Goal: Transaction & Acquisition: Purchase product/service

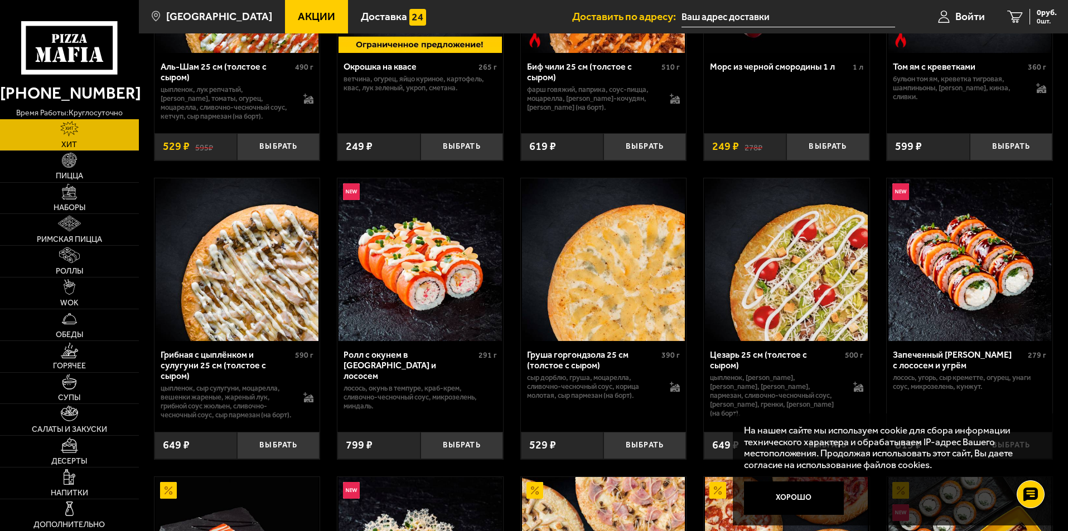
scroll to position [223, 0]
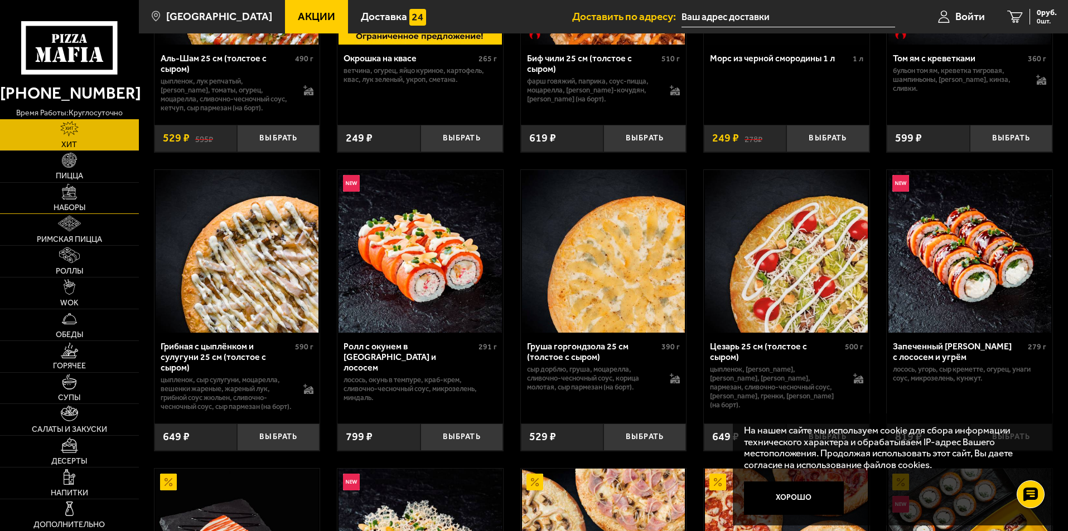
click at [76, 199] on img at bounding box center [70, 192] width 16 height 16
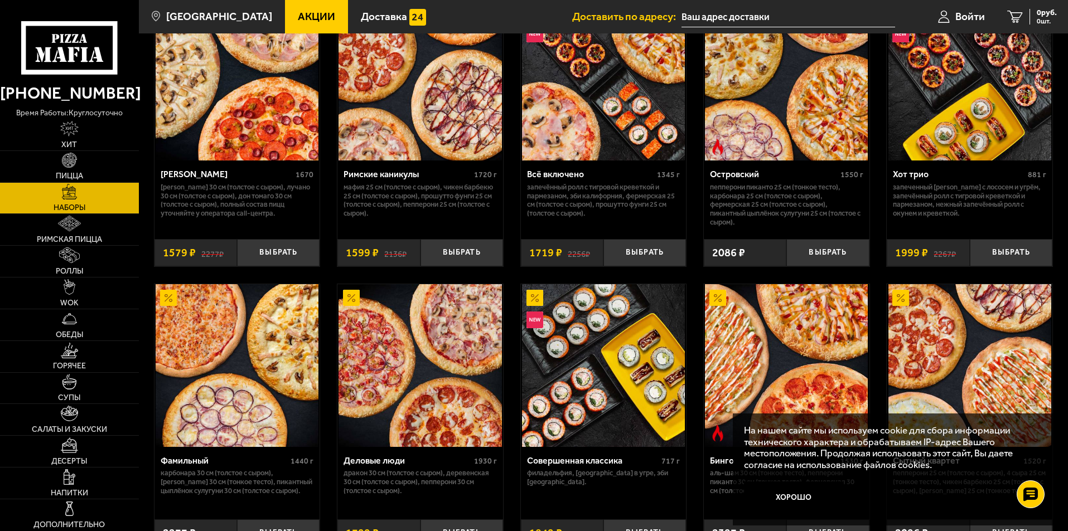
scroll to position [892, 0]
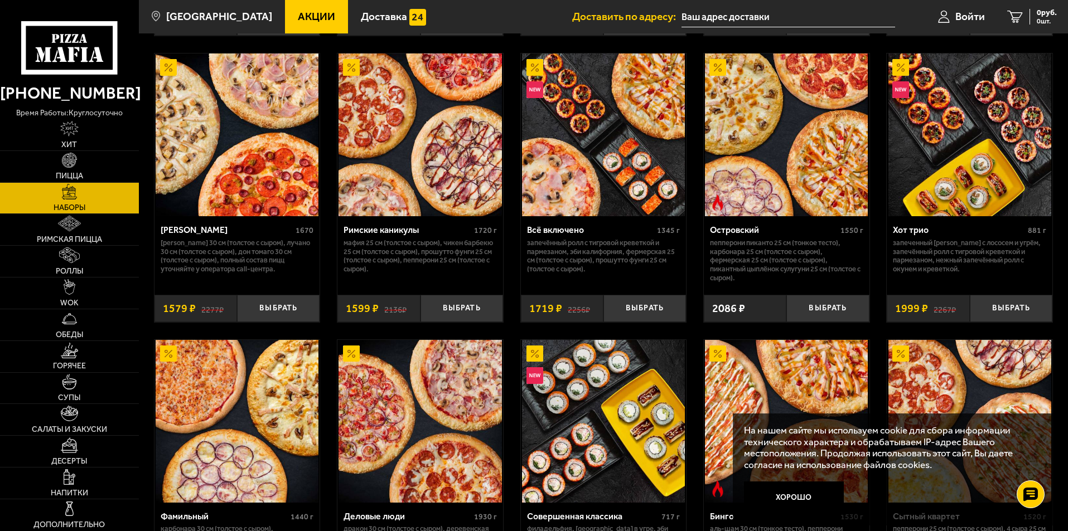
click at [997, 131] on img at bounding box center [969, 135] width 163 height 163
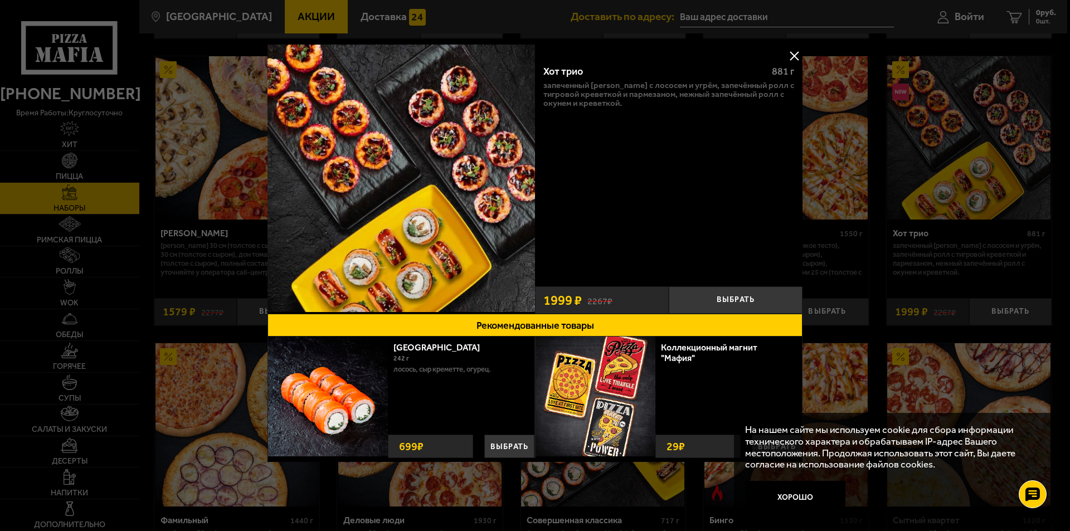
click at [799, 55] on button at bounding box center [794, 55] width 17 height 17
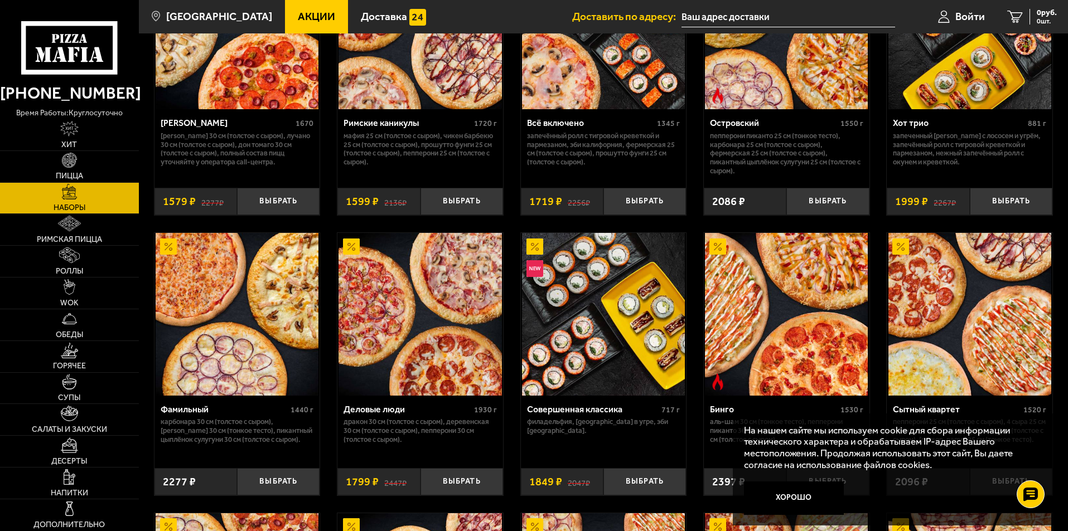
scroll to position [1003, 0]
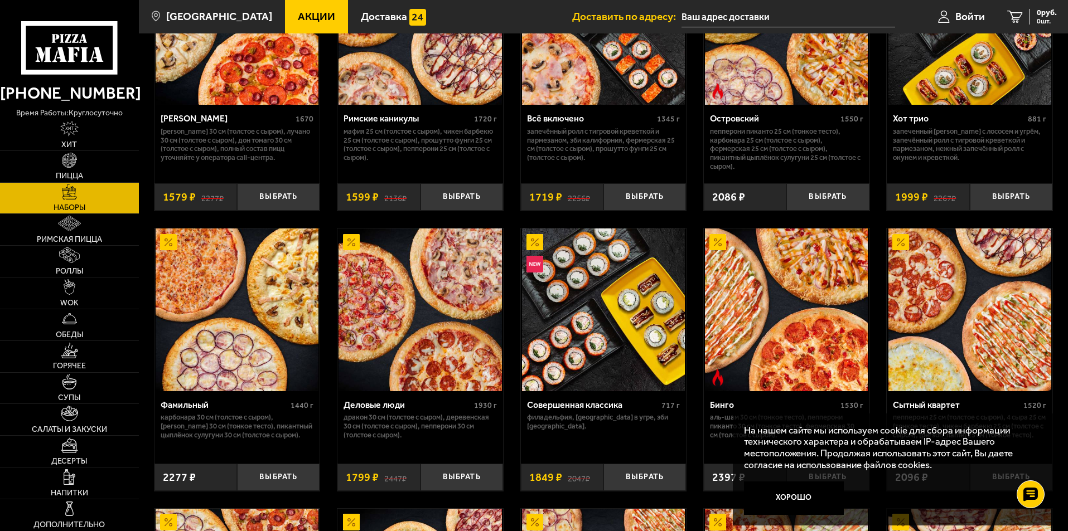
click at [587, 304] on img at bounding box center [603, 310] width 163 height 163
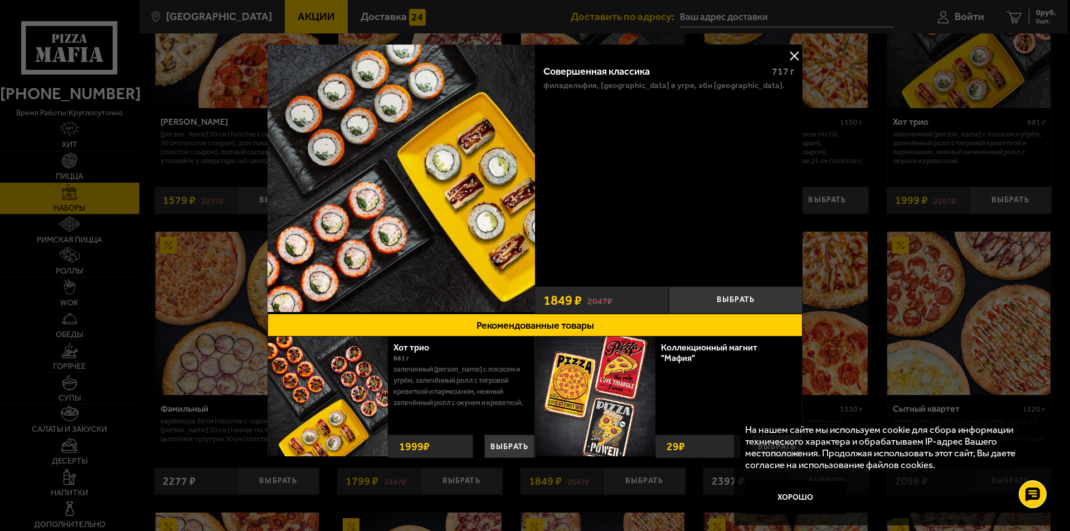
click at [795, 55] on button at bounding box center [794, 55] width 17 height 17
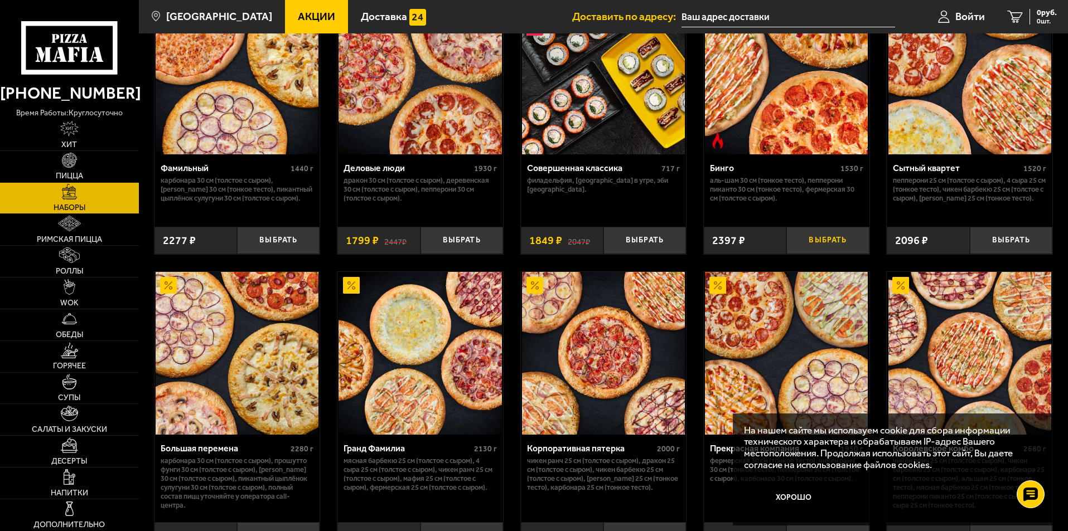
scroll to position [1129, 0]
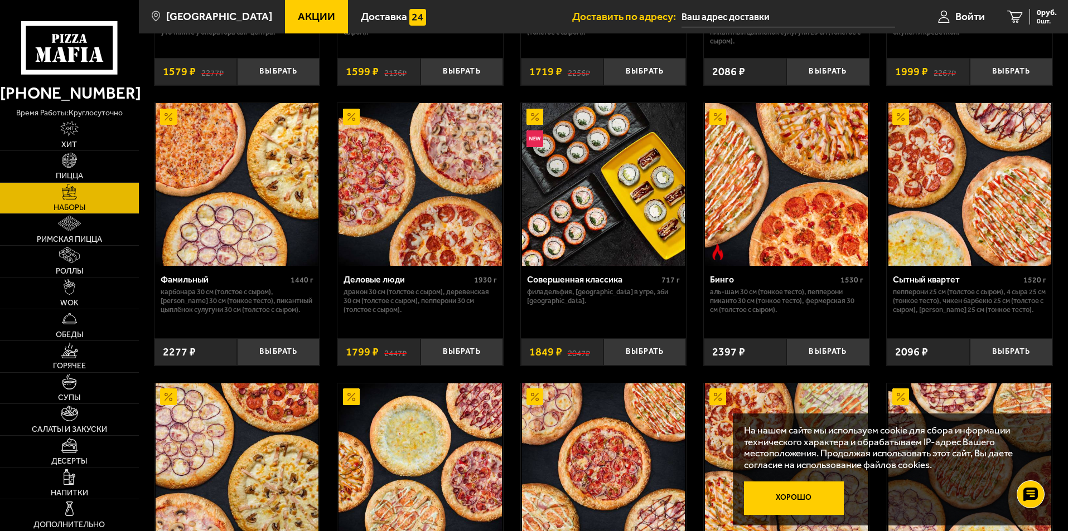
click at [792, 499] on button "Хорошо" at bounding box center [794, 498] width 100 height 33
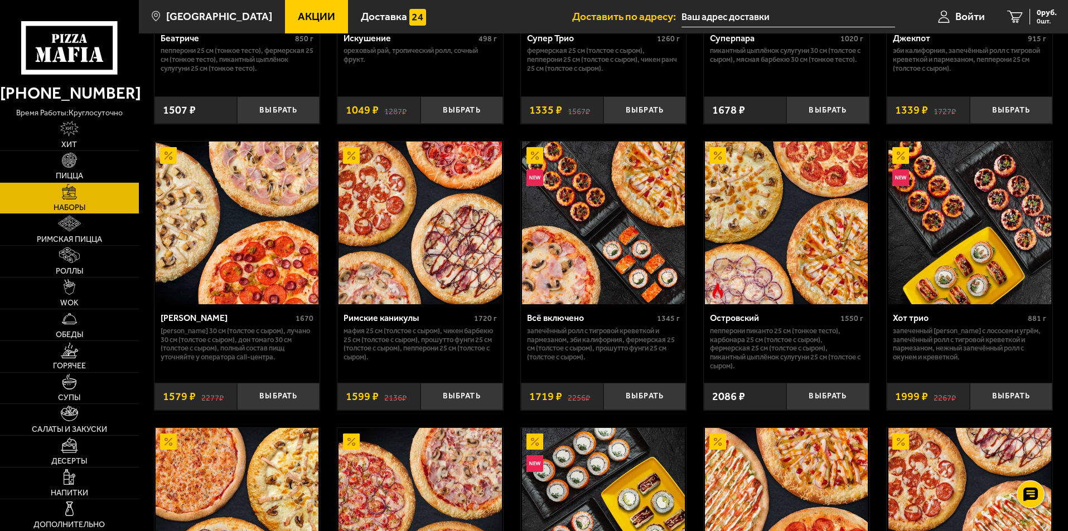
scroll to position [794, 0]
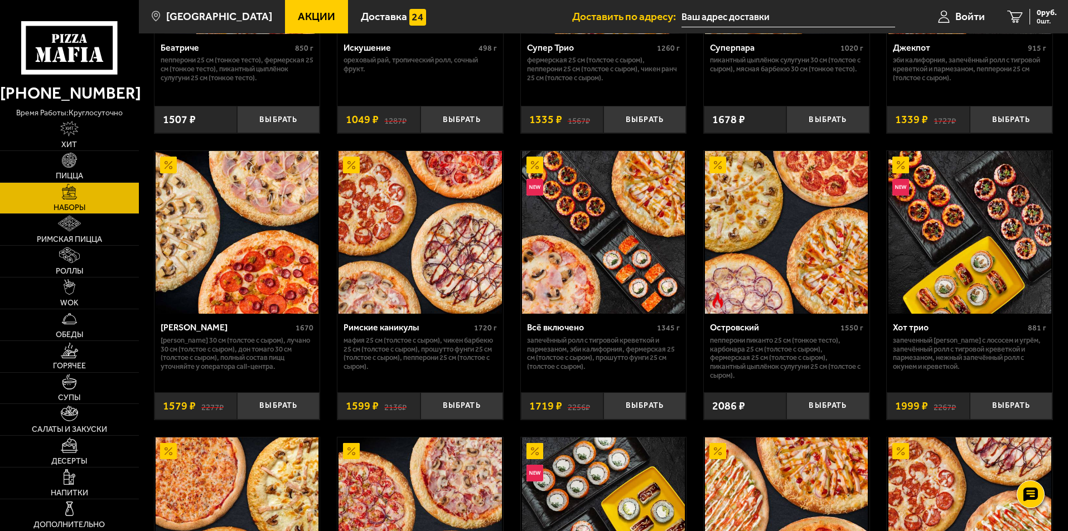
click at [575, 273] on img at bounding box center [603, 232] width 163 height 163
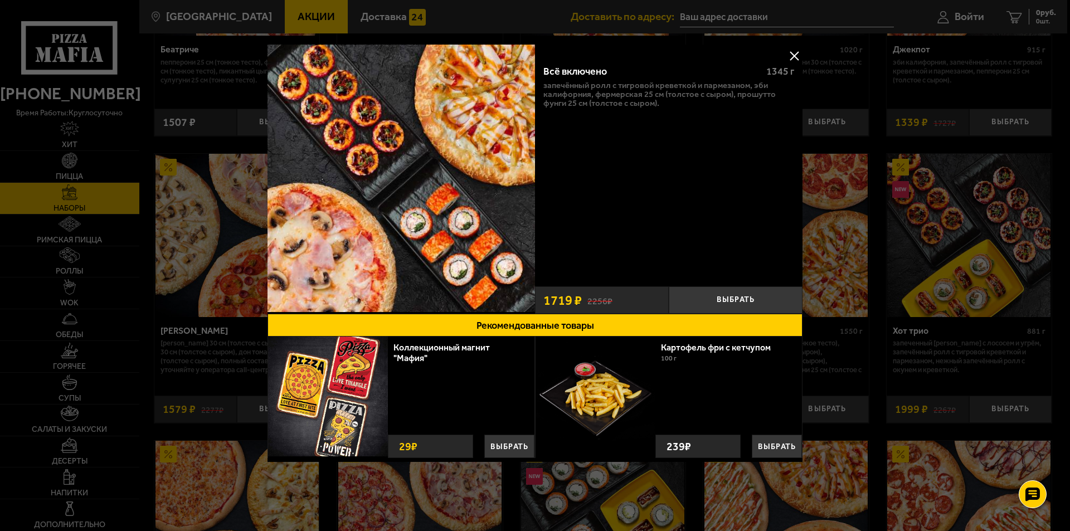
click at [798, 57] on button at bounding box center [794, 55] width 17 height 17
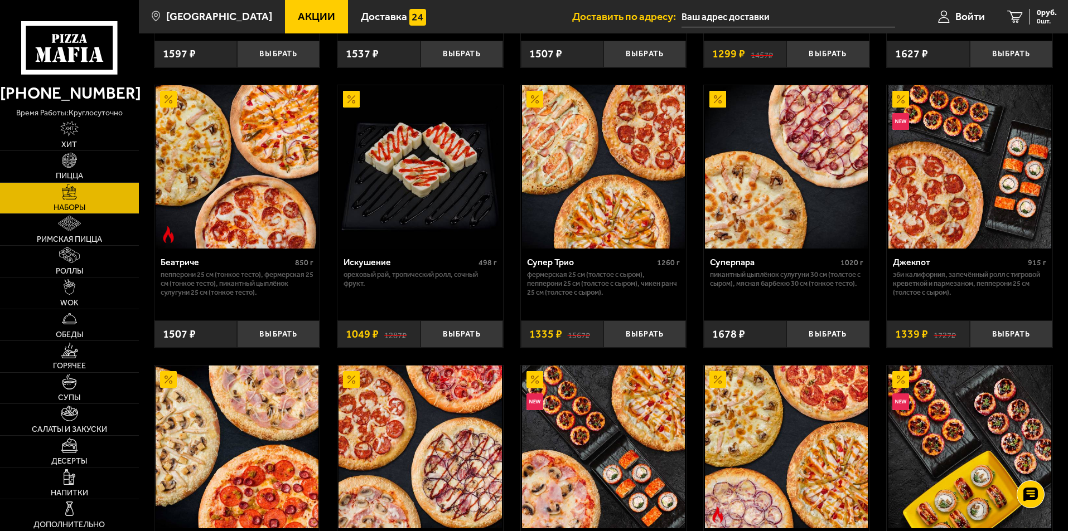
scroll to position [516, 0]
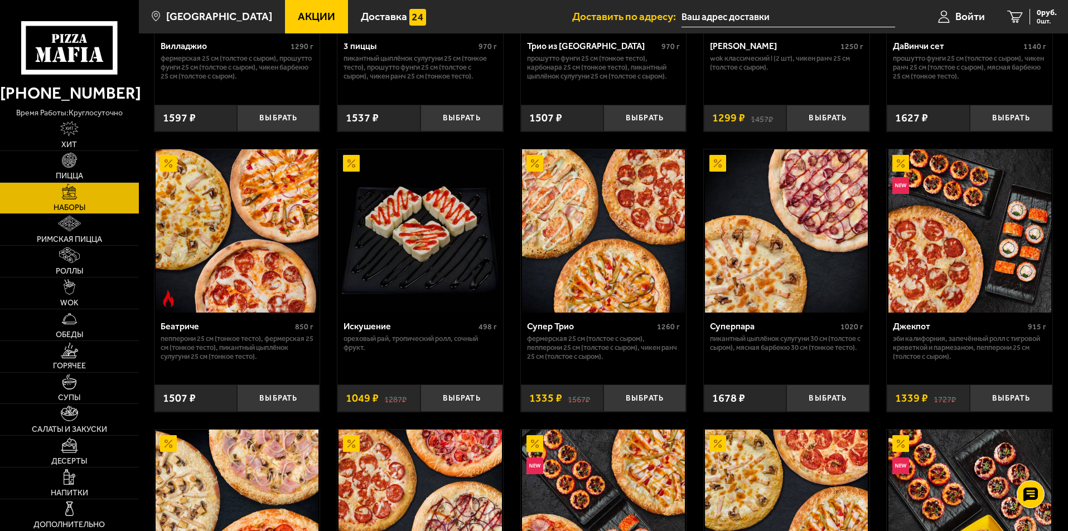
click at [972, 253] on img at bounding box center [969, 230] width 163 height 163
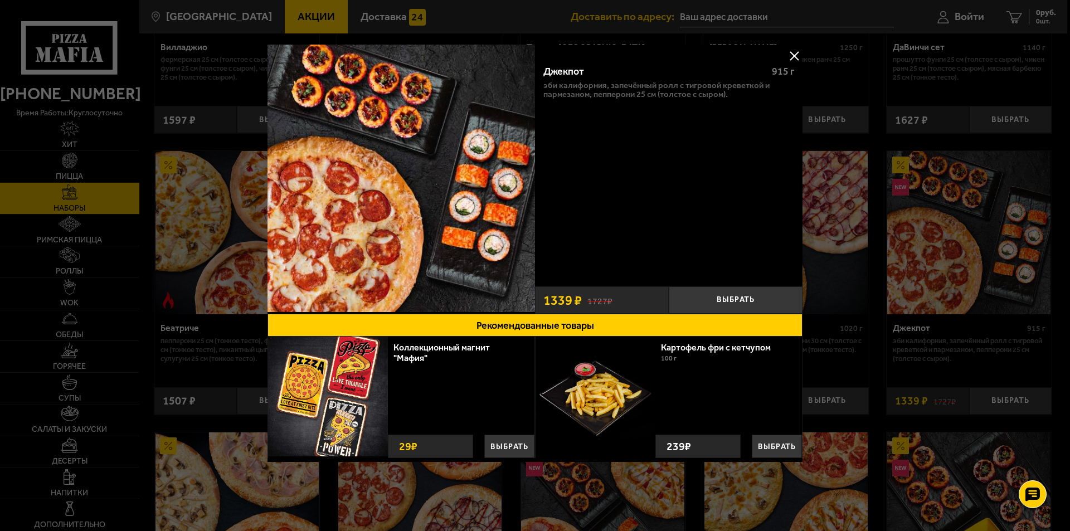
click at [790, 55] on button at bounding box center [794, 55] width 17 height 17
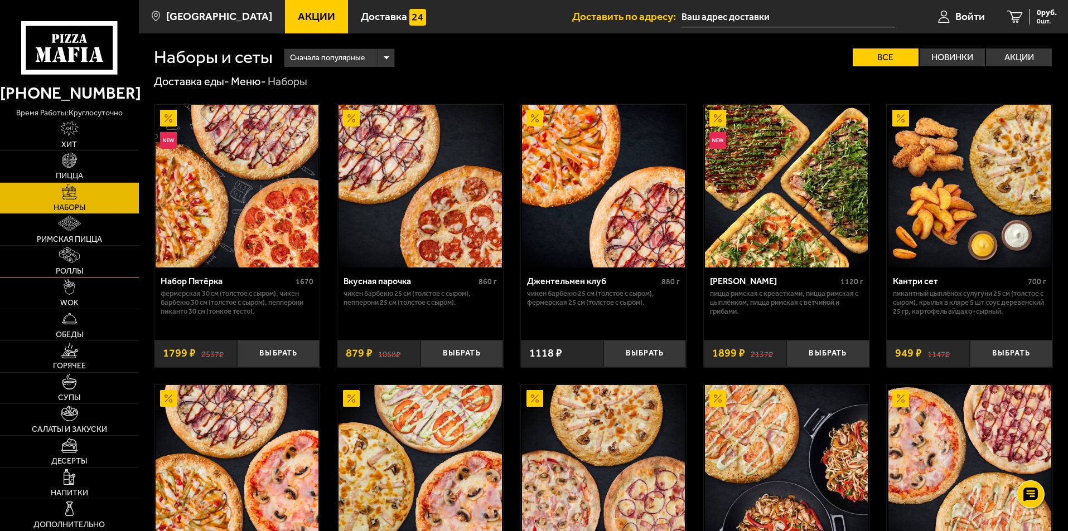
click at [76, 268] on span "Роллы" at bounding box center [69, 272] width 27 height 8
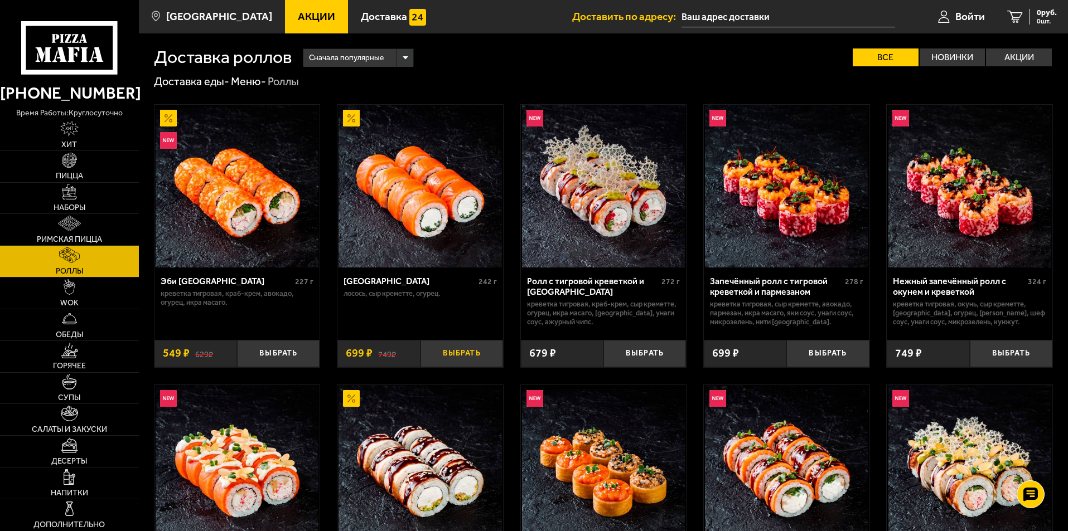
click at [461, 360] on button "Выбрать" at bounding box center [461, 353] width 83 height 27
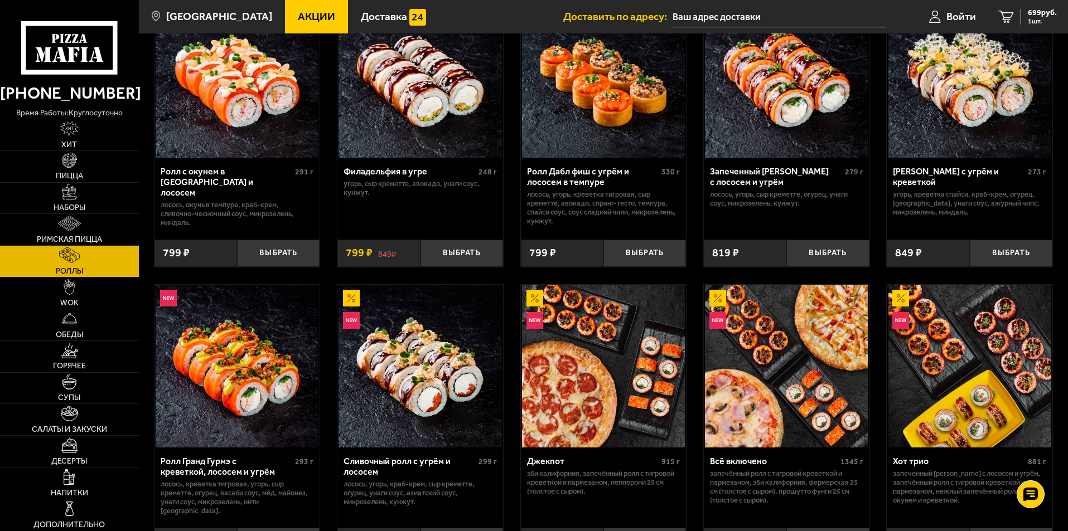
scroll to position [279, 0]
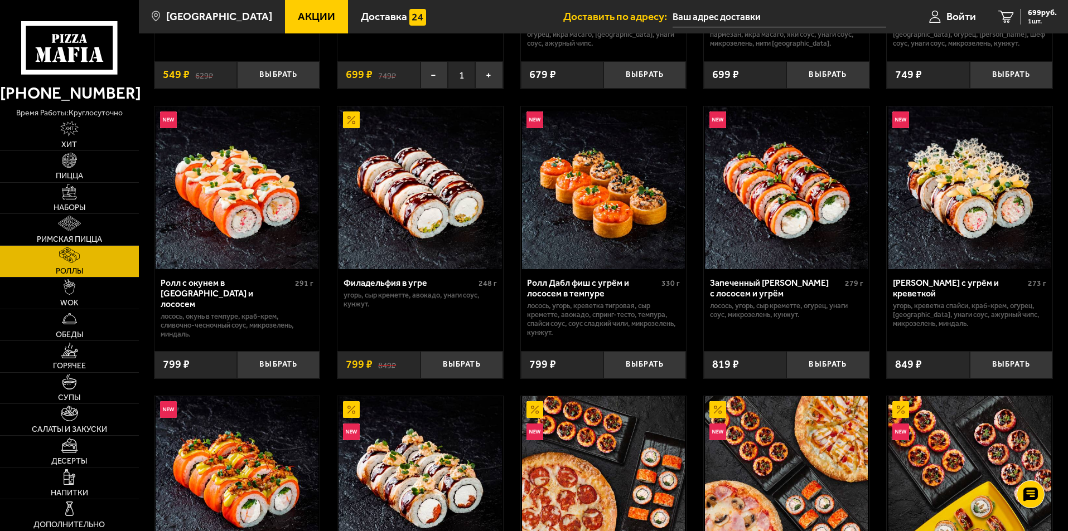
click at [298, 11] on span "Акции" at bounding box center [316, 16] width 37 height 11
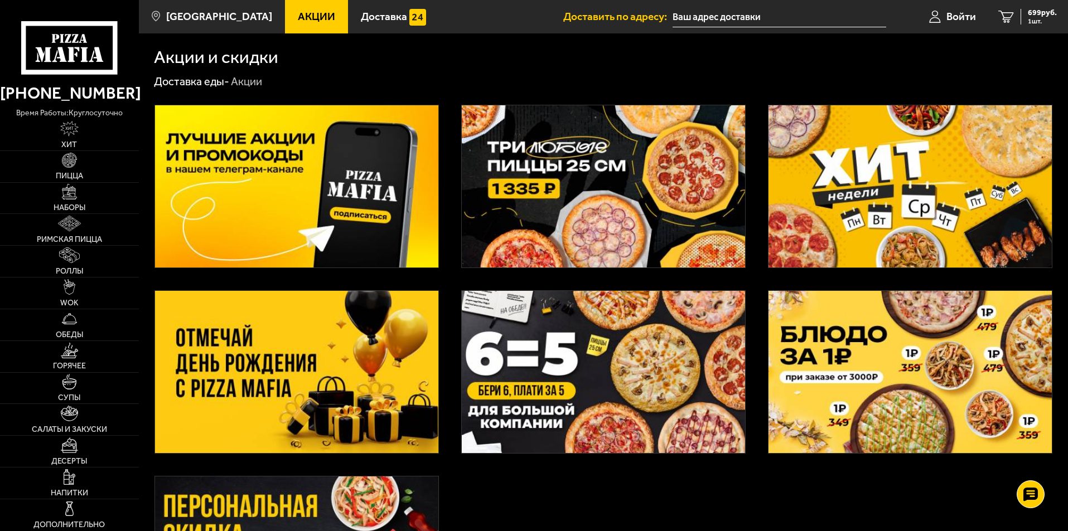
click at [271, 364] on img at bounding box center [296, 372] width 283 height 162
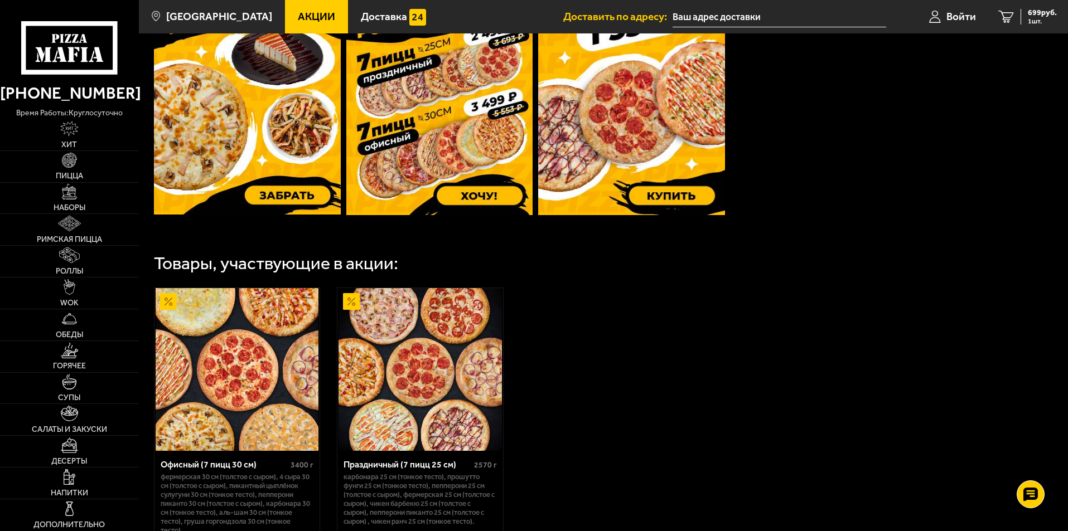
scroll to position [535, 0]
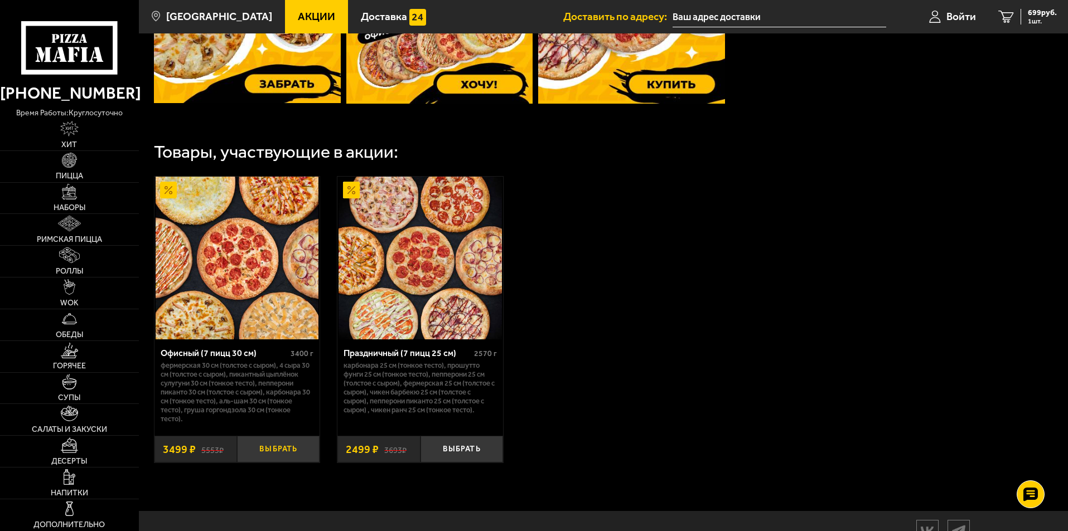
click at [265, 453] on button "Выбрать" at bounding box center [278, 449] width 83 height 27
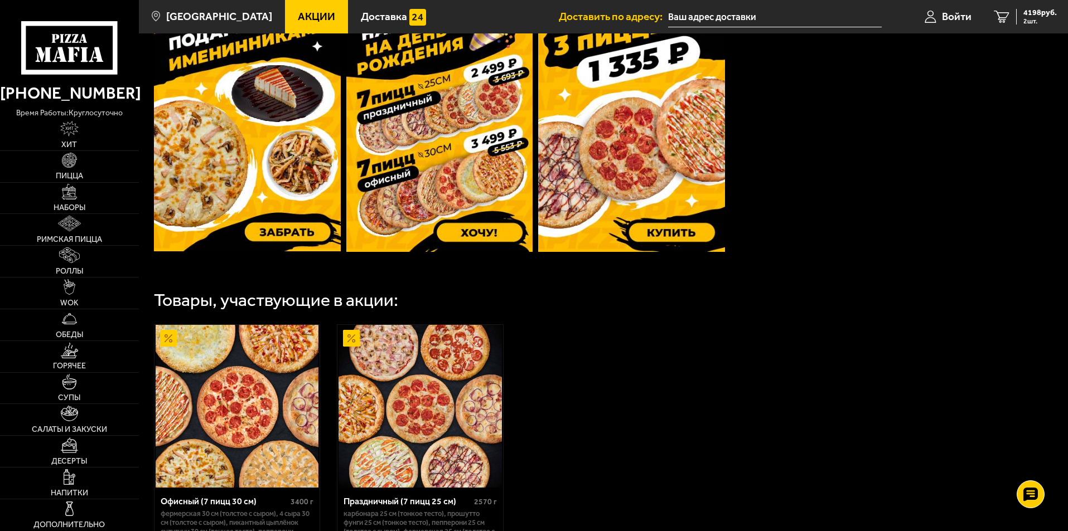
scroll to position [367, 0]
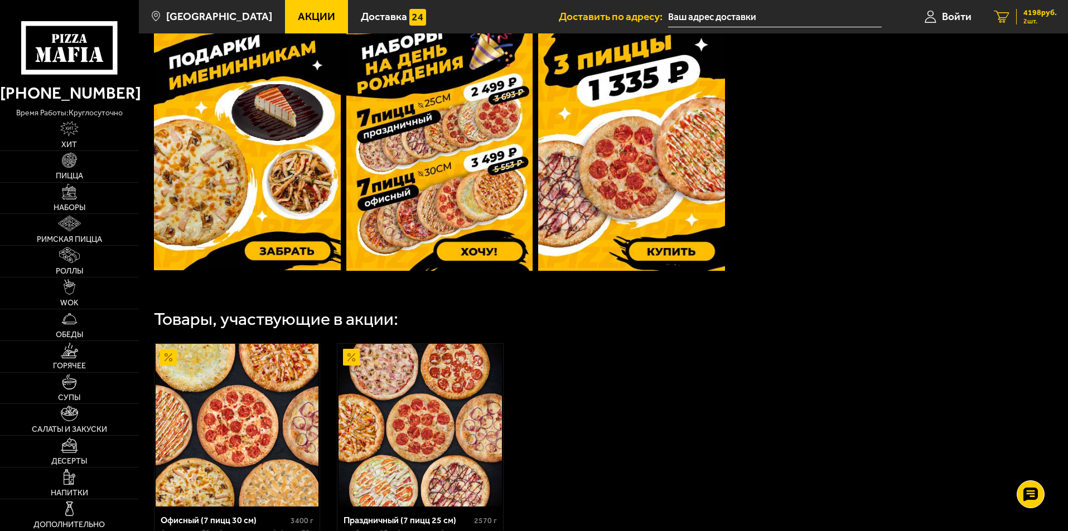
click at [1033, 16] on span "4198 руб." at bounding box center [1039, 13] width 33 height 8
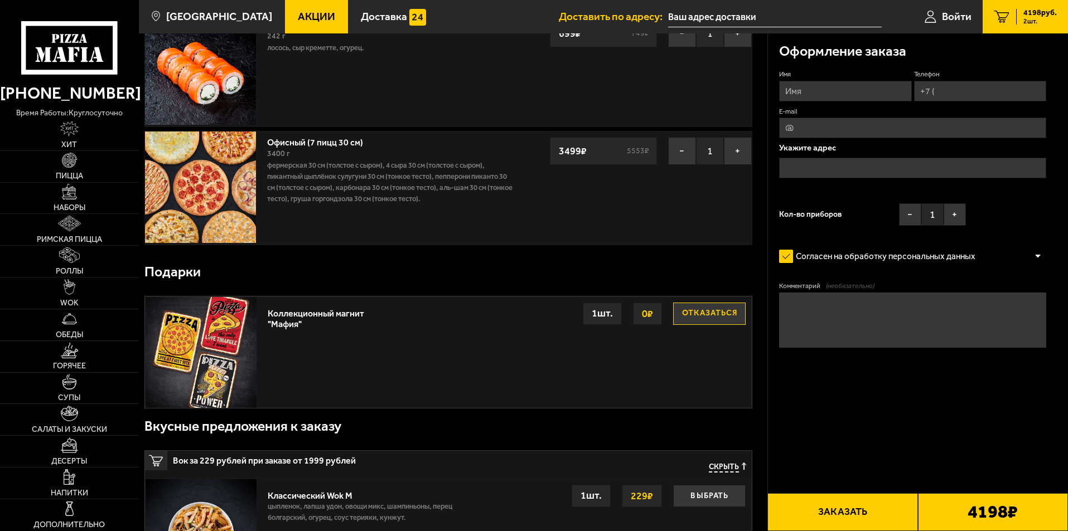
scroll to position [111, 0]
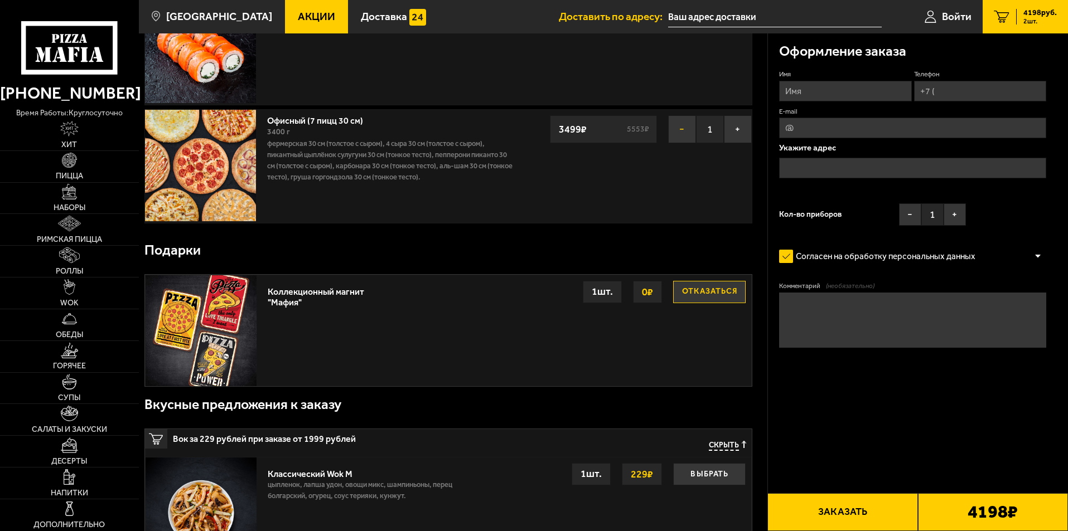
click at [676, 127] on button "−" at bounding box center [682, 129] width 28 height 28
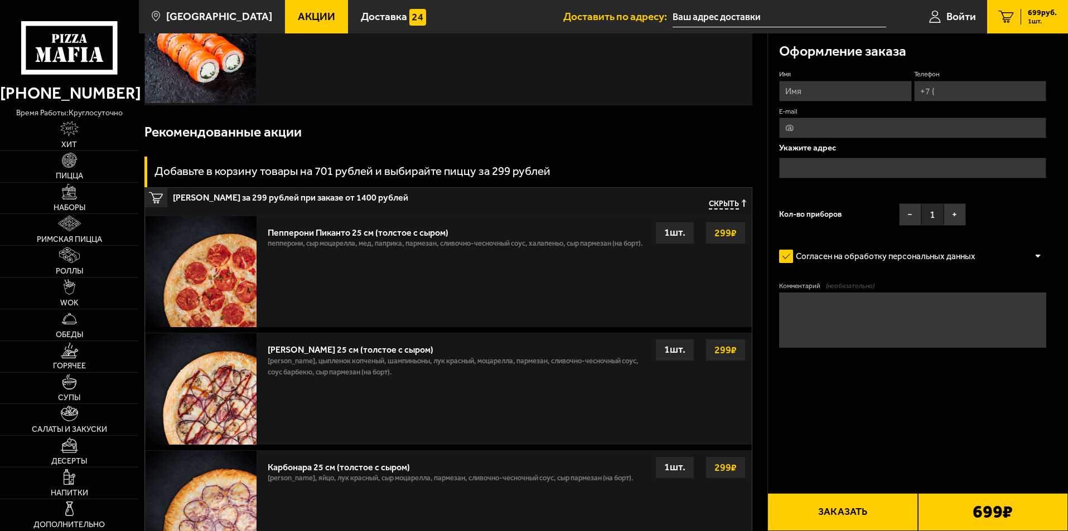
click at [732, 201] on span "Скрыть" at bounding box center [724, 205] width 30 height 11
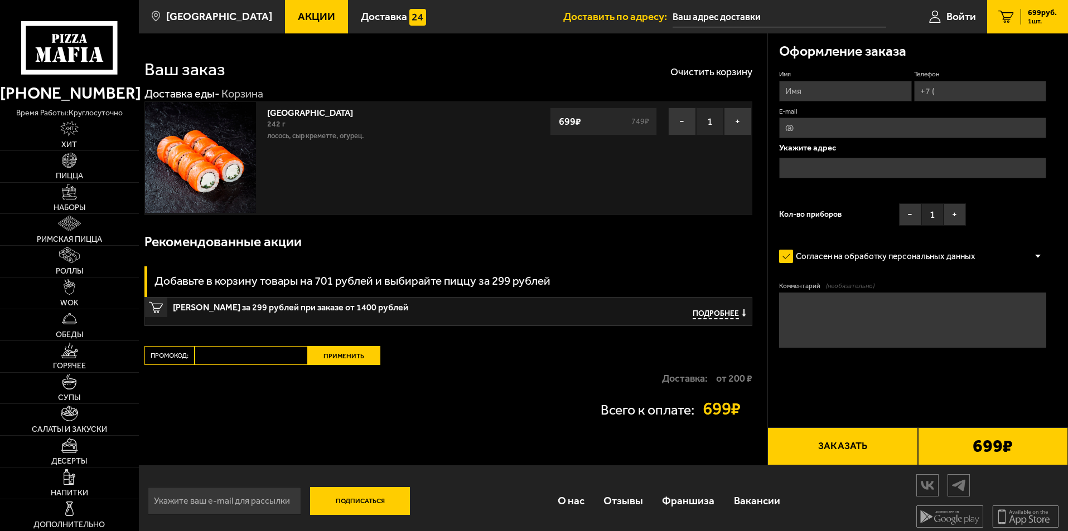
scroll to position [0, 0]
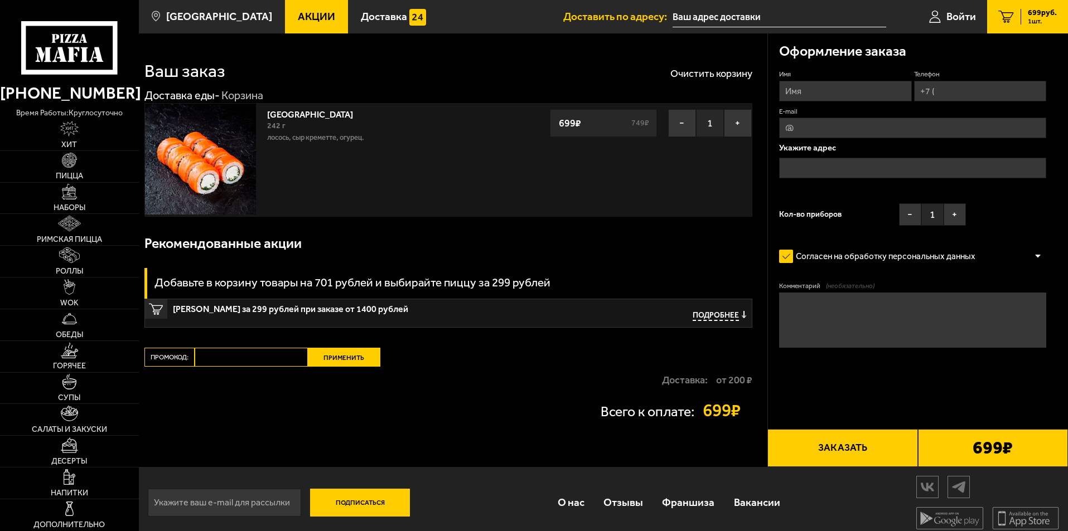
click at [298, 17] on span "Акции" at bounding box center [316, 16] width 37 height 11
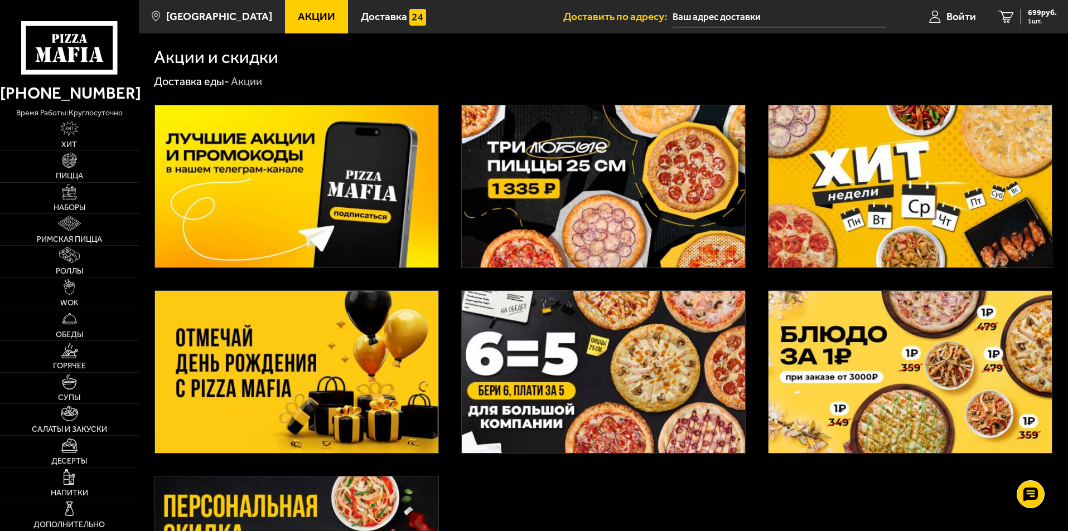
click at [853, 185] on img at bounding box center [909, 186] width 283 height 162
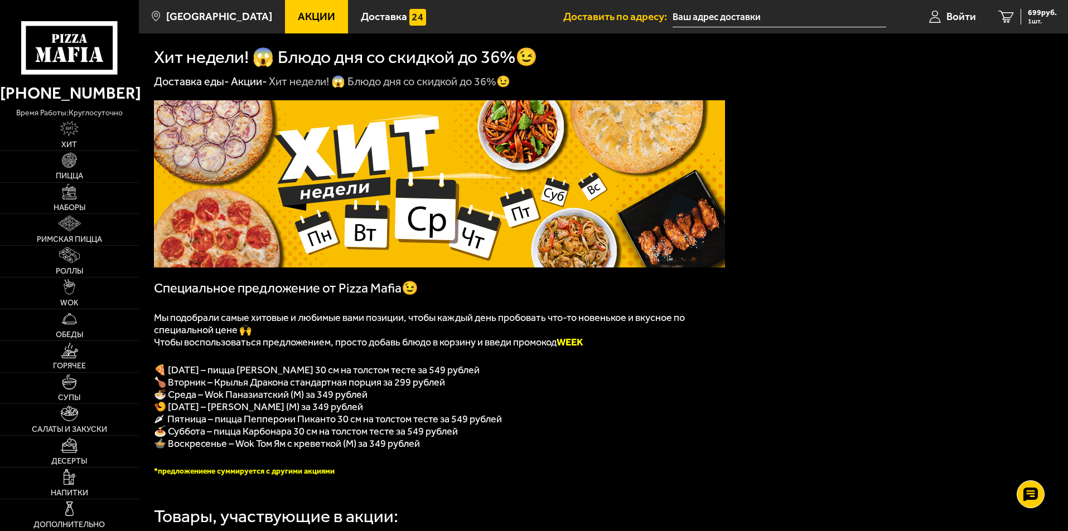
drag, startPoint x: 173, startPoint y: 376, endPoint x: 534, endPoint y: 374, distance: 361.2
click at [534, 374] on p "🍕 [DATE] – пицца [PERSON_NAME] 30 см на толстом тесте за 549 рублей" at bounding box center [439, 370] width 571 height 12
click at [578, 413] on p "🍤 [DATE] – [PERSON_NAME] (M) за 349 рублей" at bounding box center [439, 407] width 571 height 12
drag, startPoint x: 270, startPoint y: 373, endPoint x: 506, endPoint y: 366, distance: 235.9
click at [506, 366] on div "﻿ Специальное предложение от Pizza Mafia😉 Мы подобрали самые хитовые и любимые …" at bounding box center [439, 288] width 571 height 376
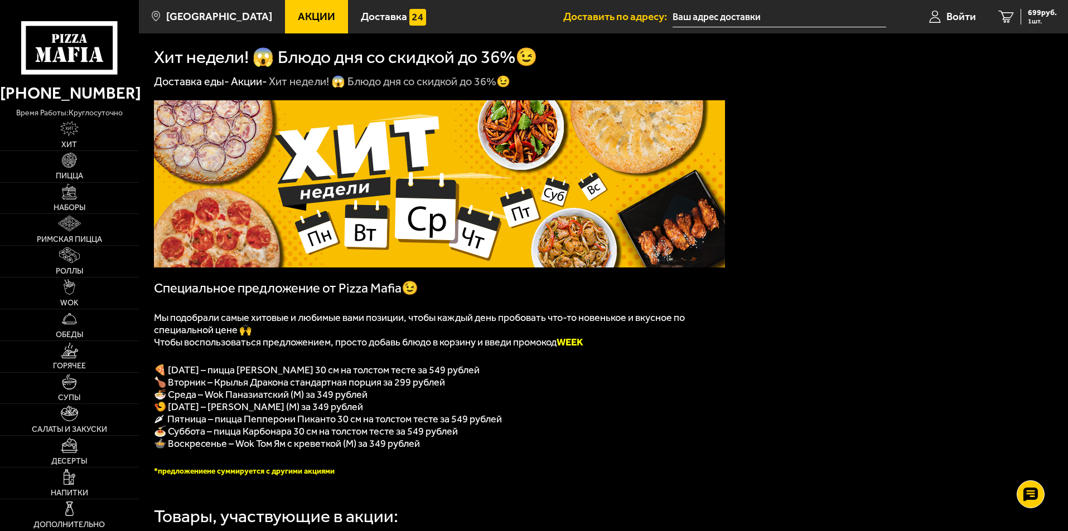
click at [608, 395] on p "🍜 Среда – Wok Паназиатский (M) за 349 рублей" at bounding box center [439, 395] width 571 height 12
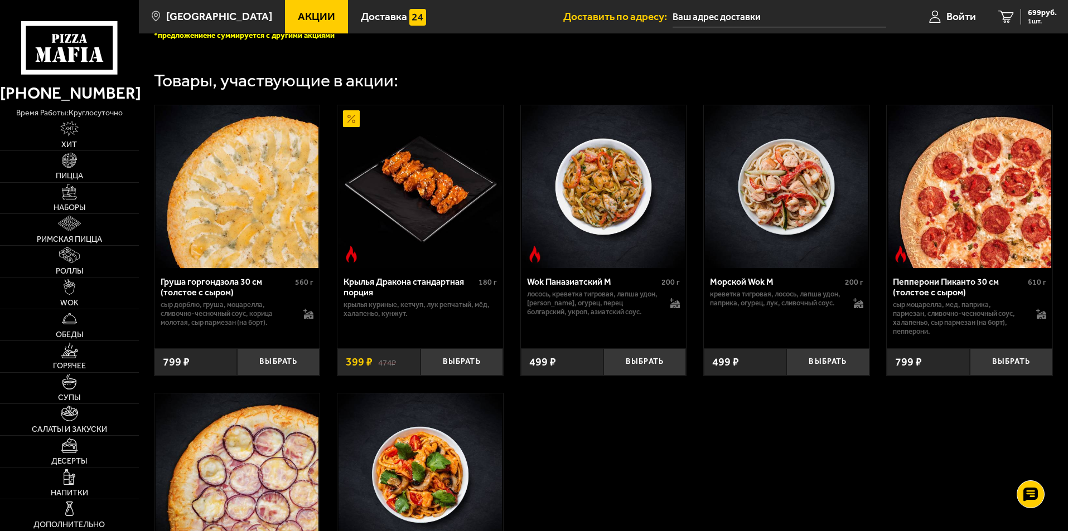
scroll to position [446, 0]
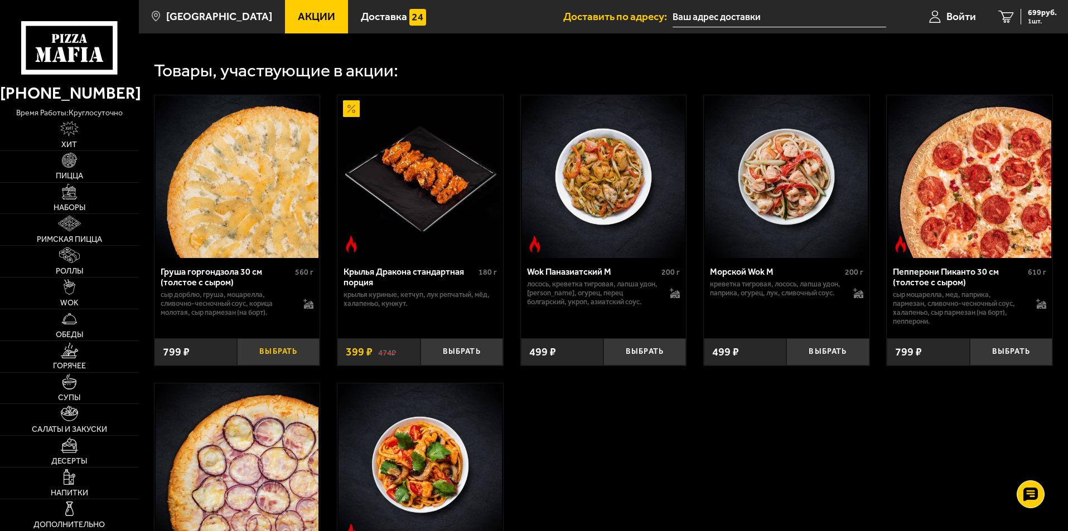
click at [292, 366] on button "Выбрать" at bounding box center [278, 351] width 83 height 27
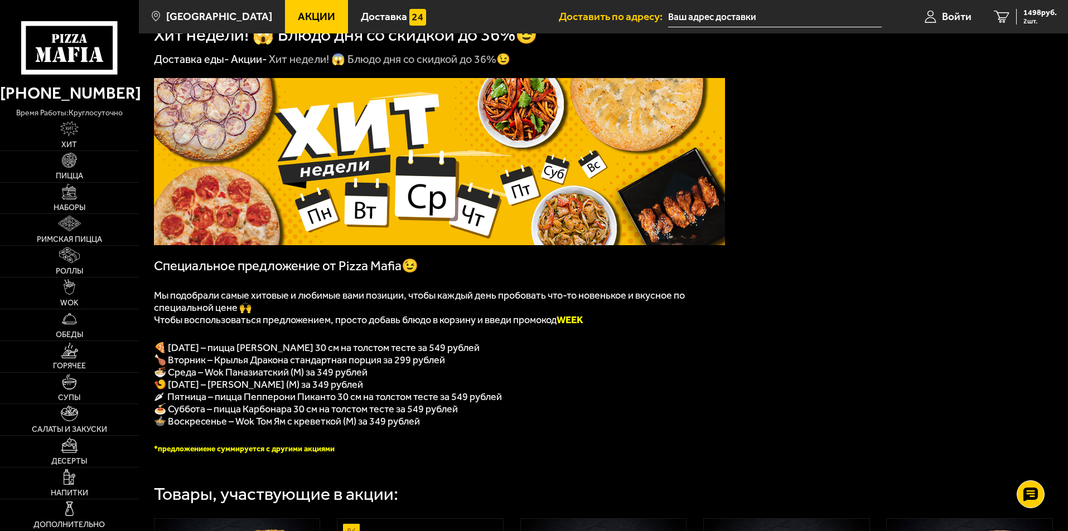
scroll to position [0, 0]
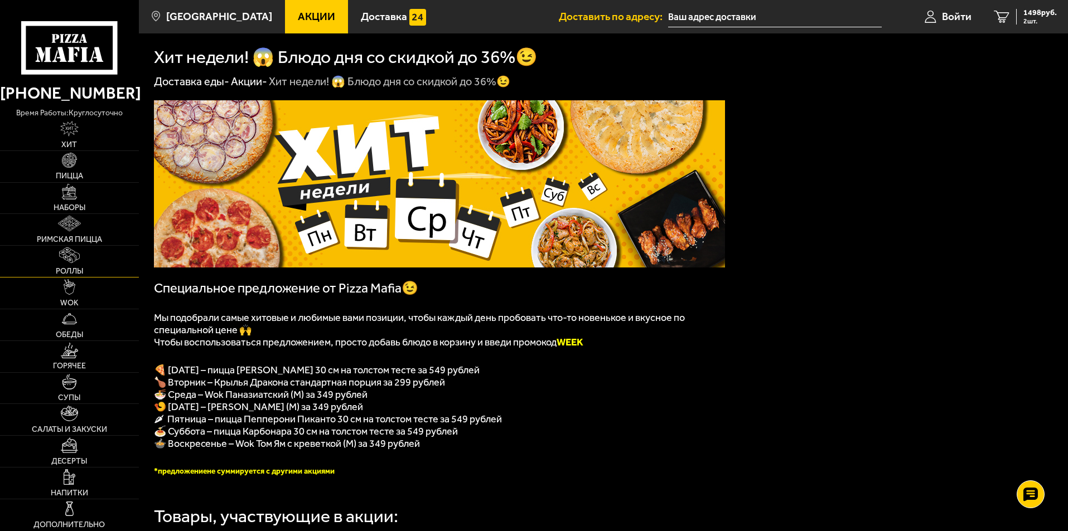
click at [81, 265] on link "Роллы" at bounding box center [69, 261] width 139 height 31
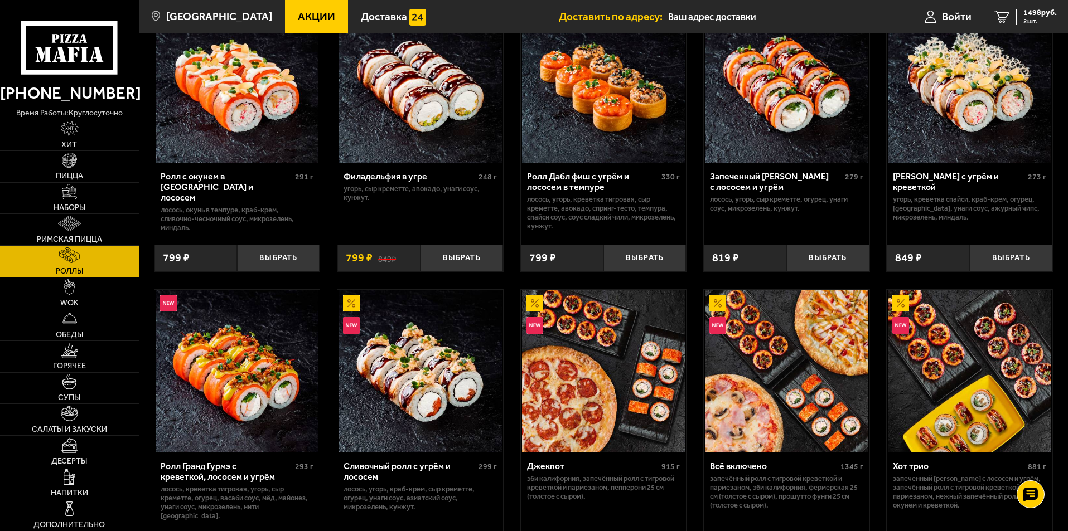
scroll to position [223, 0]
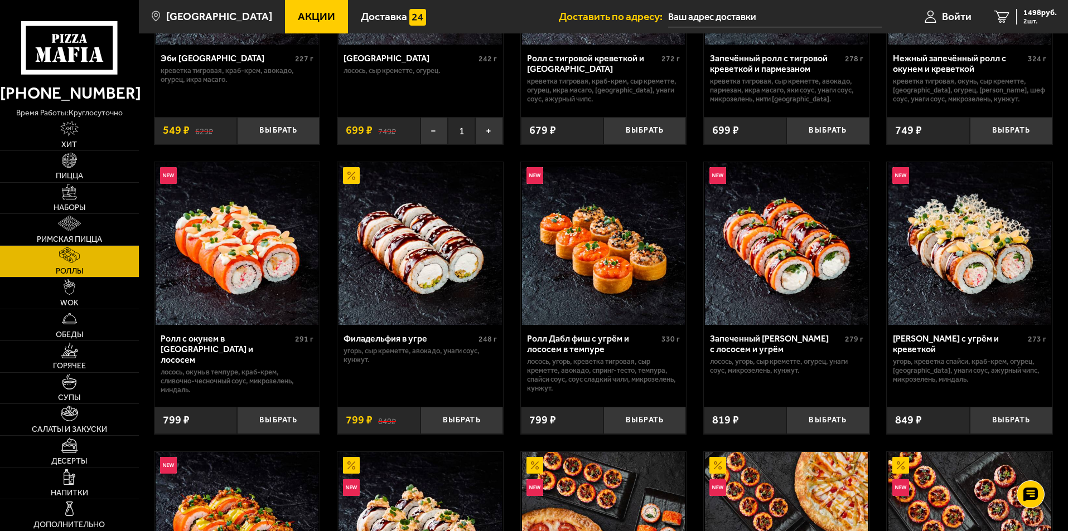
click at [298, 18] on span "Акции" at bounding box center [316, 16] width 37 height 11
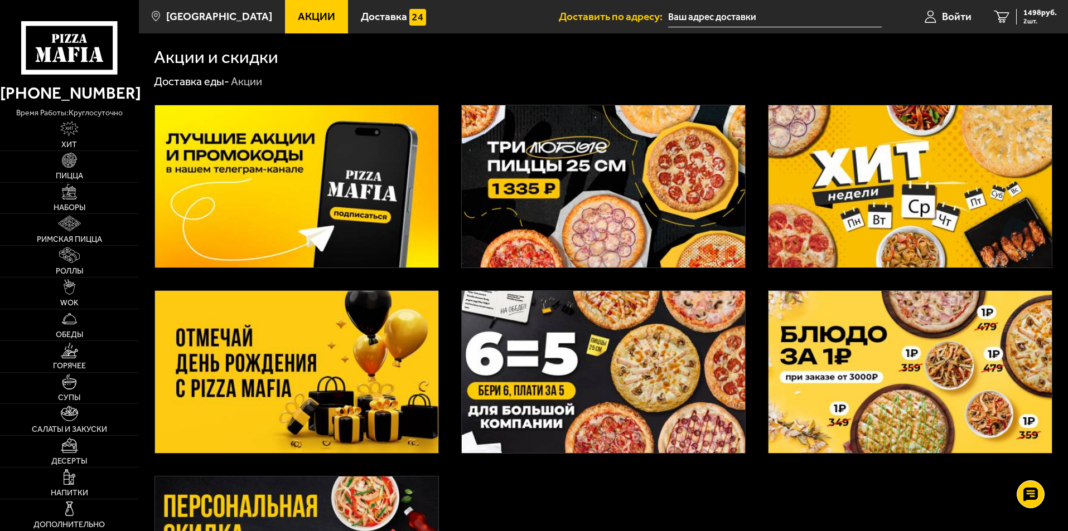
click at [382, 214] on img at bounding box center [296, 186] width 283 height 162
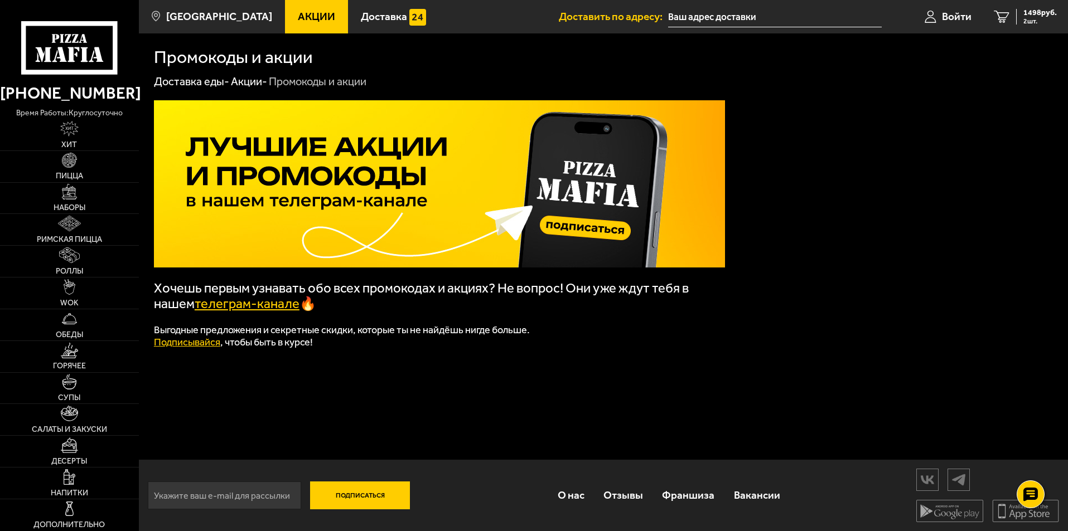
click at [258, 308] on link "телеграм-канале" at bounding box center [247, 304] width 105 height 16
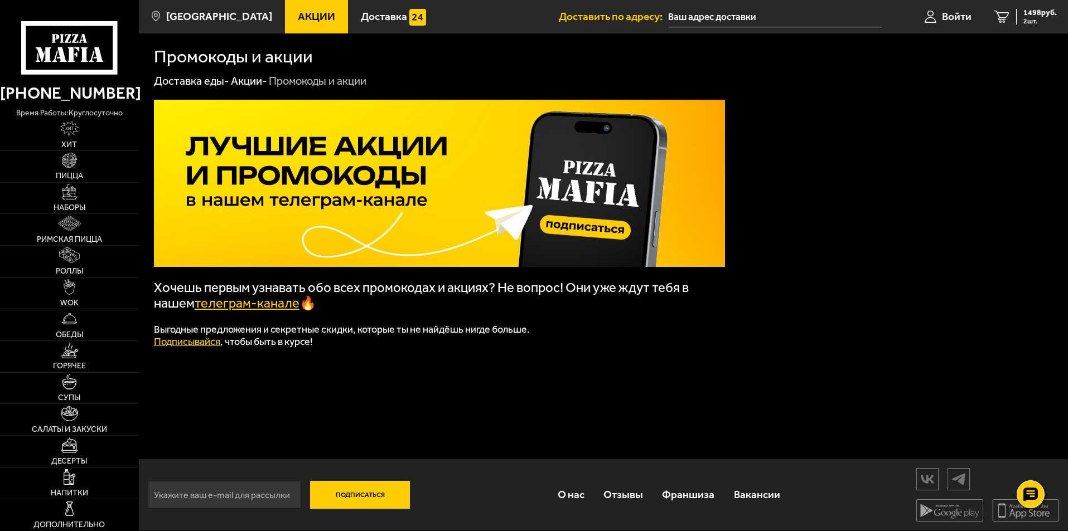
click at [218, 55] on h1 "Промокоды и акции" at bounding box center [233, 57] width 159 height 18
click at [198, 80] on link "Доставка еды -" at bounding box center [191, 80] width 75 height 13
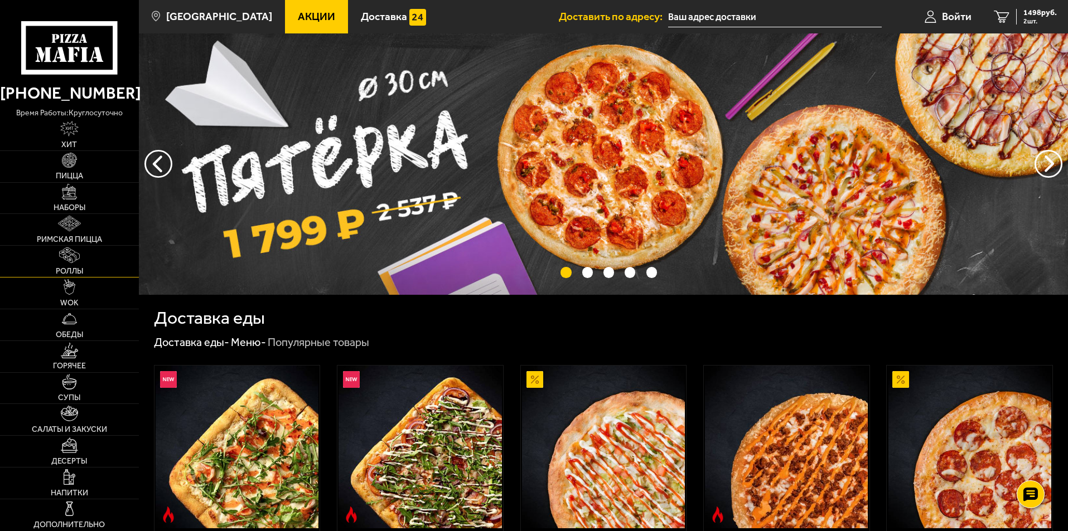
click at [65, 273] on span "Роллы" at bounding box center [69, 272] width 27 height 8
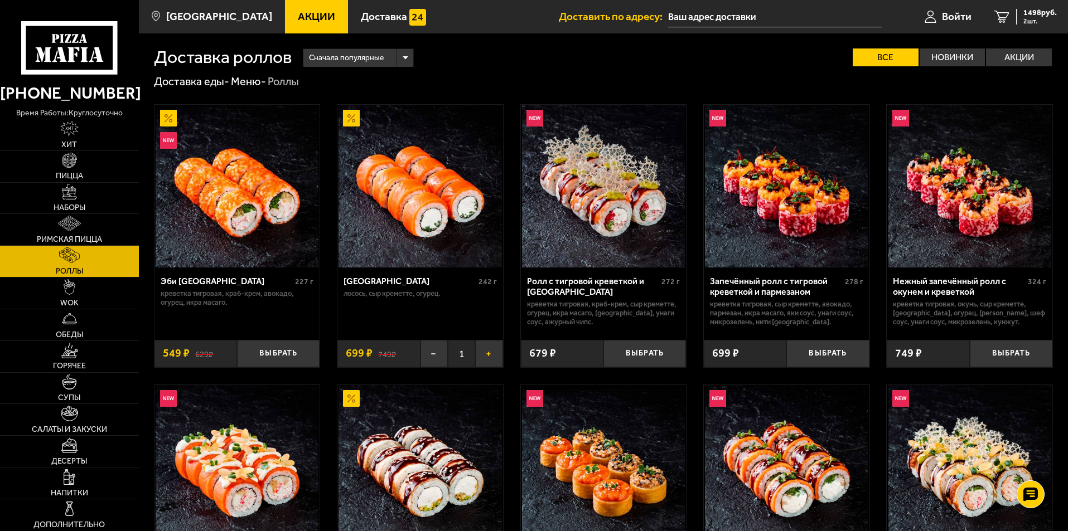
click at [489, 353] on button "+" at bounding box center [488, 353] width 27 height 27
click at [437, 354] on button "−" at bounding box center [433, 353] width 27 height 27
click at [647, 351] on button "Выбрать" at bounding box center [644, 353] width 83 height 27
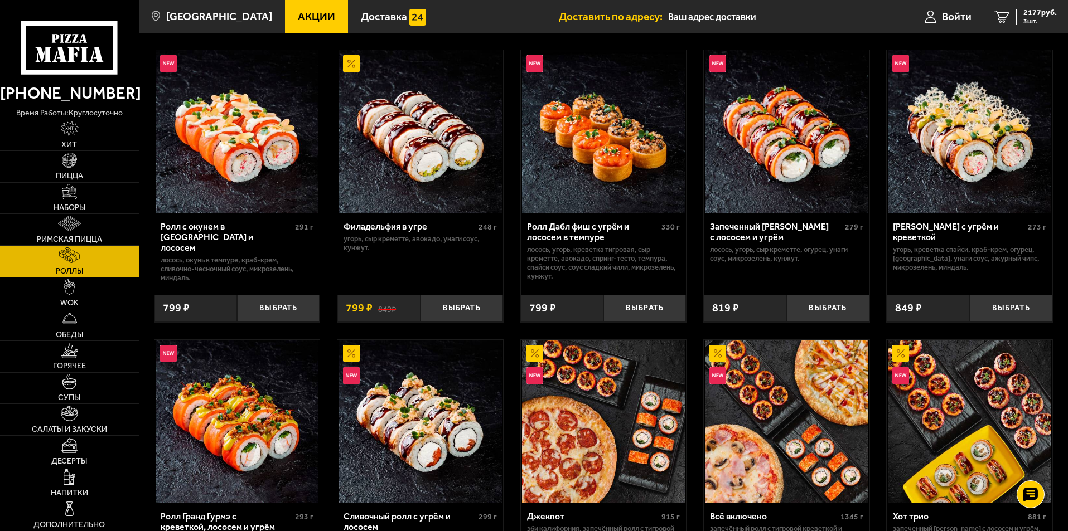
scroll to position [334, 0]
click at [446, 307] on button "Выбрать" at bounding box center [461, 308] width 83 height 27
click at [1025, 12] on span "2976 руб." at bounding box center [1039, 13] width 33 height 8
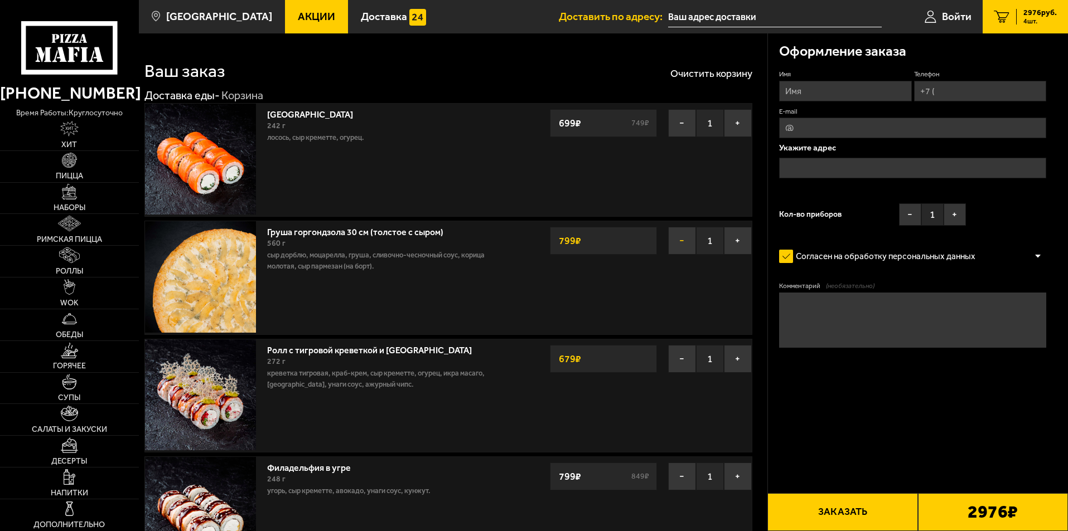
click at [677, 239] on button "−" at bounding box center [682, 241] width 28 height 28
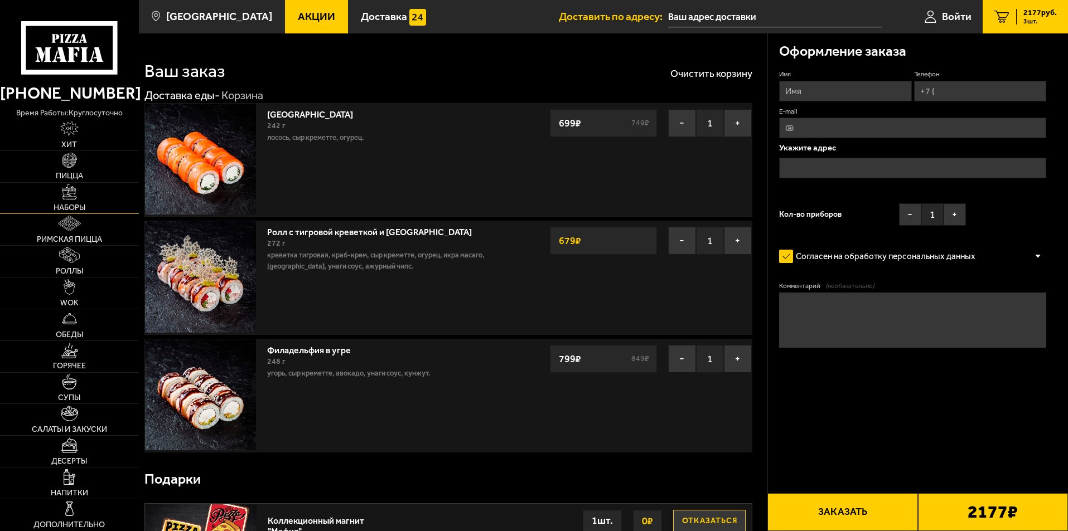
click at [62, 193] on img at bounding box center [70, 192] width 16 height 16
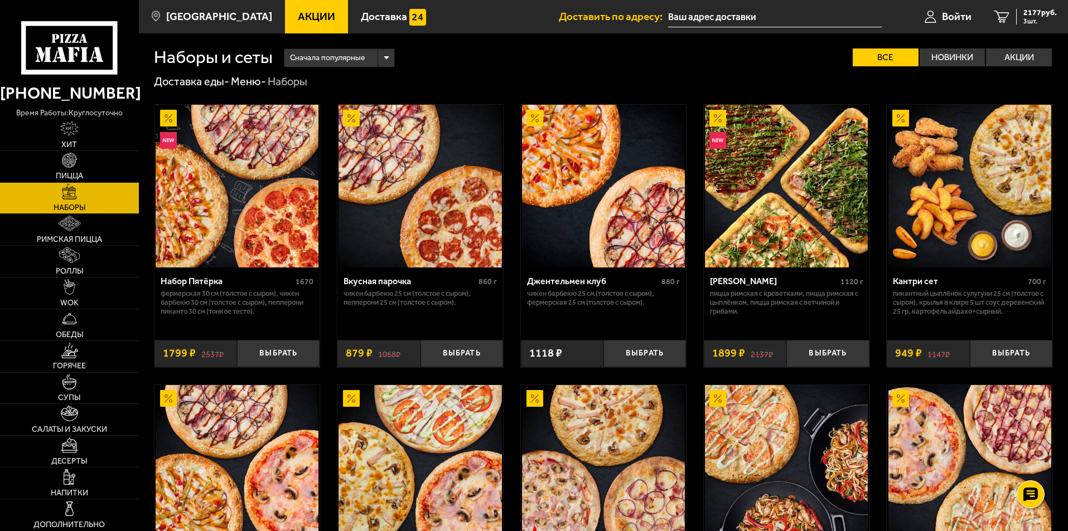
click at [809, 212] on img at bounding box center [786, 186] width 163 height 163
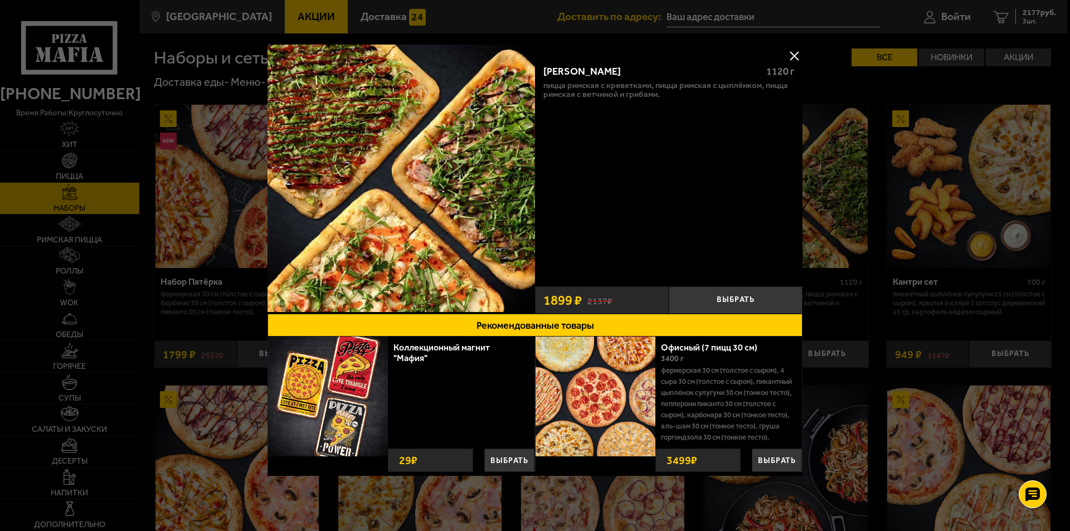
click at [794, 54] on button at bounding box center [794, 55] width 17 height 17
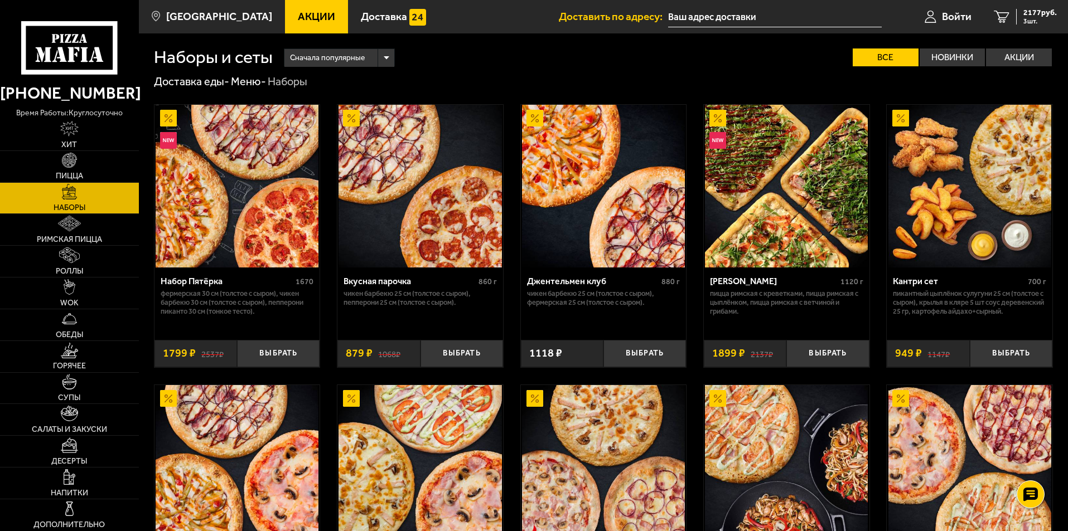
click at [237, 203] on img at bounding box center [237, 186] width 163 height 163
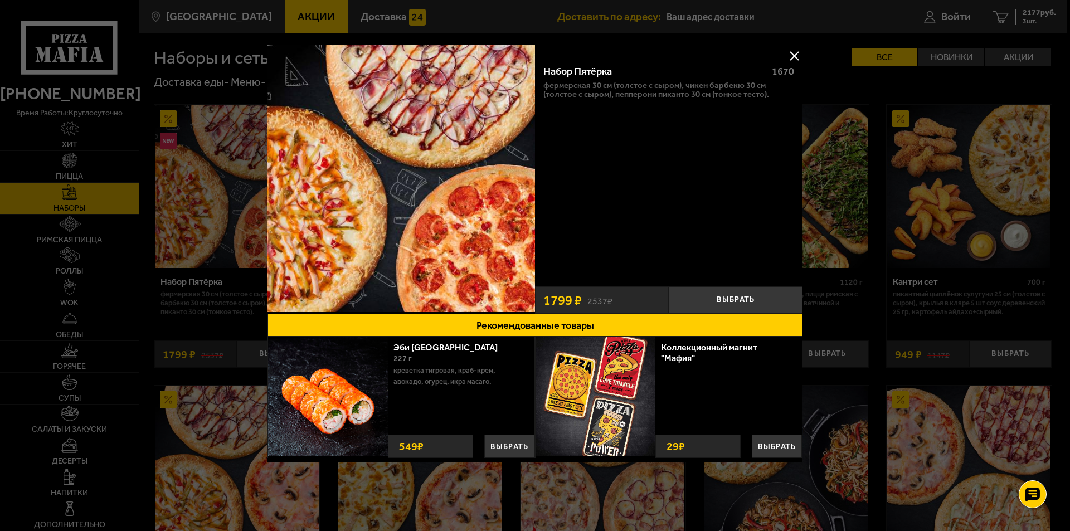
click at [794, 54] on button at bounding box center [794, 55] width 17 height 17
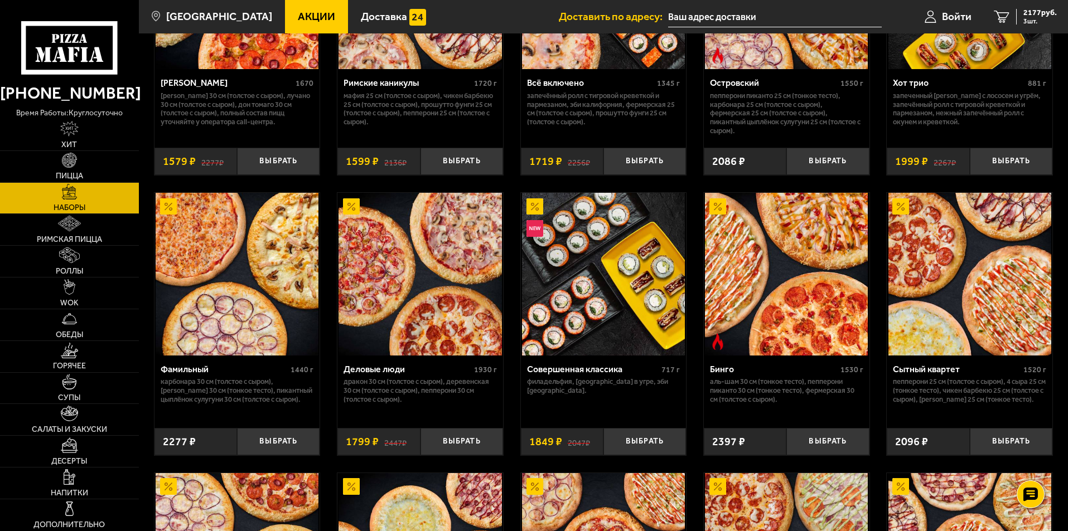
scroll to position [1059, 0]
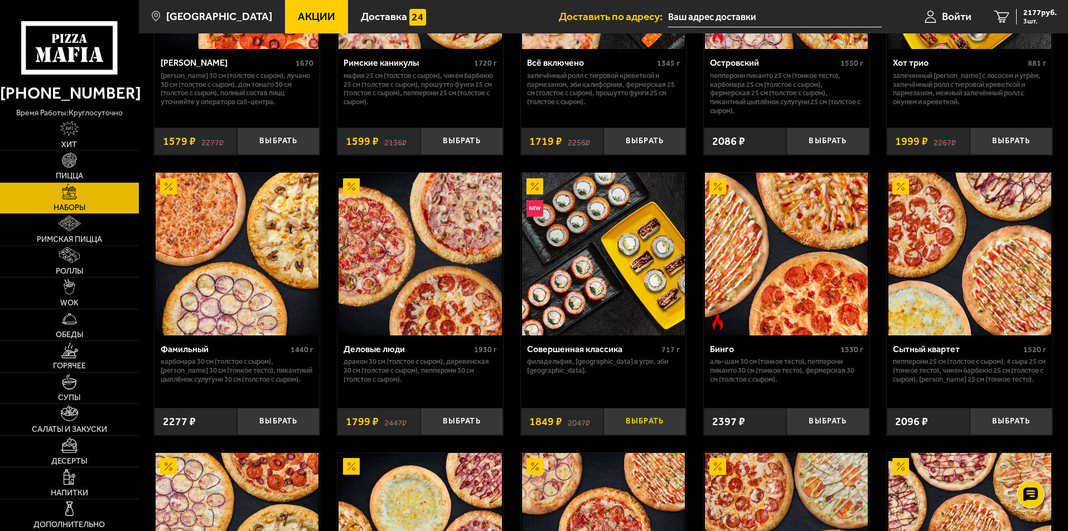
click at [653, 424] on button "Выбрать" at bounding box center [644, 421] width 83 height 27
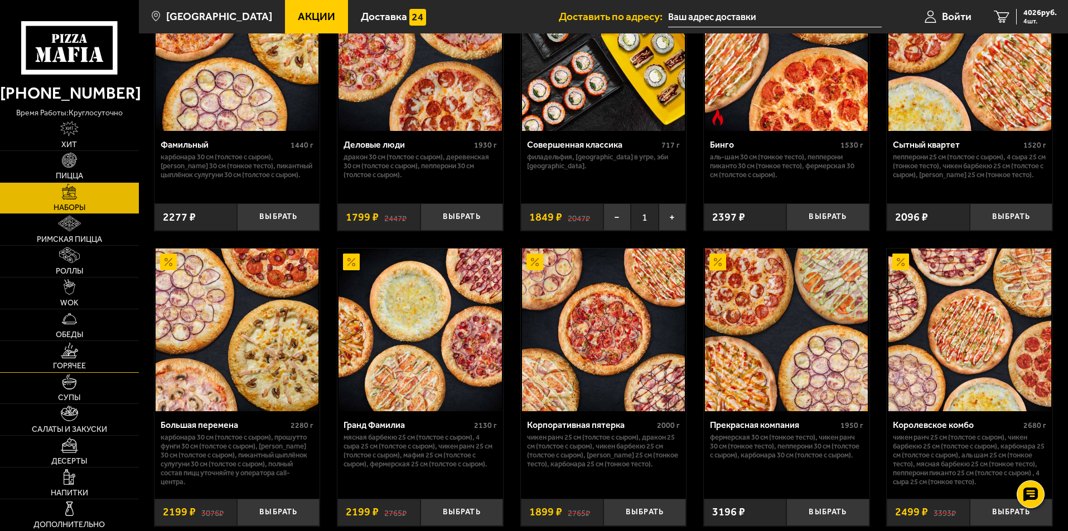
scroll to position [1282, 0]
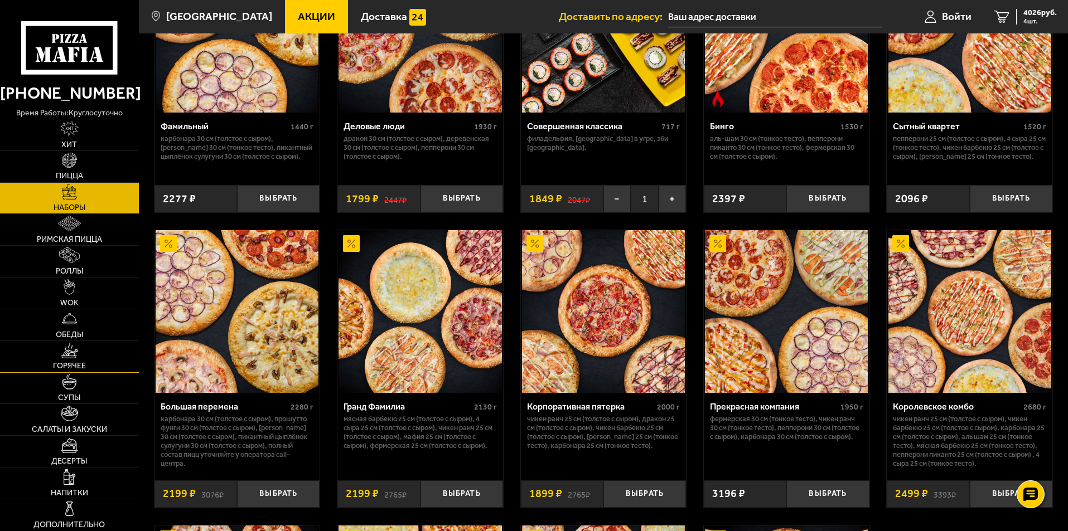
click at [86, 354] on link "Горячее" at bounding box center [69, 356] width 139 height 31
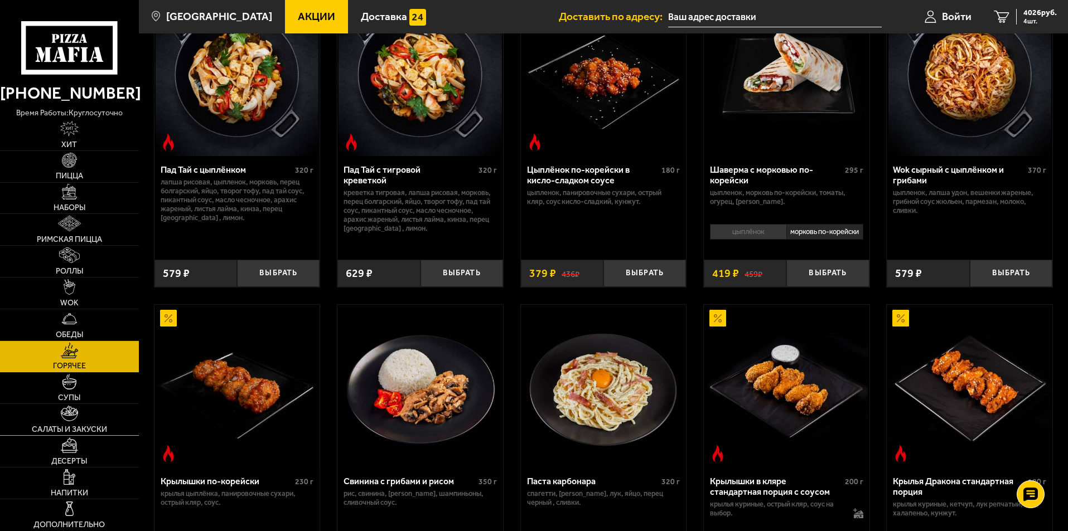
scroll to position [223, 0]
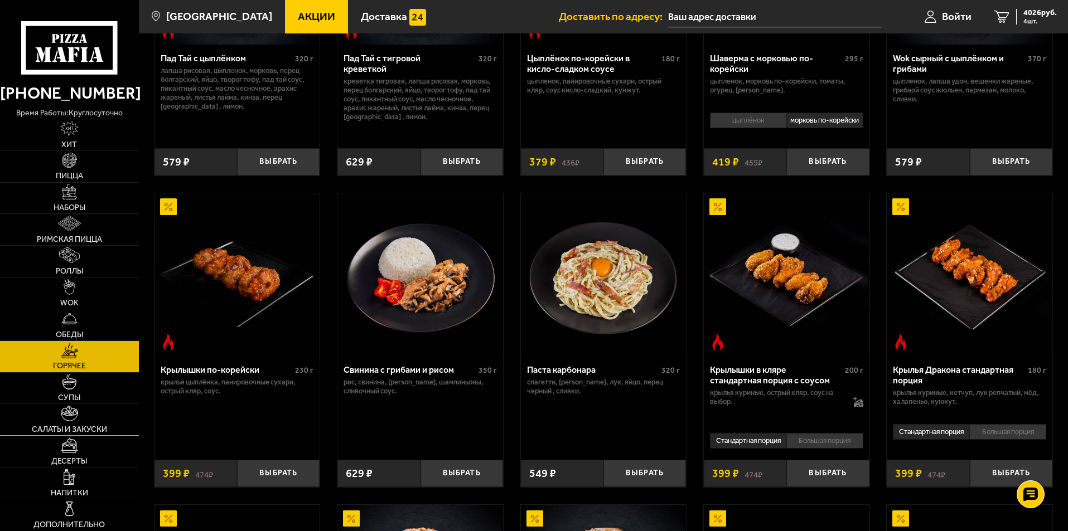
click at [89, 410] on link "Салаты и закуски" at bounding box center [69, 419] width 139 height 31
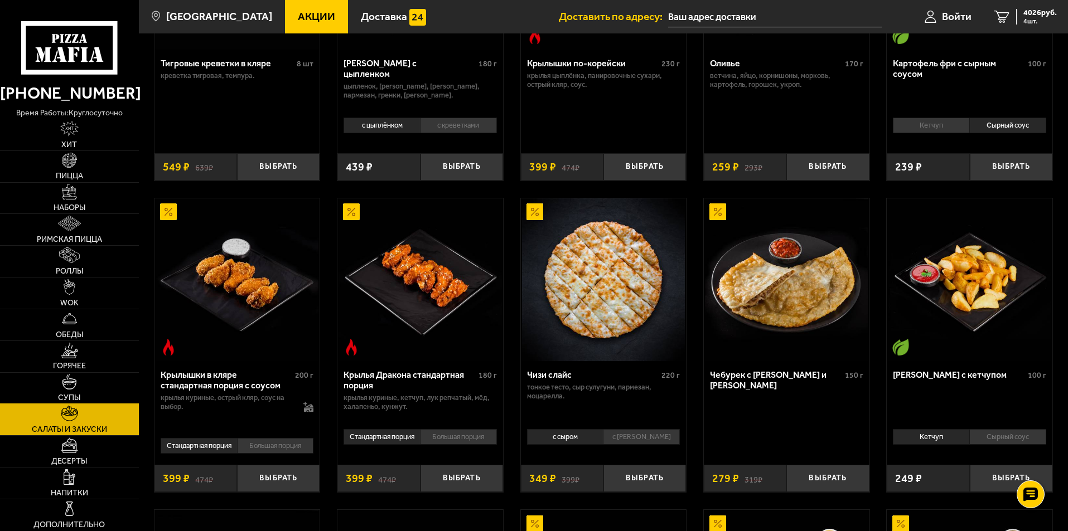
scroll to position [279, 0]
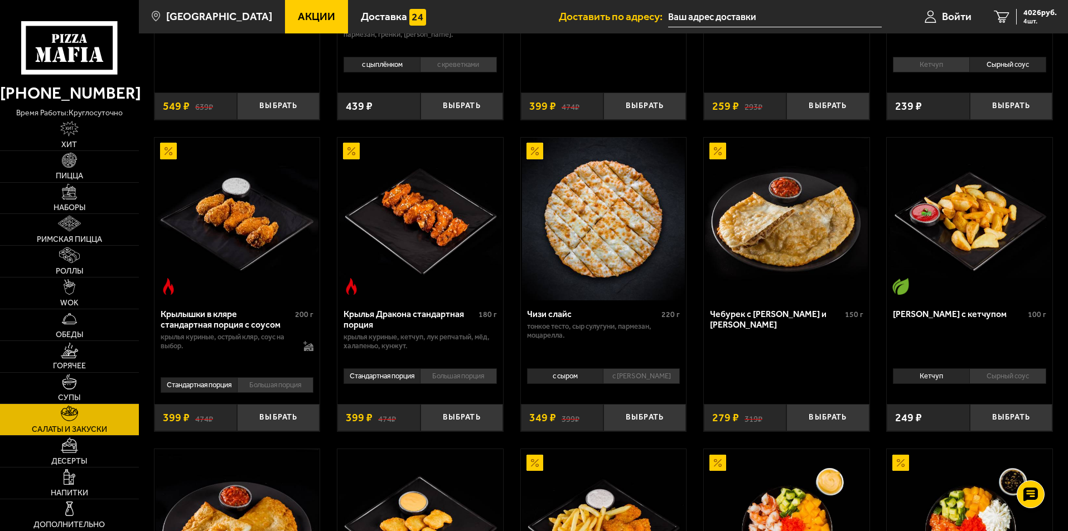
click at [64, 49] on icon at bounding box center [69, 47] width 96 height 53
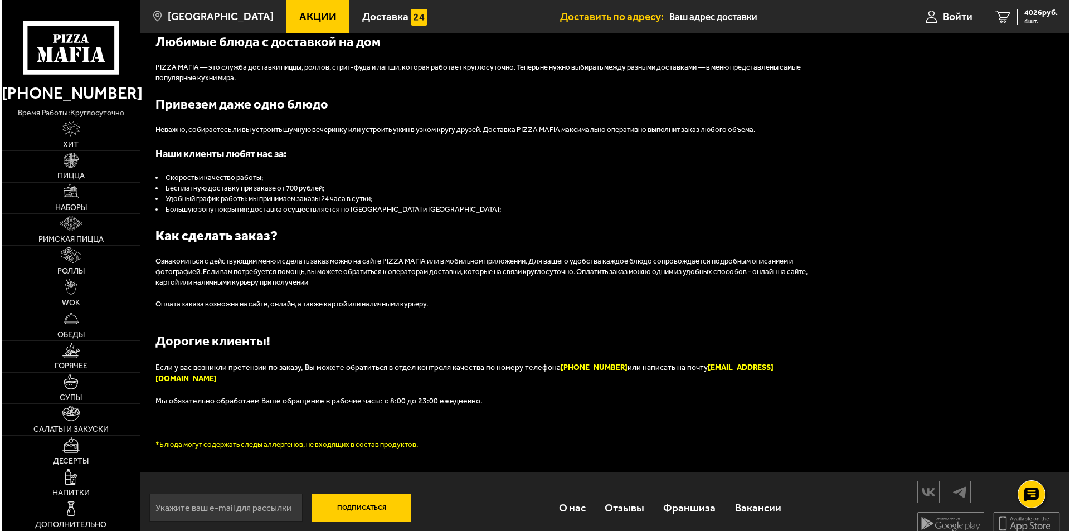
scroll to position [1241, 0]
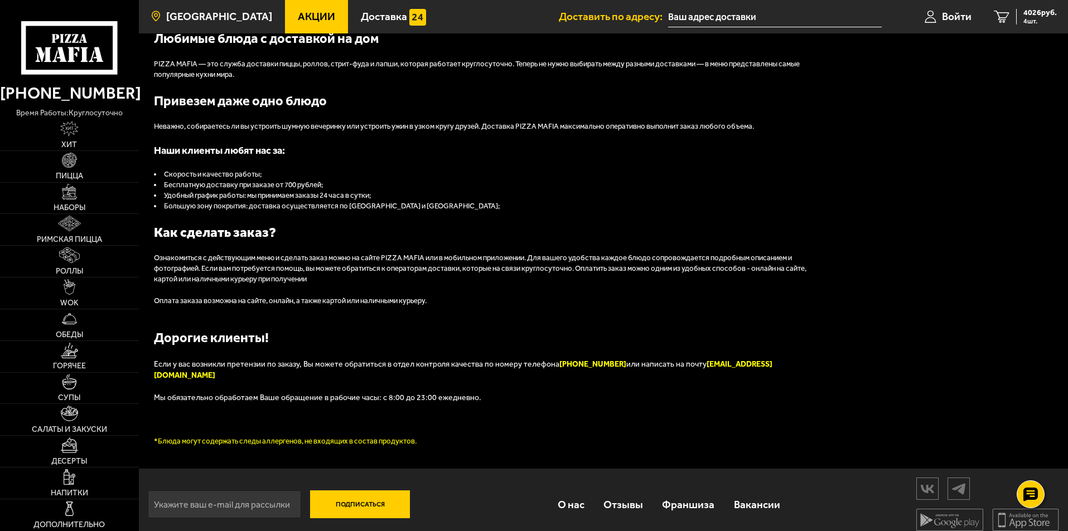
click at [216, 14] on span "[GEOGRAPHIC_DATA]" at bounding box center [219, 16] width 106 height 11
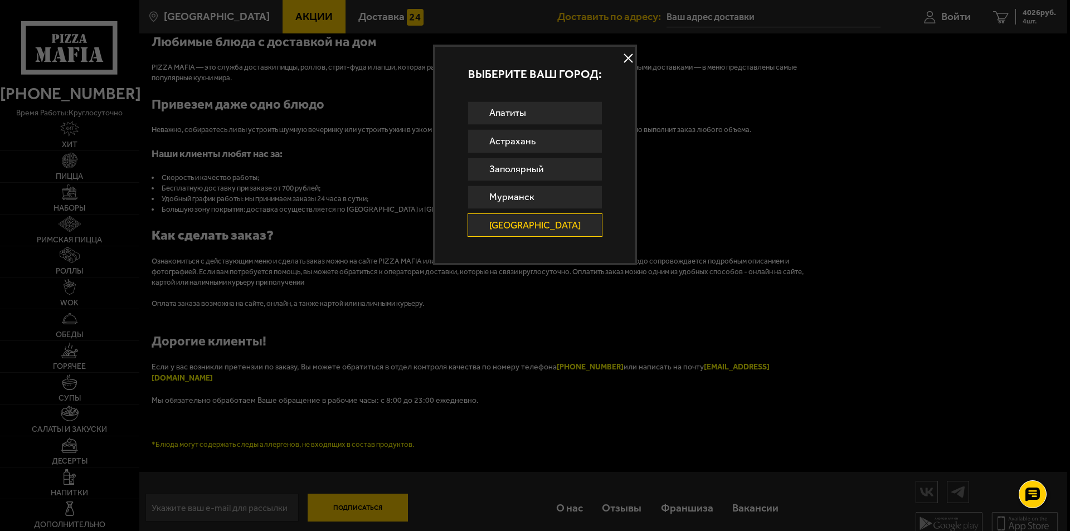
click at [503, 231] on link "[GEOGRAPHIC_DATA]" at bounding box center [535, 225] width 135 height 23
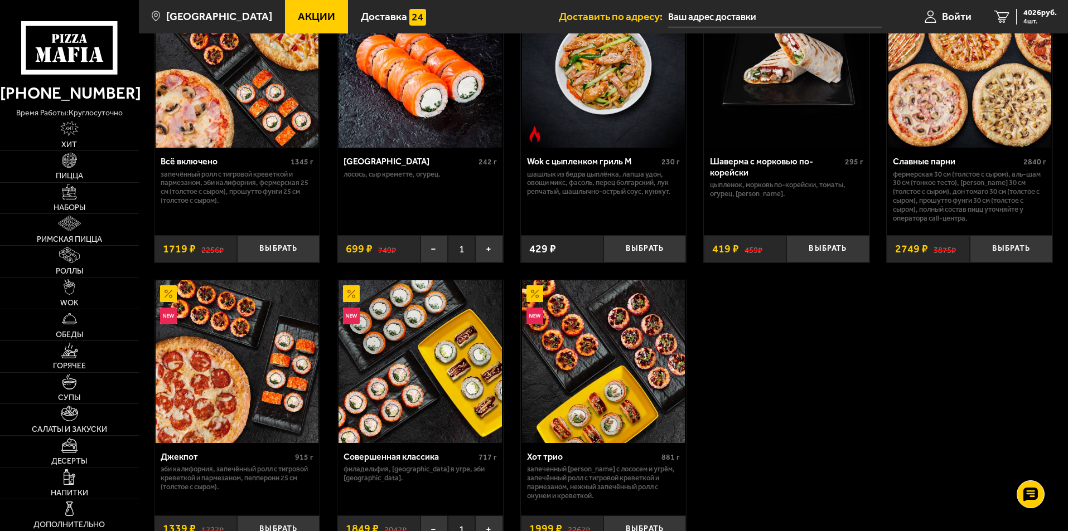
scroll to position [780, 0]
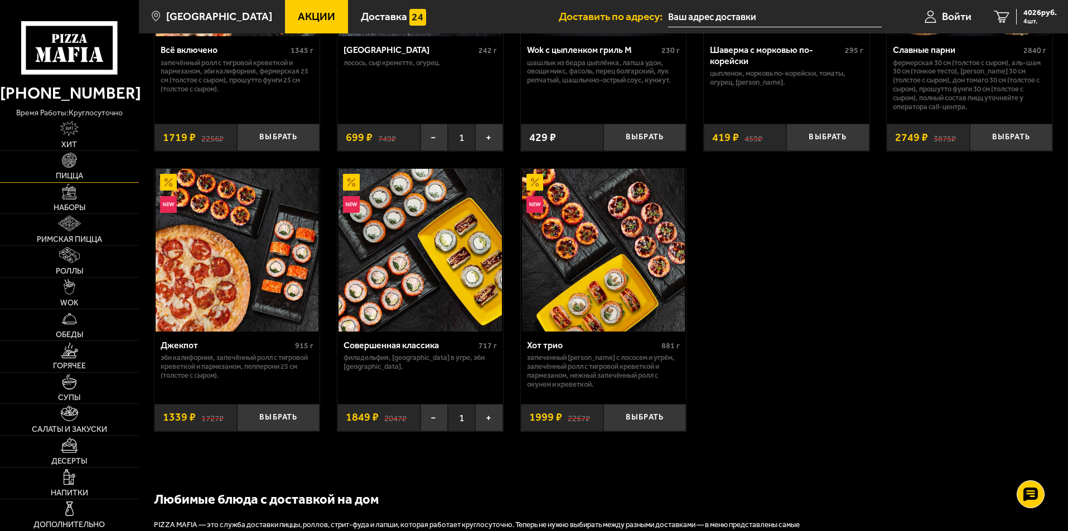
click at [60, 163] on link "Пицца" at bounding box center [69, 166] width 139 height 31
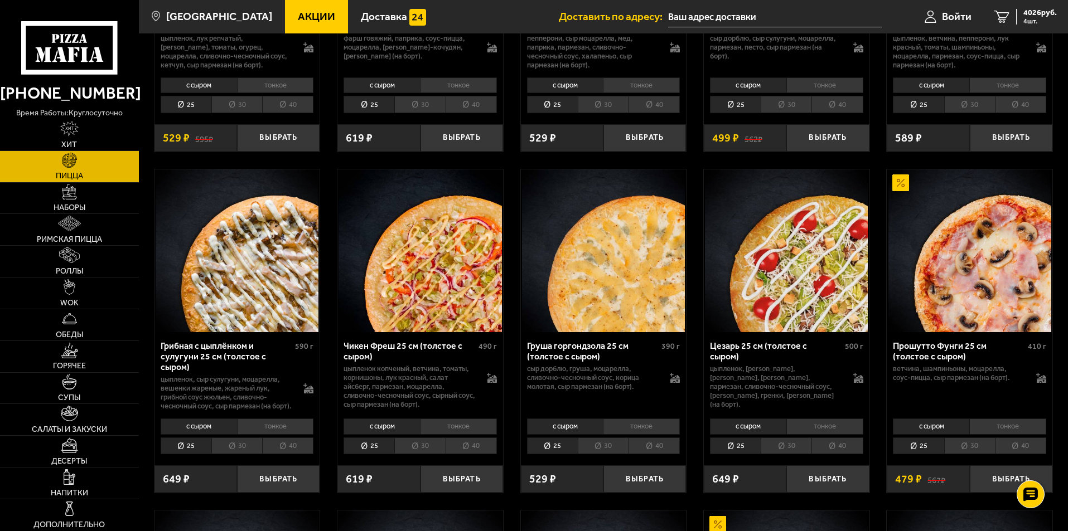
scroll to position [279, 0]
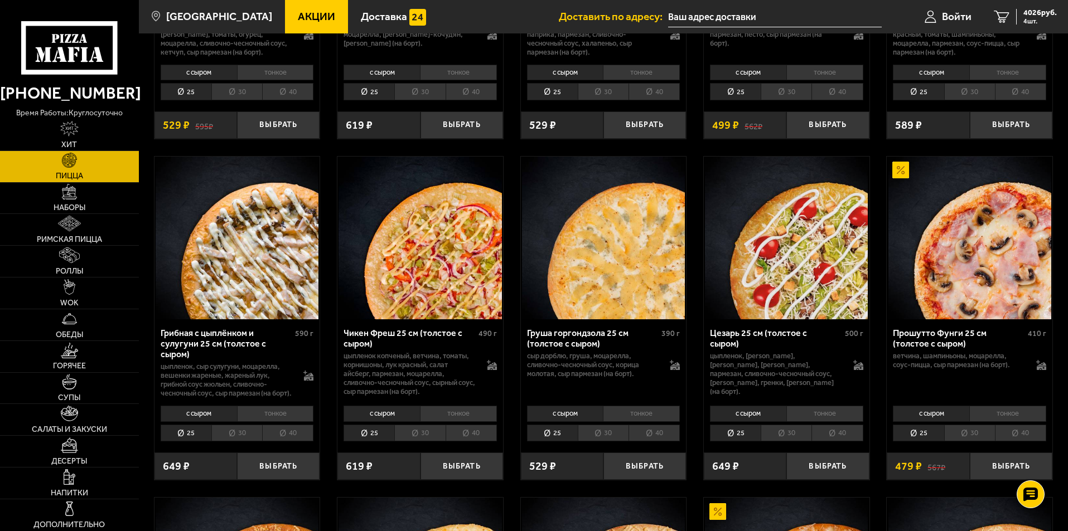
click at [610, 441] on li "30" at bounding box center [603, 433] width 51 height 17
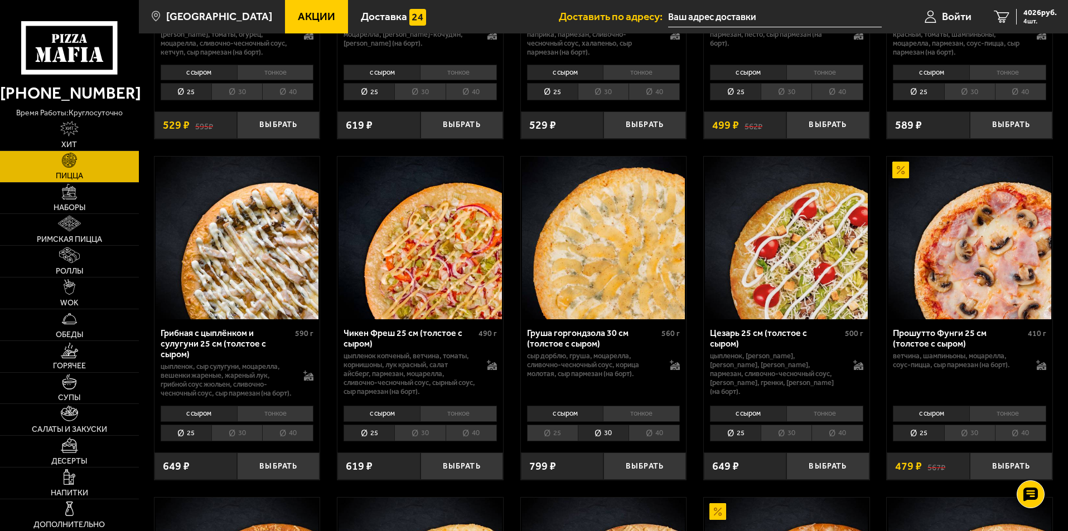
click at [285, 8] on link "Акции" at bounding box center [316, 16] width 63 height 33
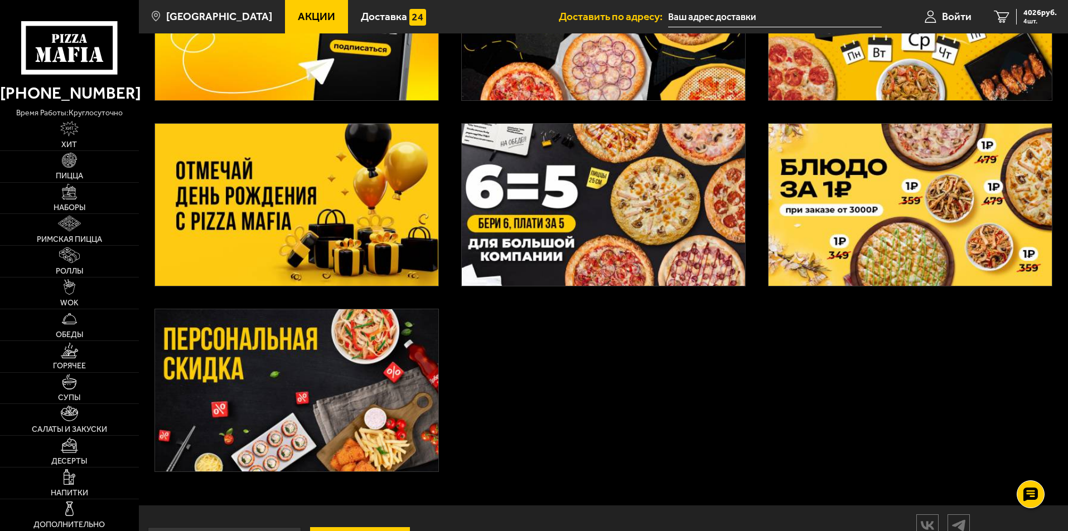
click at [857, 59] on img at bounding box center [909, 19] width 283 height 162
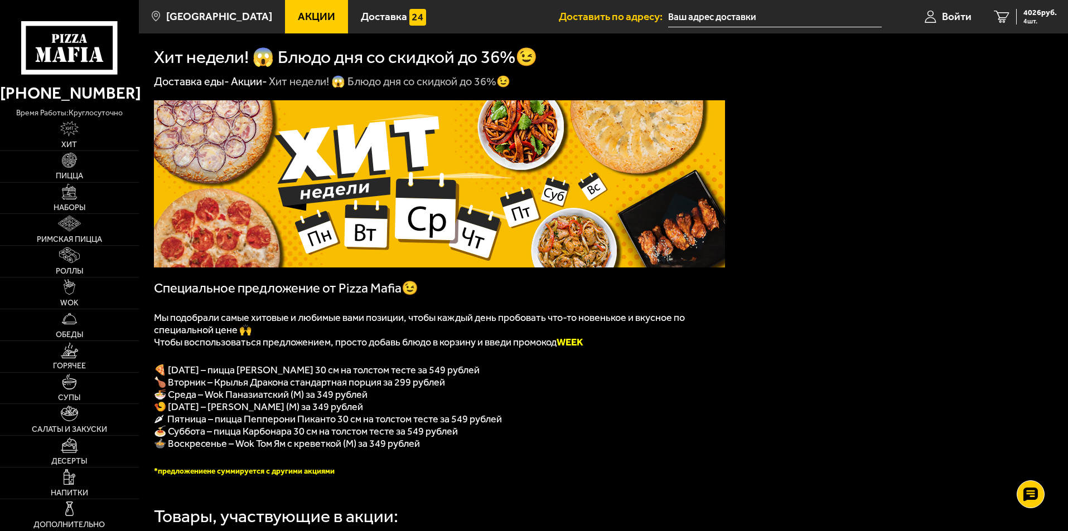
drag, startPoint x: 356, startPoint y: 373, endPoint x: 536, endPoint y: 373, distance: 179.5
click at [536, 373] on p "🍕 [DATE] – пицца [PERSON_NAME] 30 см на толстом тесте за 549 рублей" at bounding box center [439, 370] width 571 height 12
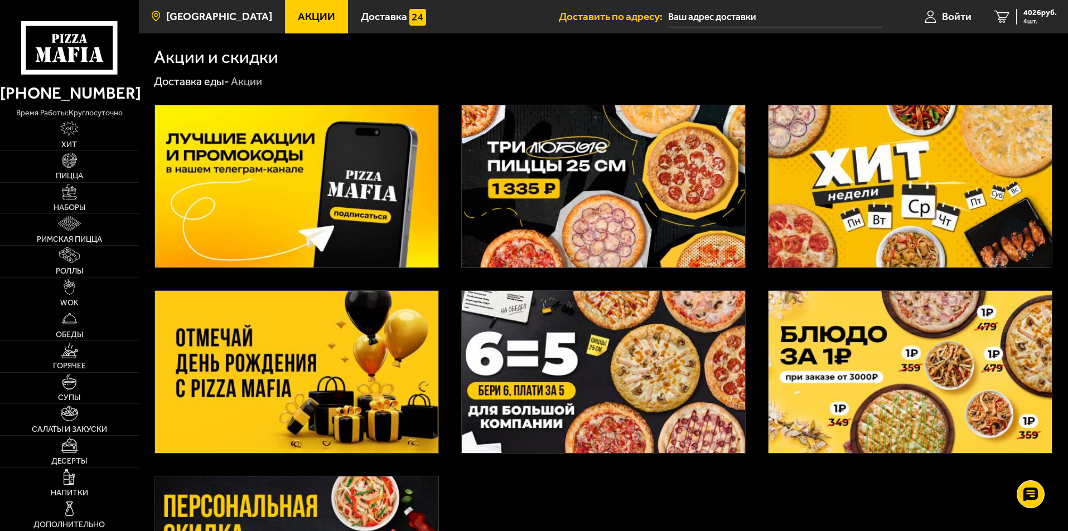
scroll to position [167, 0]
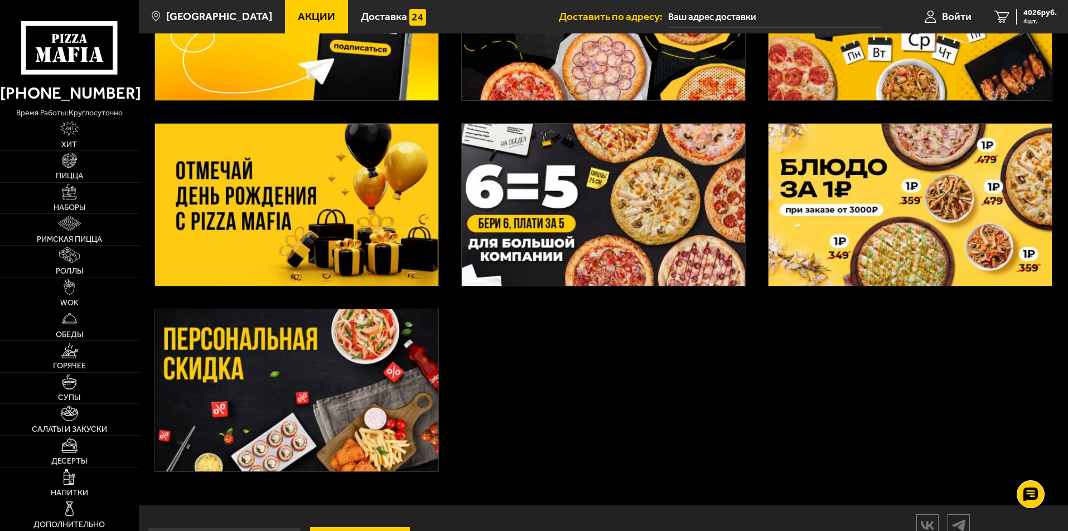
click at [930, 72] on img at bounding box center [909, 19] width 283 height 162
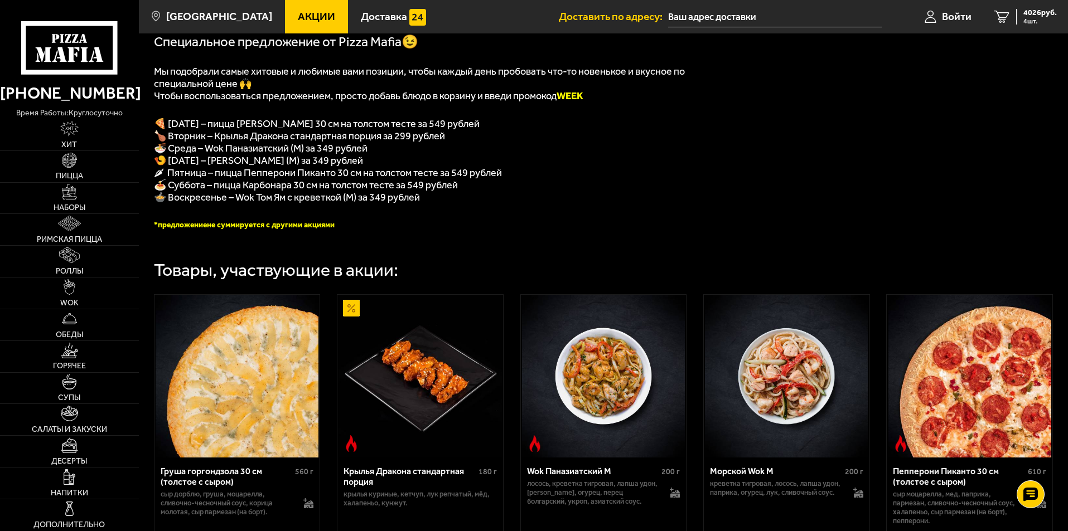
scroll to position [390, 0]
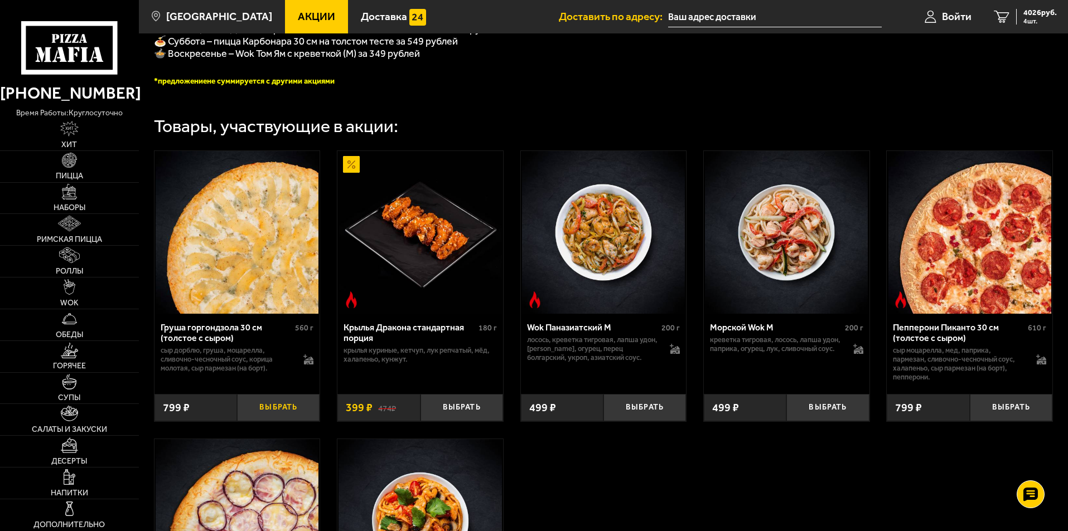
click at [270, 421] on button "Выбрать" at bounding box center [278, 407] width 83 height 27
click at [1023, 10] on span "4825 руб." at bounding box center [1039, 13] width 33 height 8
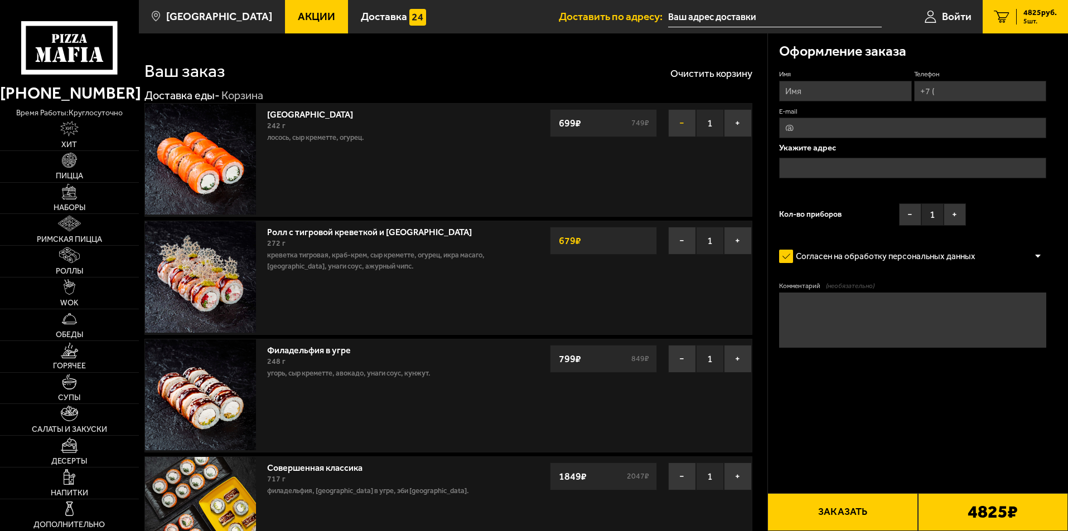
click at [685, 126] on button "−" at bounding box center [682, 123] width 28 height 28
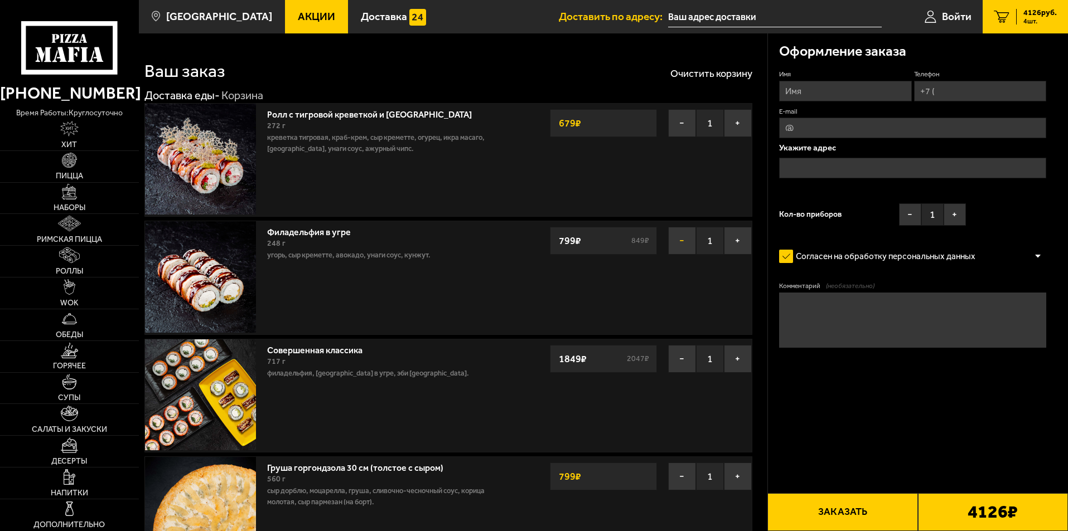
click at [683, 239] on button "−" at bounding box center [682, 241] width 28 height 28
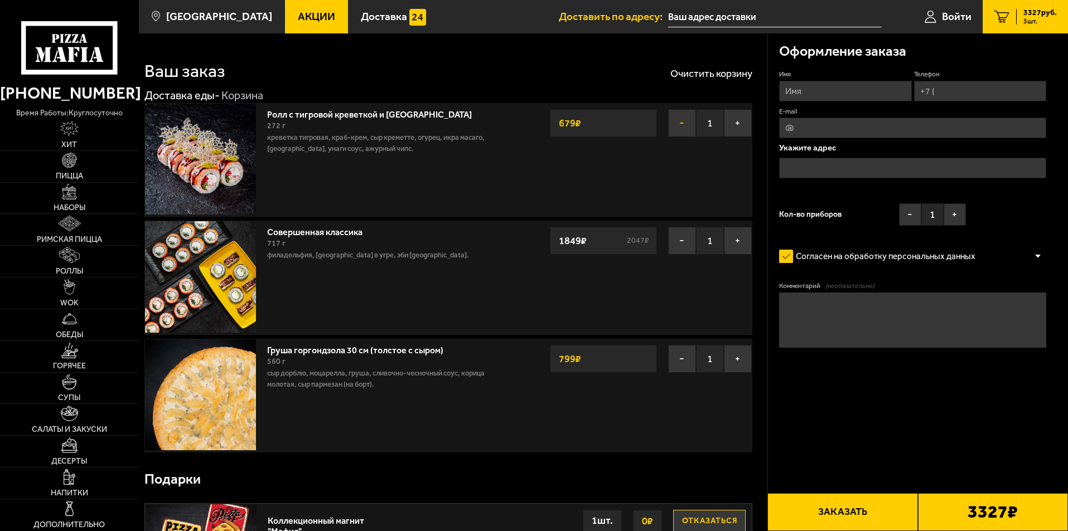
click at [684, 122] on button "−" at bounding box center [682, 123] width 28 height 28
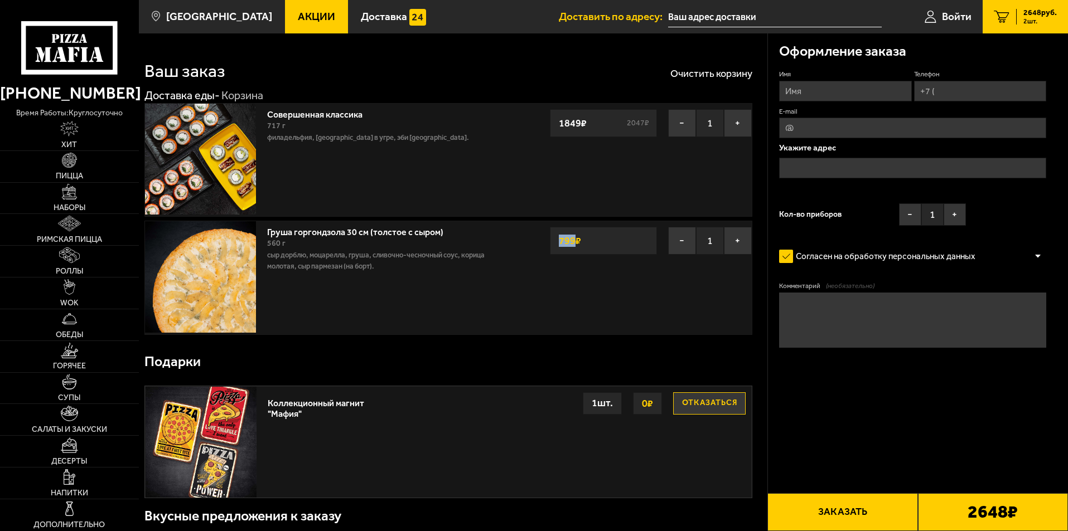
drag, startPoint x: 559, startPoint y: 240, endPoint x: 574, endPoint y: 242, distance: 14.7
click at [574, 242] on strong "799 ₽" at bounding box center [570, 240] width 28 height 21
click at [299, 12] on span "Акции" at bounding box center [316, 16] width 37 height 11
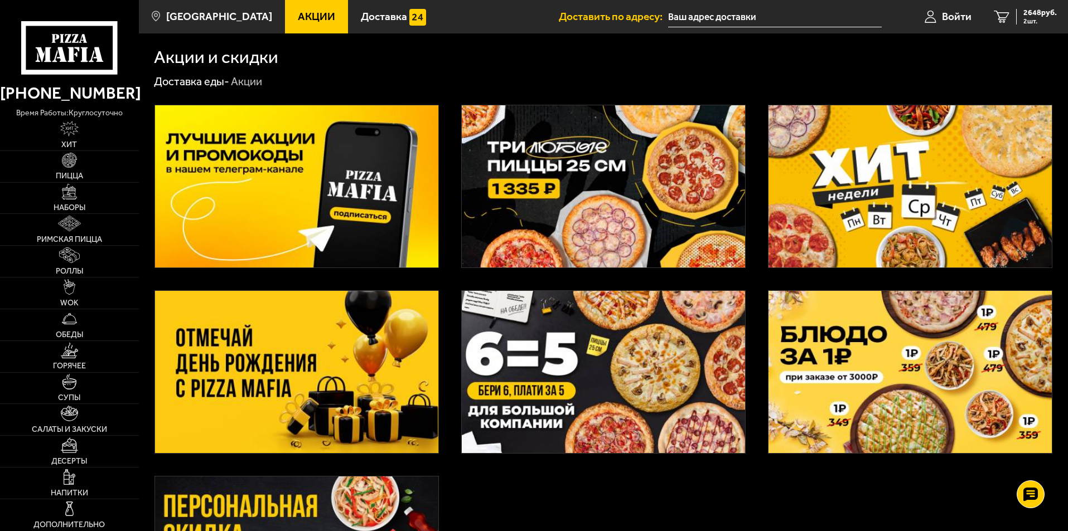
click at [910, 358] on img at bounding box center [909, 372] width 283 height 162
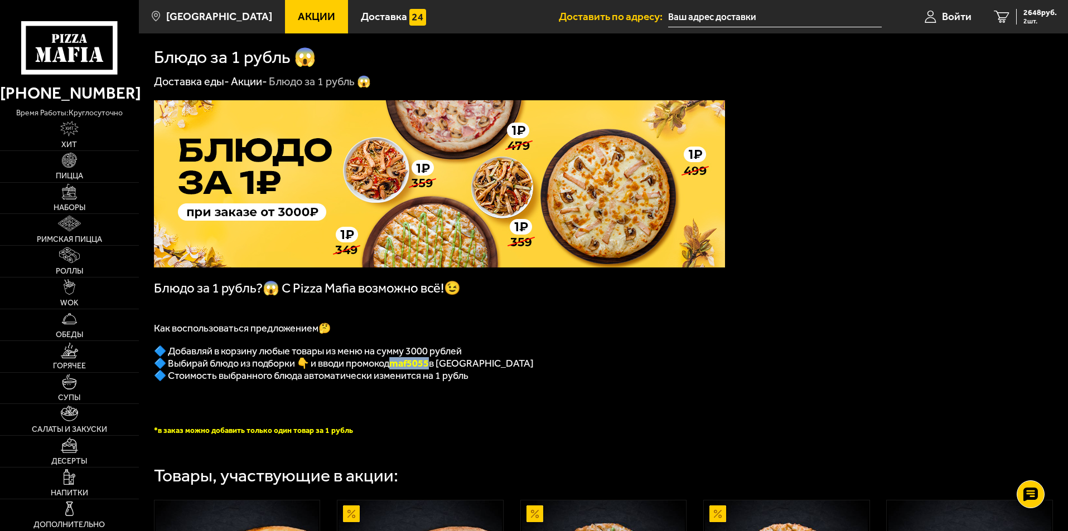
drag, startPoint x: 397, startPoint y: 369, endPoint x: 434, endPoint y: 369, distance: 36.2
click at [429, 369] on b "maf5055" at bounding box center [409, 363] width 40 height 12
copy b "maf5055"
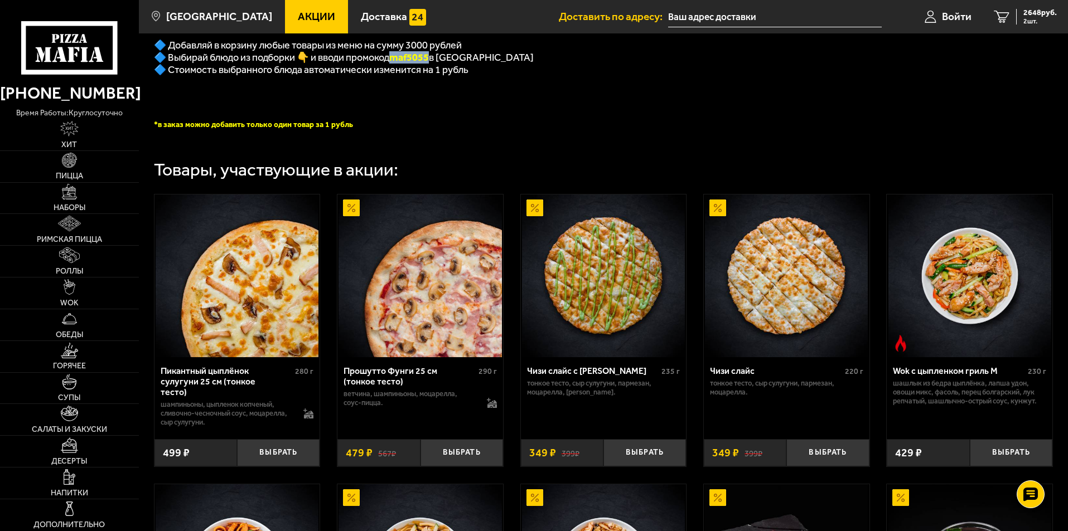
scroll to position [250, 0]
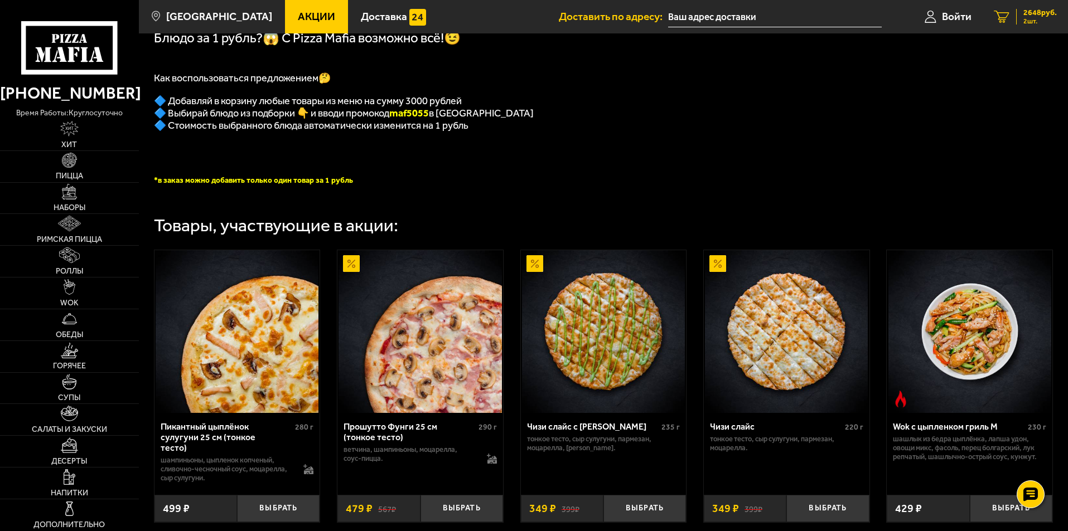
click at [1040, 17] on div "2648 руб. 2 шт." at bounding box center [1036, 17] width 41 height 16
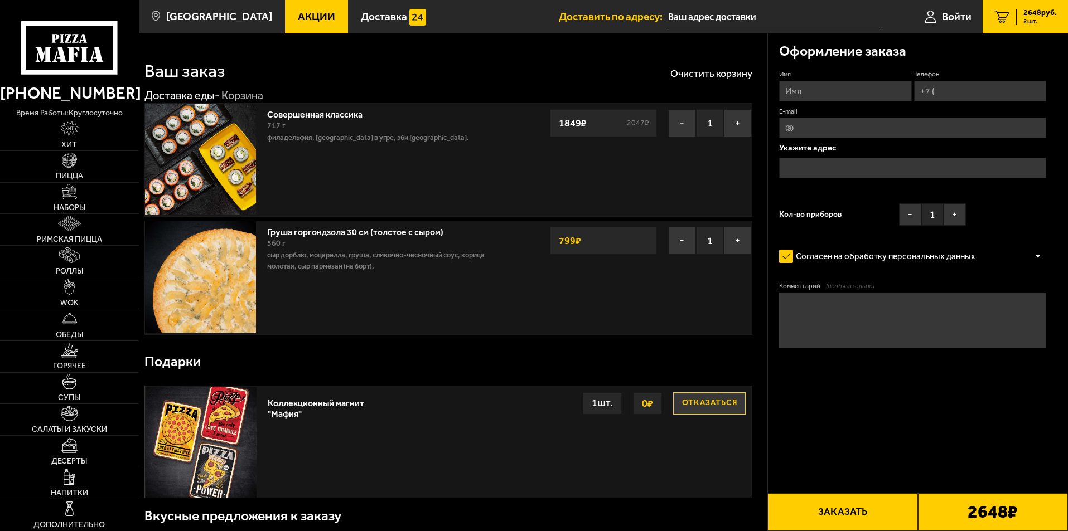
scroll to position [1, 0]
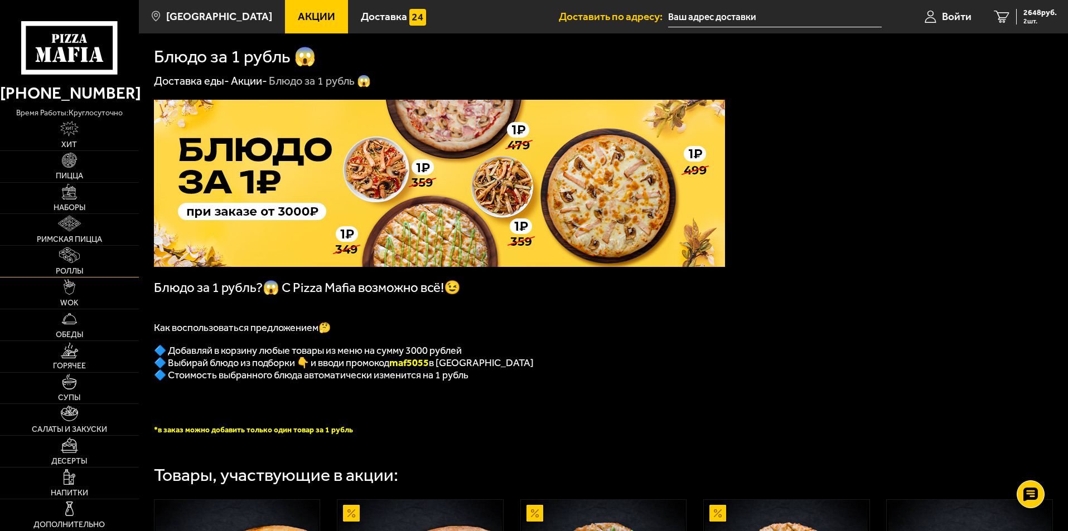
click at [88, 260] on link "Роллы" at bounding box center [69, 261] width 139 height 31
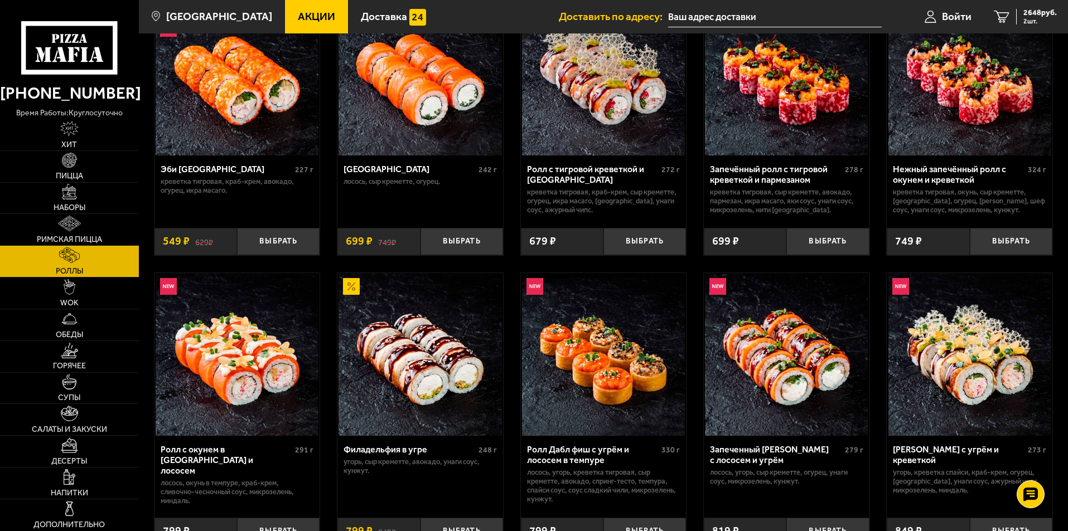
scroll to position [111, 0]
click at [641, 242] on button "Выбрать" at bounding box center [644, 242] width 83 height 27
click at [1034, 12] on span "3327 руб." at bounding box center [1039, 13] width 33 height 8
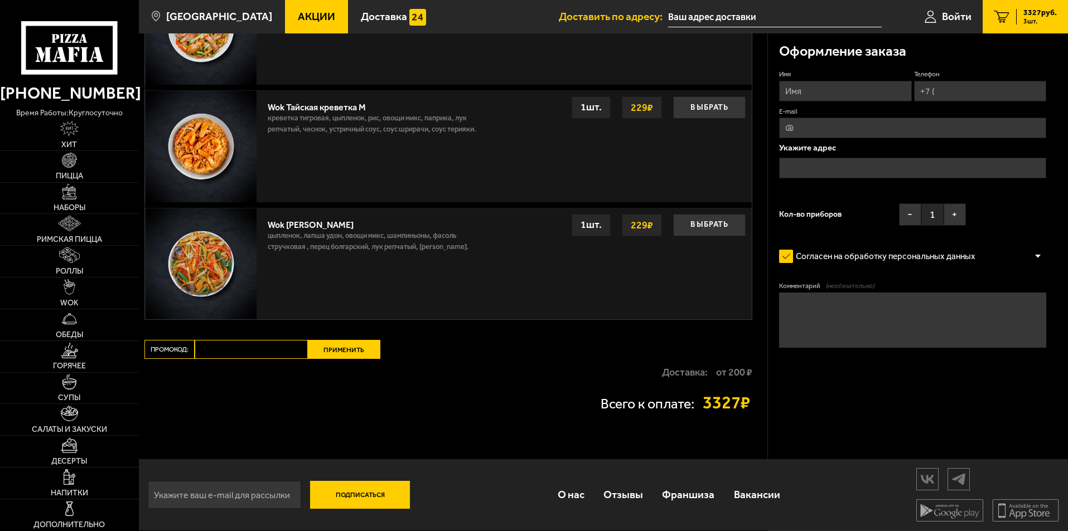
scroll to position [1069, 0]
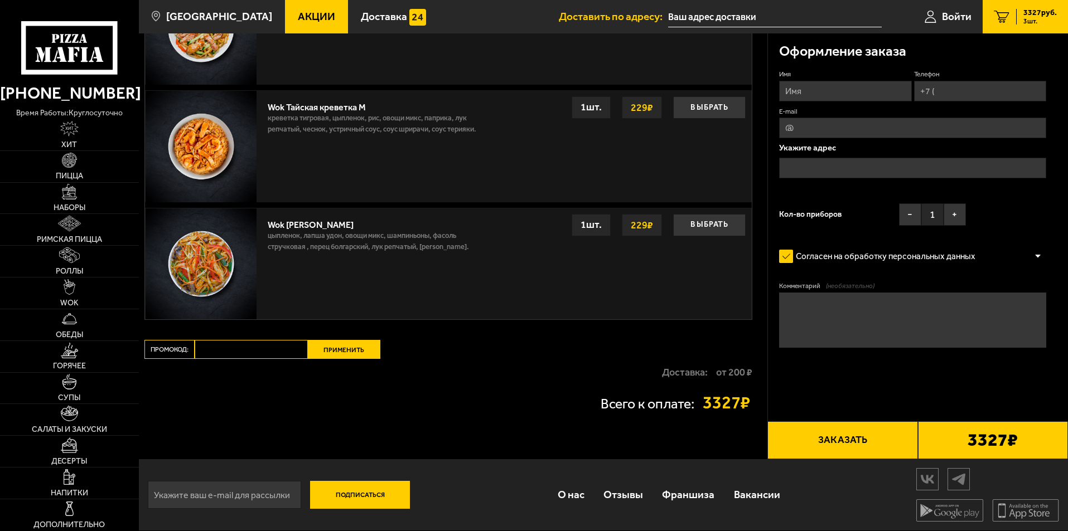
click at [271, 349] on input "Промокод:" at bounding box center [251, 349] width 113 height 19
paste input "maf5055"
type input "maf5055"
click at [339, 349] on button "Применить" at bounding box center [344, 349] width 72 height 19
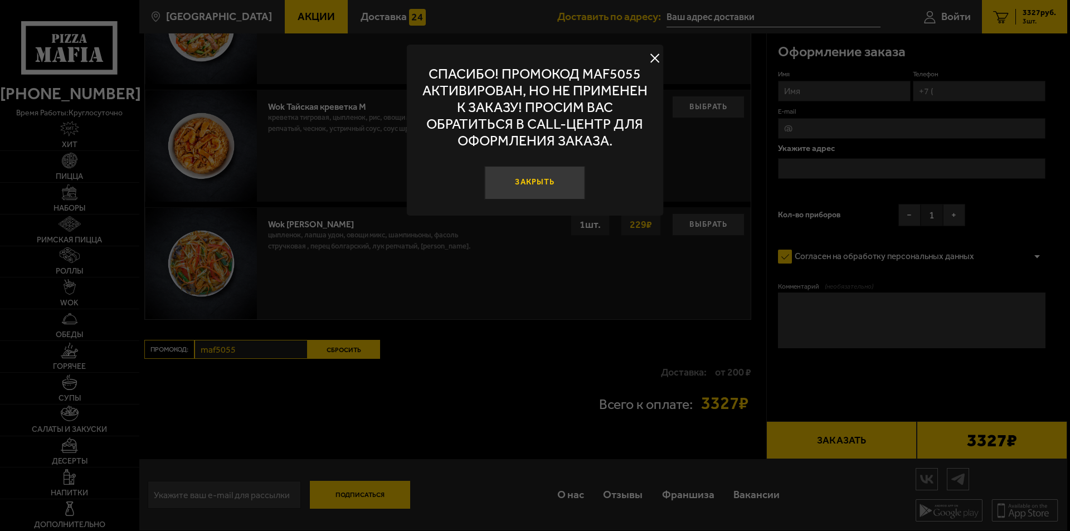
click at [547, 189] on button "Закрыть" at bounding box center [535, 182] width 100 height 33
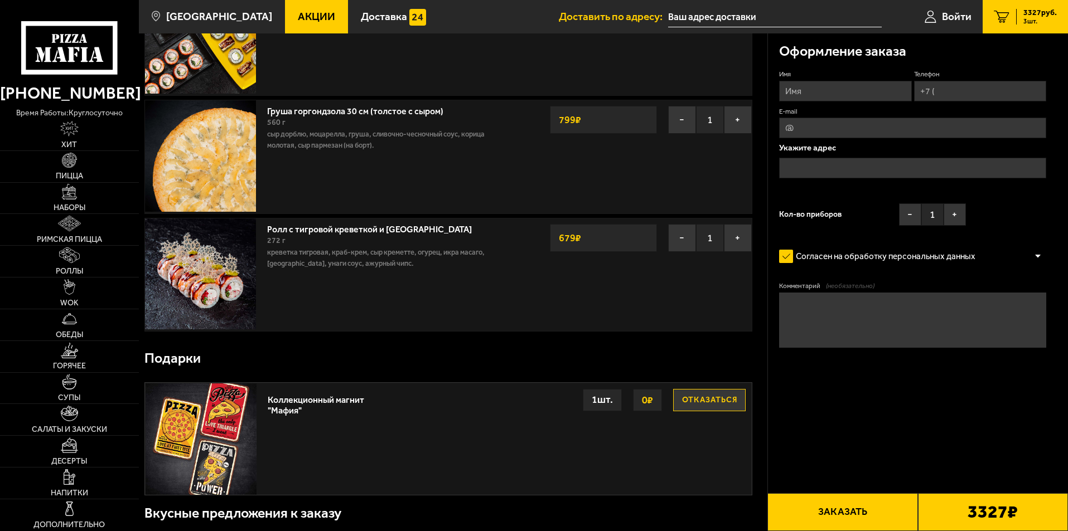
scroll to position [9, 0]
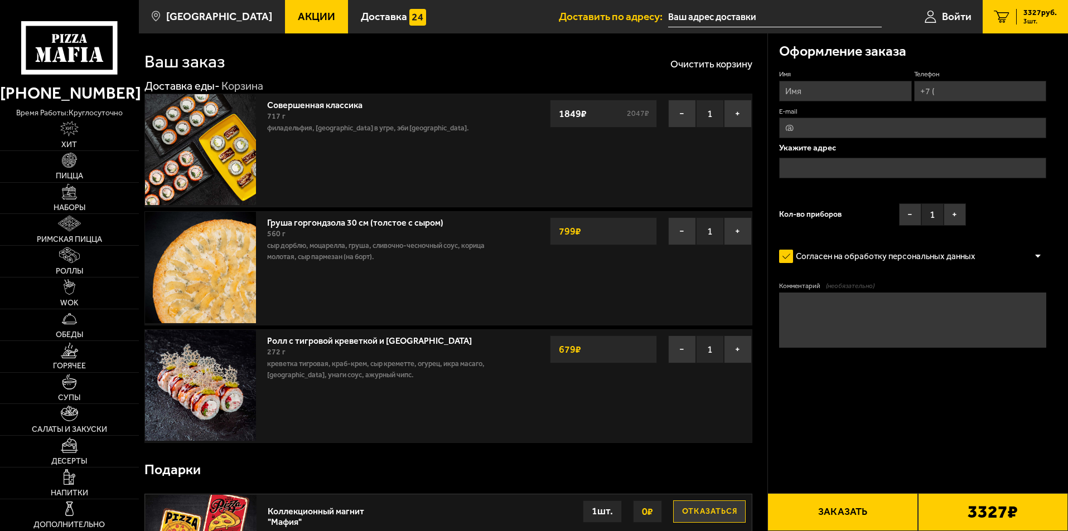
click at [298, 20] on span "Акции" at bounding box center [316, 16] width 37 height 11
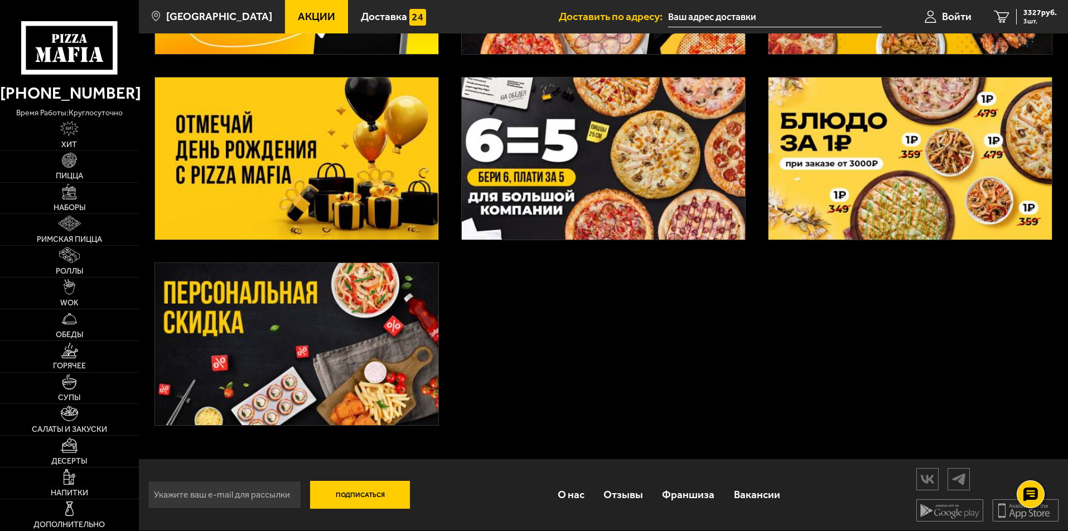
click at [906, 175] on img at bounding box center [909, 158] width 283 height 162
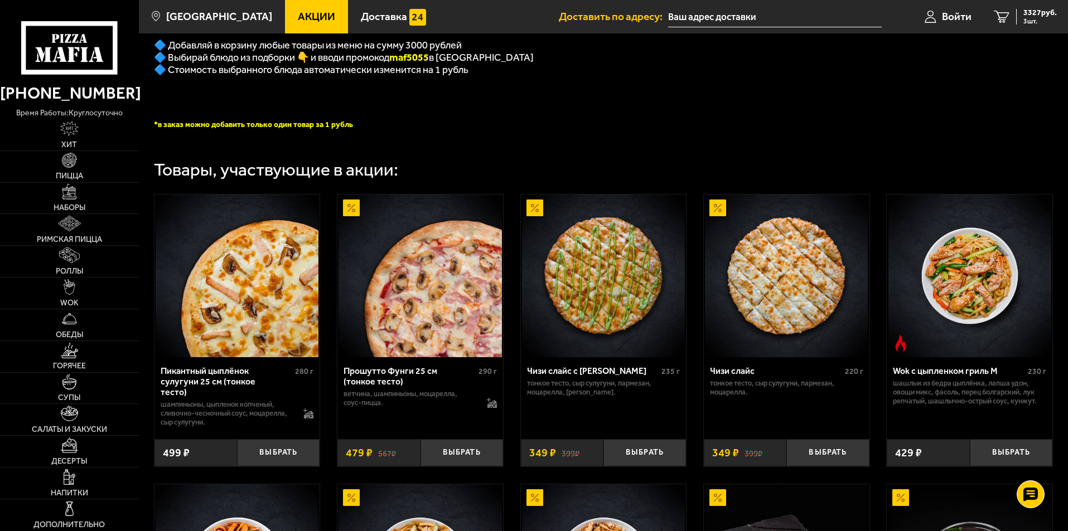
scroll to position [334, 0]
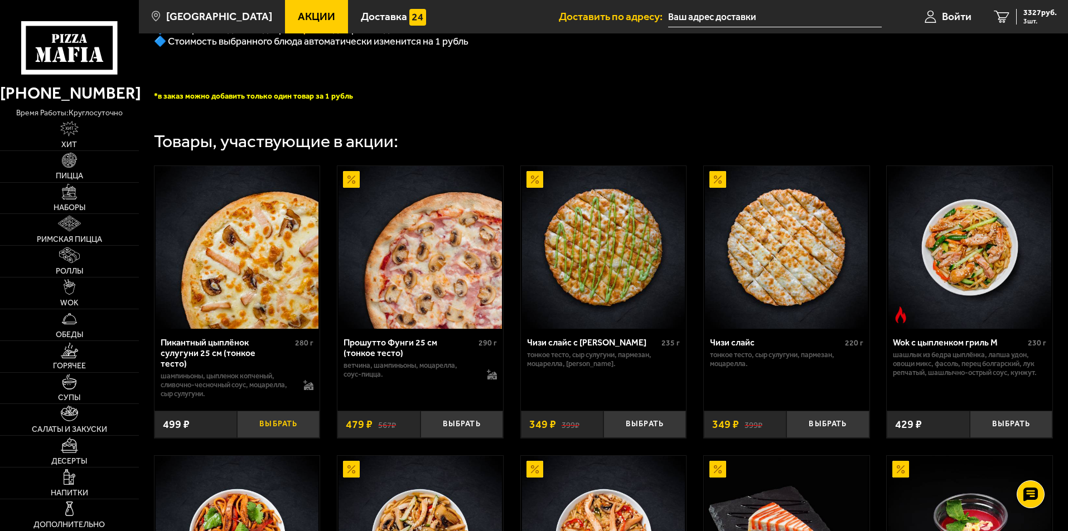
click at [277, 420] on button "Выбрать" at bounding box center [278, 424] width 83 height 27
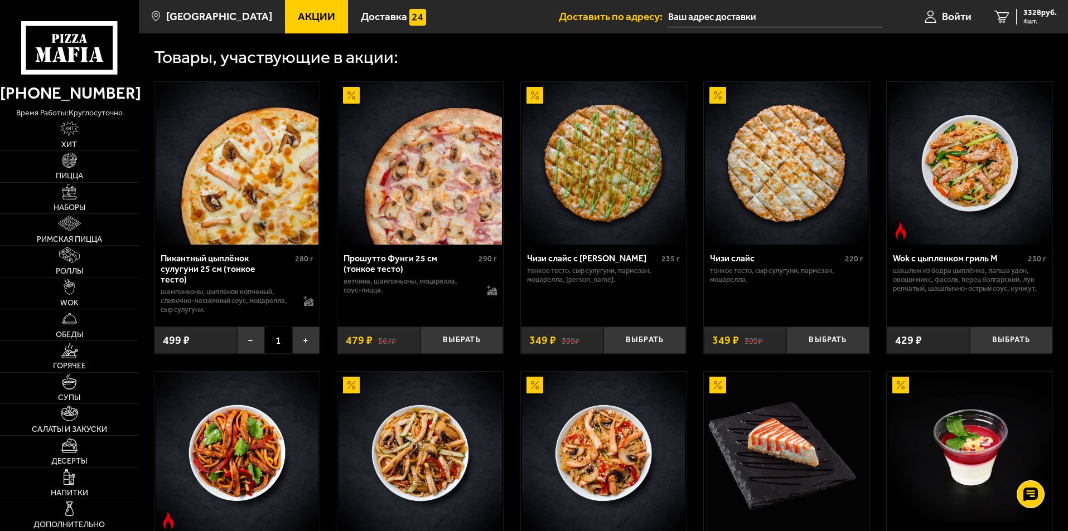
scroll to position [418, 0]
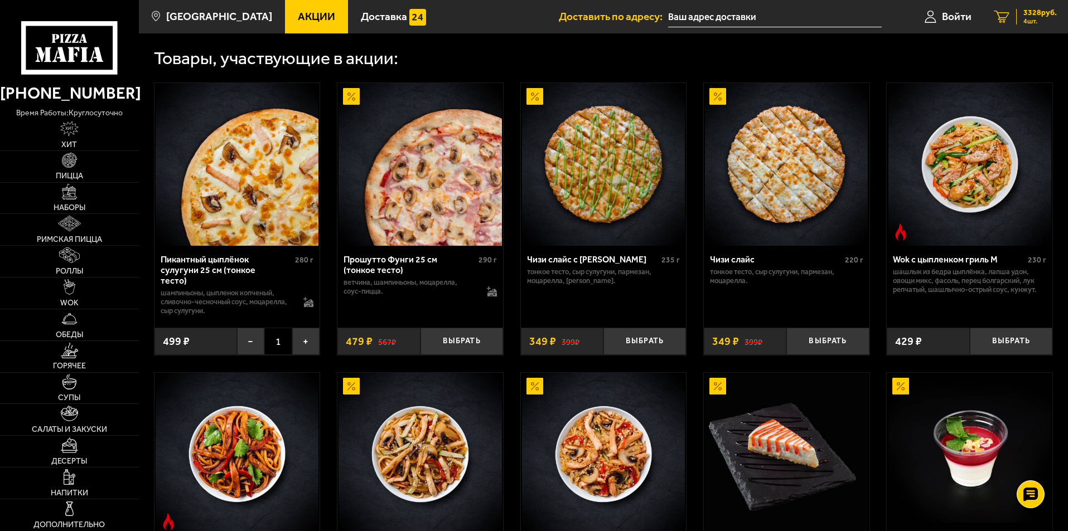
click at [1034, 14] on span "3328 руб." at bounding box center [1039, 13] width 33 height 8
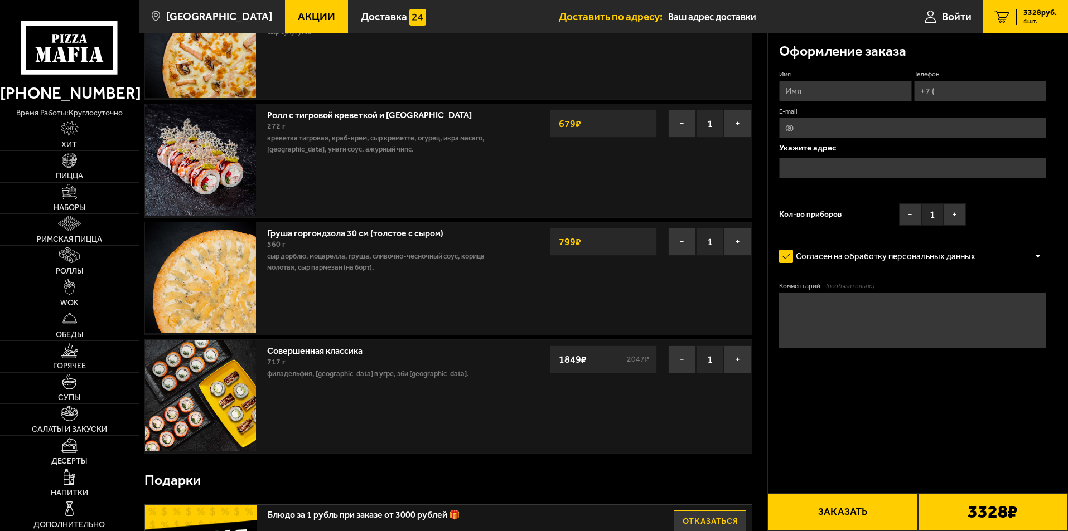
scroll to position [111, 0]
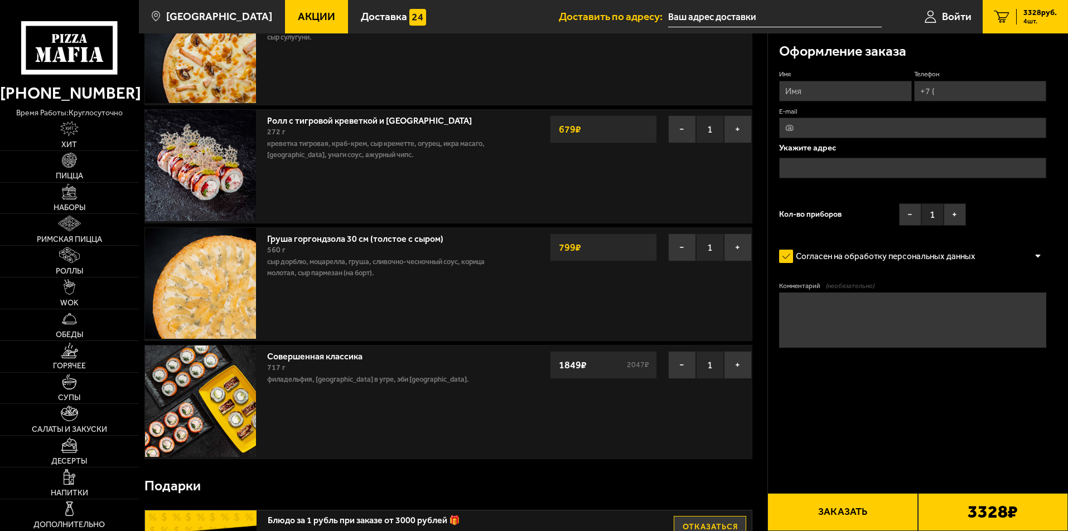
click at [807, 93] on input "Имя" at bounding box center [845, 91] width 132 height 21
type input "Виктория П"
click at [936, 88] on input "Телефон" at bounding box center [980, 91] width 132 height 21
drag, startPoint x: 933, startPoint y: 91, endPoint x: 1005, endPoint y: 91, distance: 71.9
click at [1005, 90] on input "+7 (891) 117-20-90" at bounding box center [980, 91] width 132 height 21
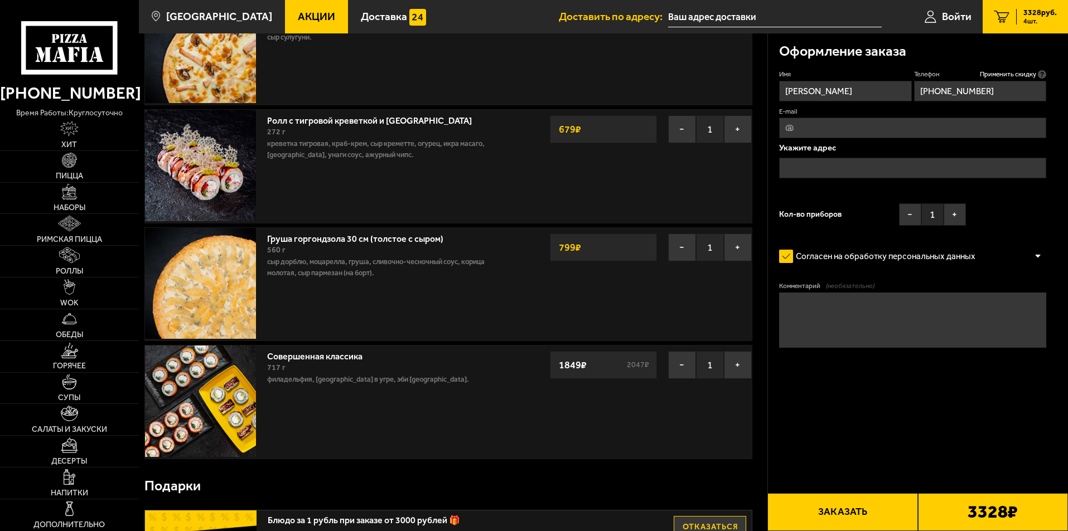
type input "+7 (911) 172-09-01"
click at [928, 134] on input "E-mail" at bounding box center [912, 128] width 267 height 21
type input "v-polikhovskaia@mail.ru"
click at [880, 164] on input "text" at bounding box center [912, 168] width 267 height 21
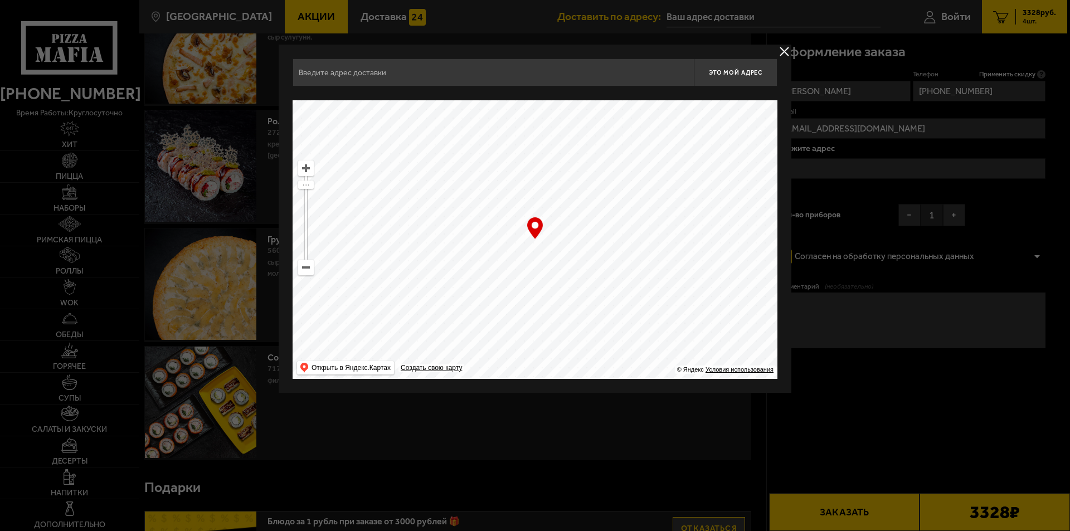
click at [483, 76] on input "text" at bounding box center [493, 73] width 401 height 28
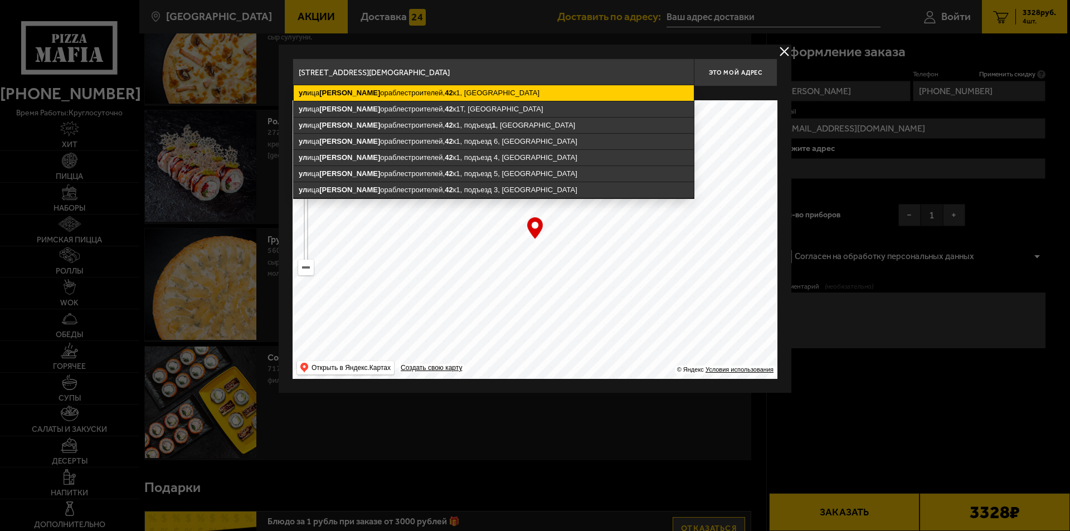
click at [430, 94] on ymaps "ул ица К ораблестроителей, 42 к1, Санкт-Петербург" at bounding box center [494, 93] width 400 height 16
type input "Санкт-Петербург, улица Кораблестроителей, 42к1"
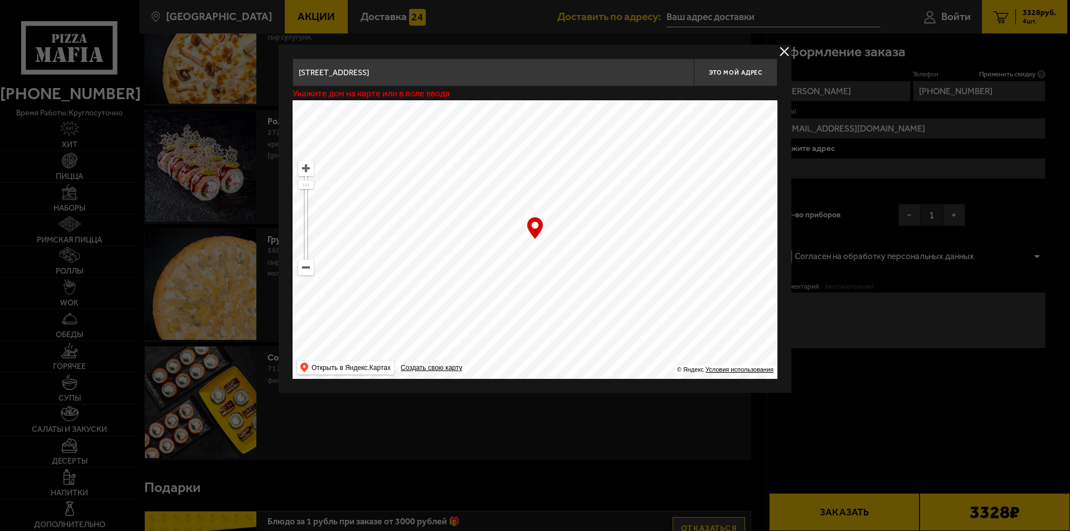
type input "улица Кораблестроителей, 42к1"
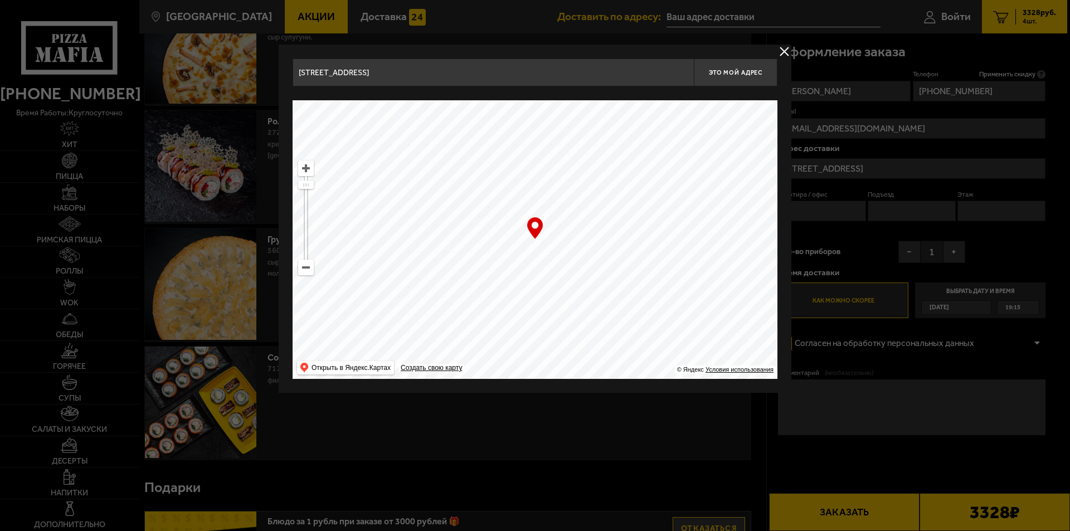
click at [832, 200] on div at bounding box center [535, 265] width 1070 height 531
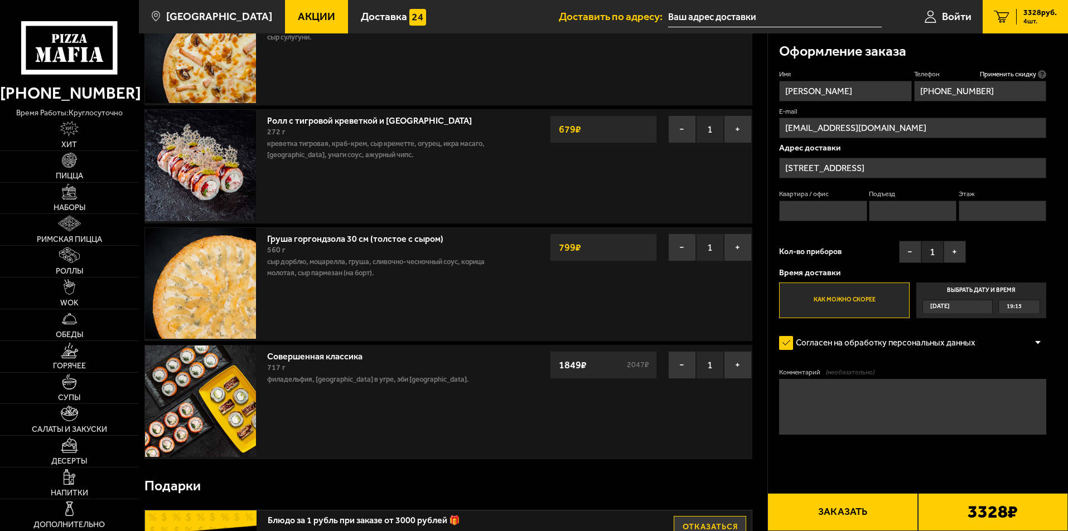
click at [835, 207] on input "Квартира / офис" at bounding box center [823, 211] width 88 height 21
type input "256"
click at [890, 211] on input "Подъезд" at bounding box center [913, 211] width 88 height 21
type input "3"
click at [980, 208] on input "Этаж" at bounding box center [1002, 211] width 88 height 21
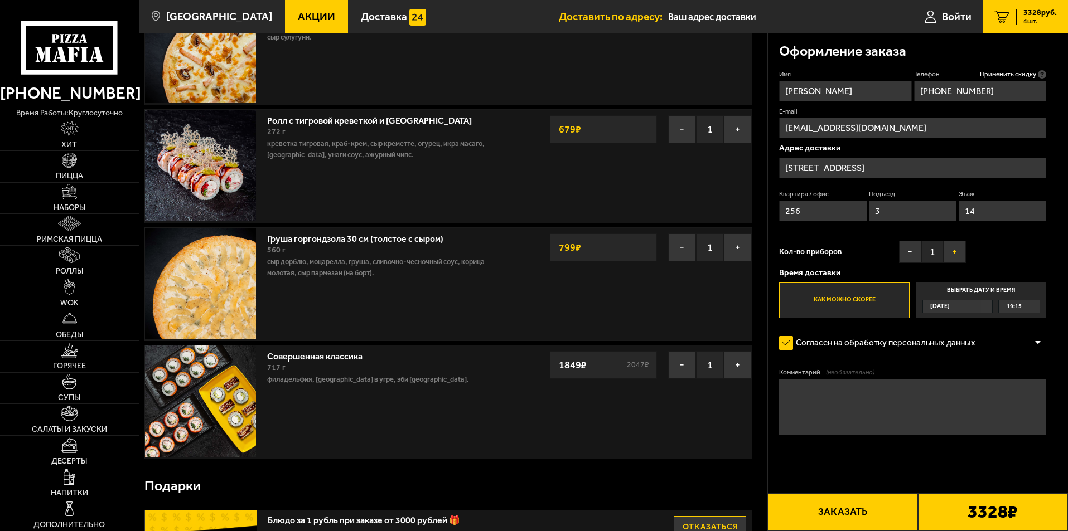
type input "14"
click at [954, 252] on button "+" at bounding box center [954, 252] width 22 height 22
click at [965, 306] on div "Сегодня" at bounding box center [952, 306] width 59 height 13
click at [0, 0] on input "Выбрать дату и время Сегодня 19:15" at bounding box center [0, 0] width 0 height 0
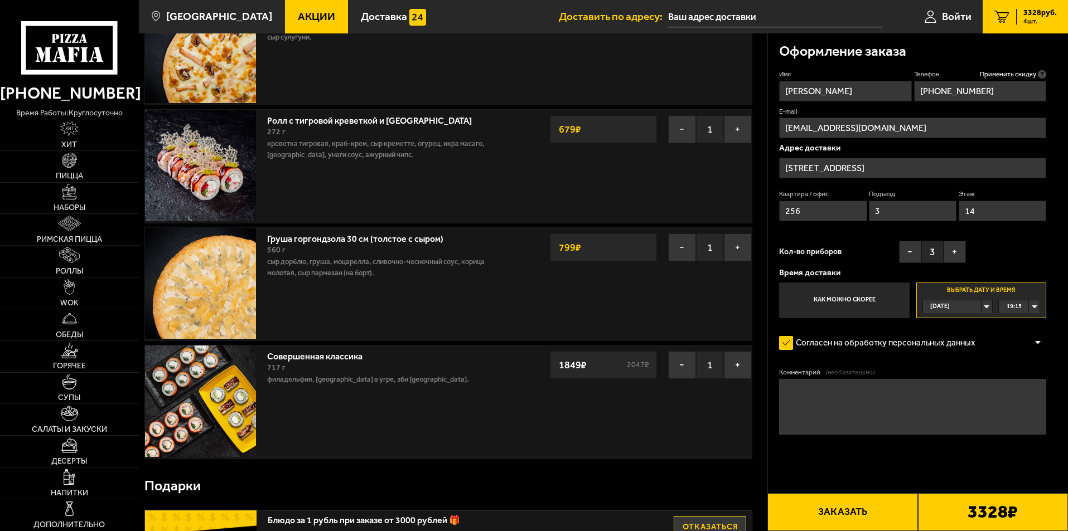
click at [981, 307] on div "Сегодня" at bounding box center [952, 306] width 59 height 13
click at [954, 345] on span "пн, 01.09" at bounding box center [943, 347] width 27 height 13
click at [1031, 304] on div "00:00" at bounding box center [1018, 306] width 41 height 13
click at [1024, 348] on li "13:30" at bounding box center [1019, 346] width 40 height 14
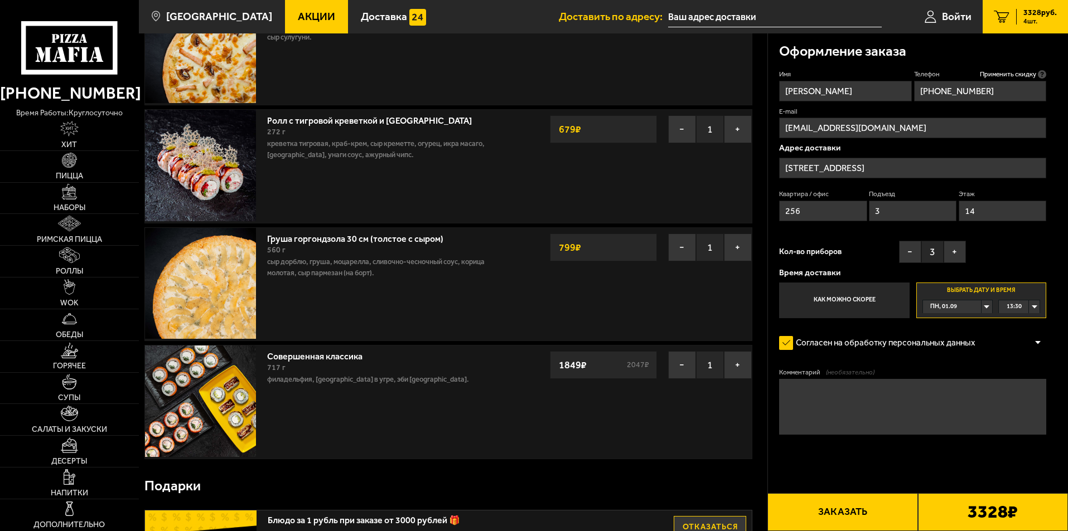
click at [977, 403] on textarea "Комментарий (необязательно)" at bounding box center [912, 407] width 267 height 56
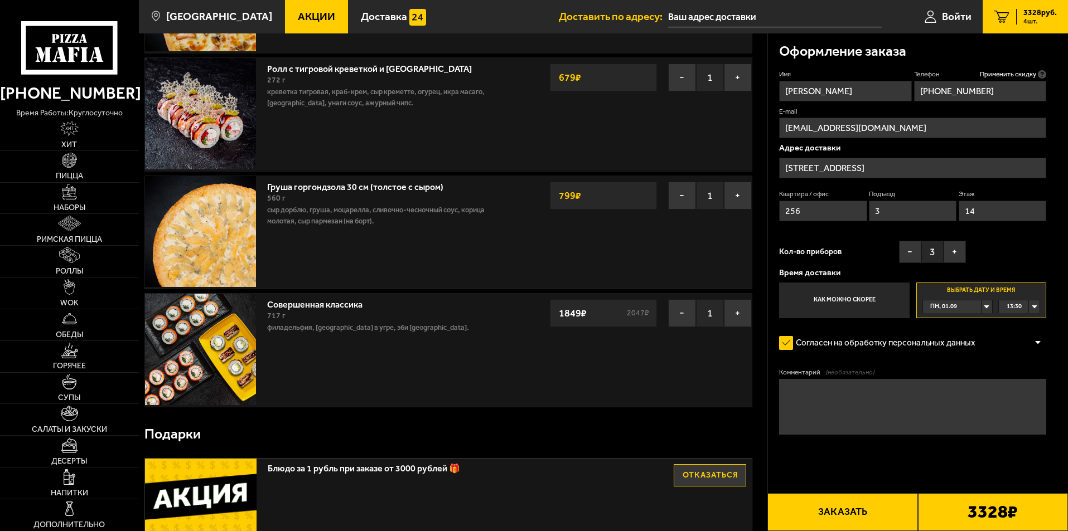
scroll to position [223, 0]
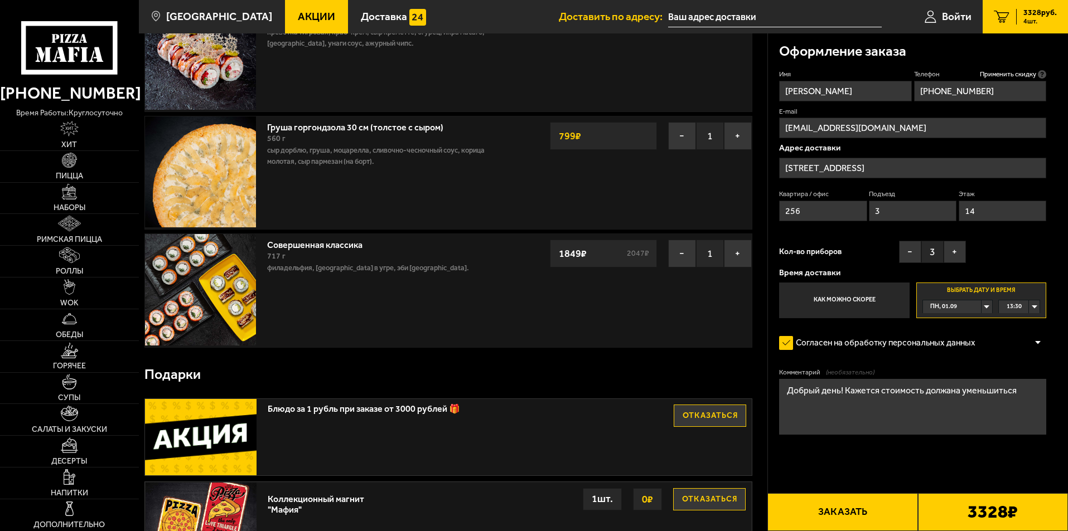
click at [845, 391] on textarea "Добрый день! Кажется стоимость должана уменьшиться" at bounding box center [912, 407] width 267 height 56
click at [957, 399] on textarea "Добрый день! Кажется стоимость должна уменьшиться" at bounding box center [912, 407] width 267 height 56
drag, startPoint x: 840, startPoint y: 408, endPoint x: 819, endPoint y: 410, distance: 20.7
click at [819, 410] on textarea "Добрый день! Кажется стоимость должна уменьшиться на 250 р., т.к. пицца груша-г…" at bounding box center [912, 407] width 267 height 56
click at [857, 410] on textarea "Добрый день! Кажется стоимость должна уменьшиться на 250 р., т.к. пицца груша-г…" at bounding box center [912, 407] width 267 height 56
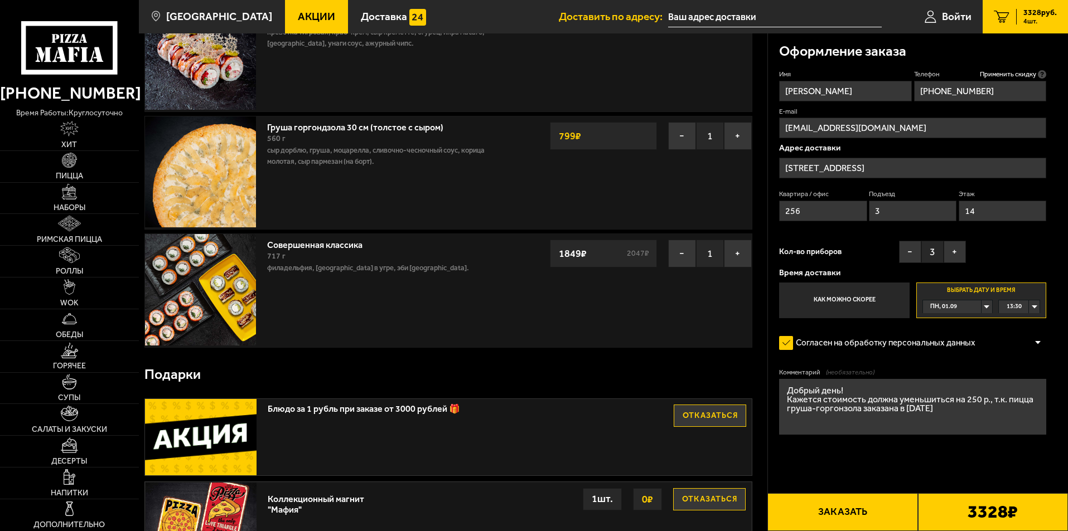
click at [903, 410] on textarea "Добрый день! Кажется стоимость должна уменьшиться на 250 р., т.к. пицца груша-г…" at bounding box center [912, 407] width 267 height 56
click at [976, 408] on textarea "Добрый день! Кажется стоимость должна уменьшиться на 250 р., т.к. пицца груша-г…" at bounding box center [912, 407] width 267 height 56
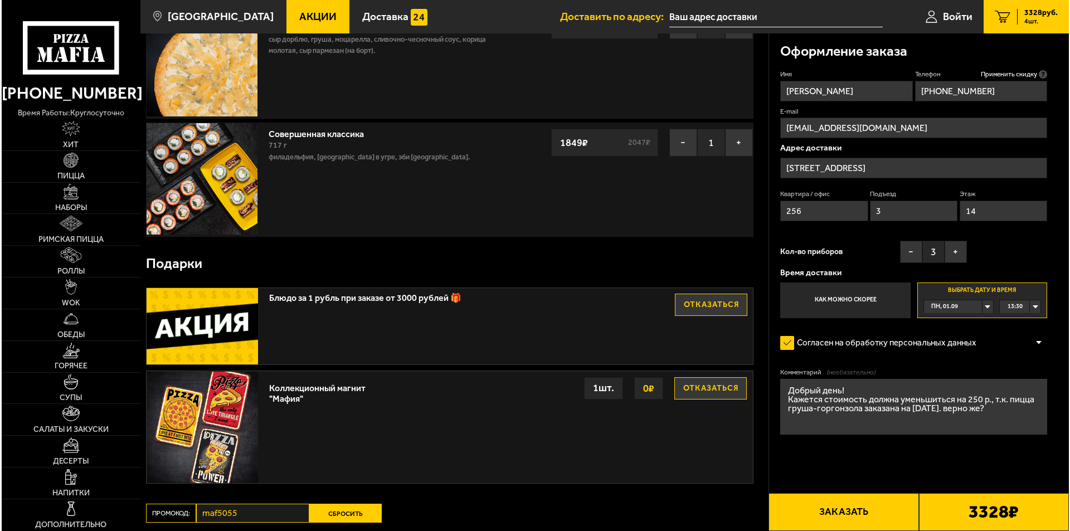
scroll to position [334, 0]
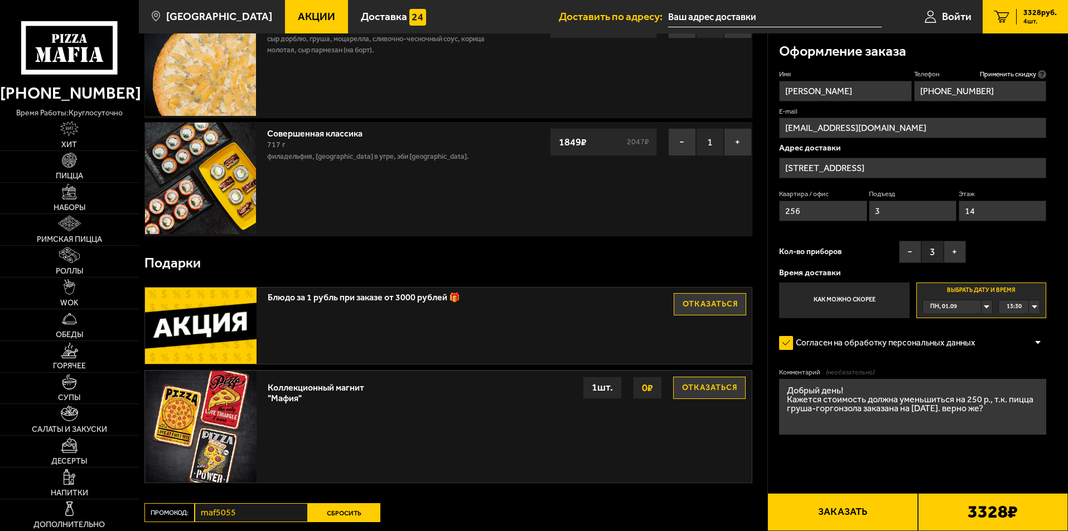
type textarea "Добрый день! Кажется стоимость должна уменьшиться на 250 р., т.к. пицца груша-г…"
click at [855, 518] on button "Заказать" at bounding box center [842, 512] width 150 height 38
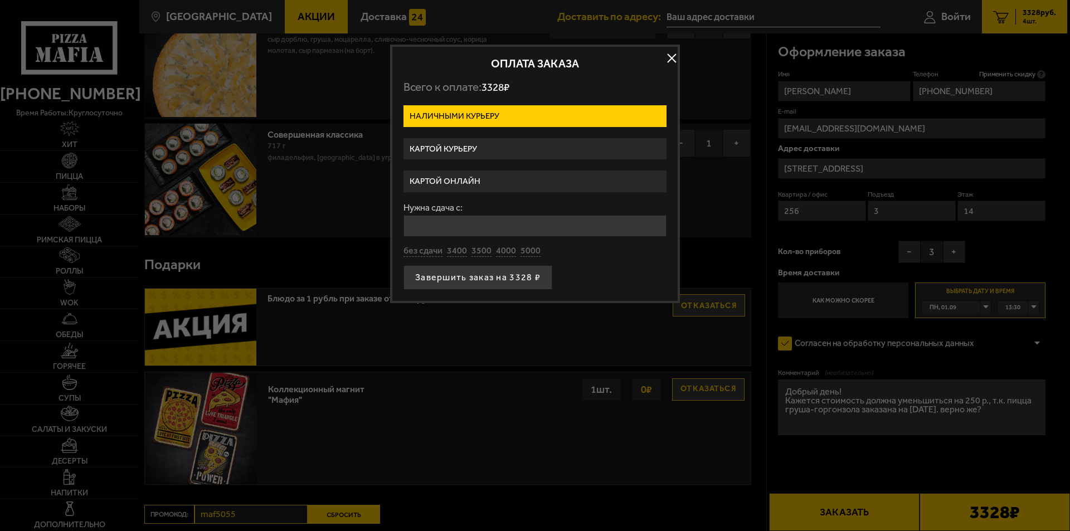
click at [464, 149] on label "Картой курьеру" at bounding box center [535, 149] width 263 height 22
click at [0, 0] on input "Картой курьеру" at bounding box center [0, 0] width 0 height 0
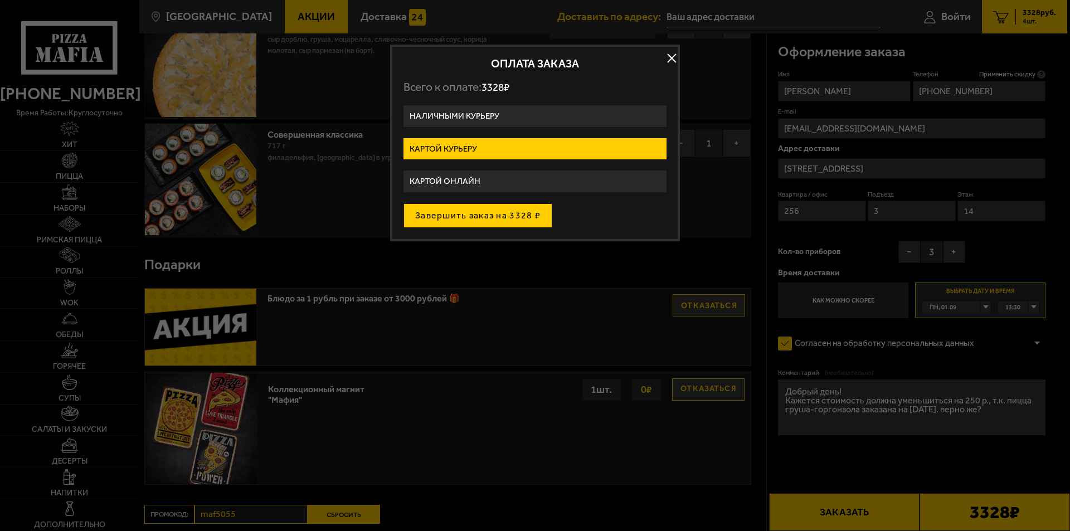
click at [474, 214] on button "Завершить заказ на 3328 ₽" at bounding box center [478, 215] width 149 height 25
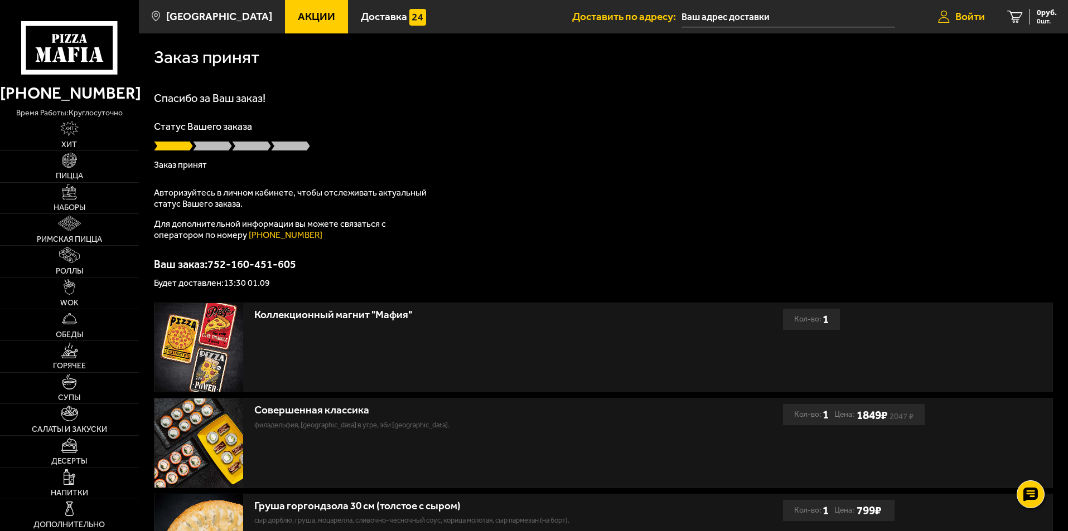
click at [972, 16] on span "Войти" at bounding box center [970, 16] width 30 height 11
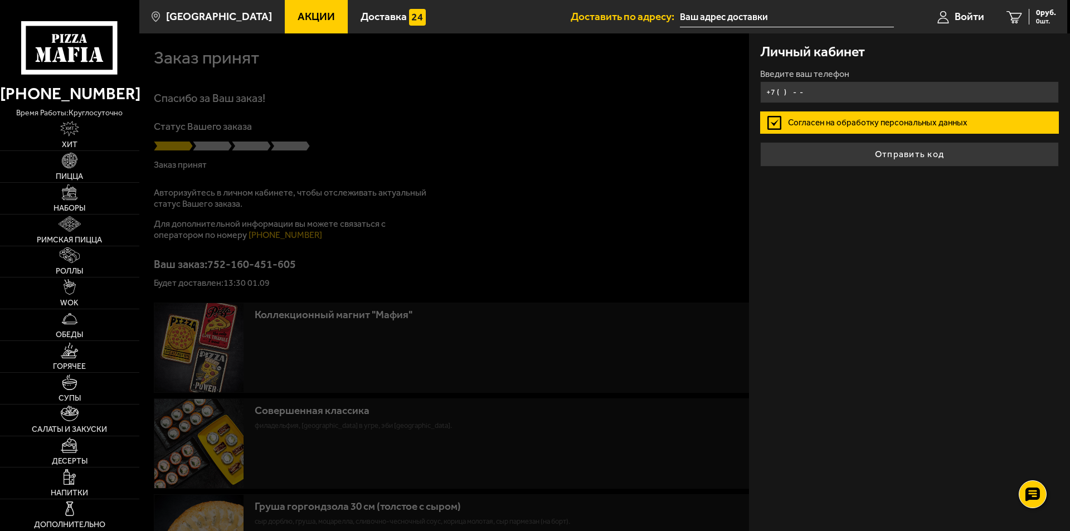
click at [856, 100] on input "+7 ( ) - -" at bounding box center [909, 92] width 299 height 22
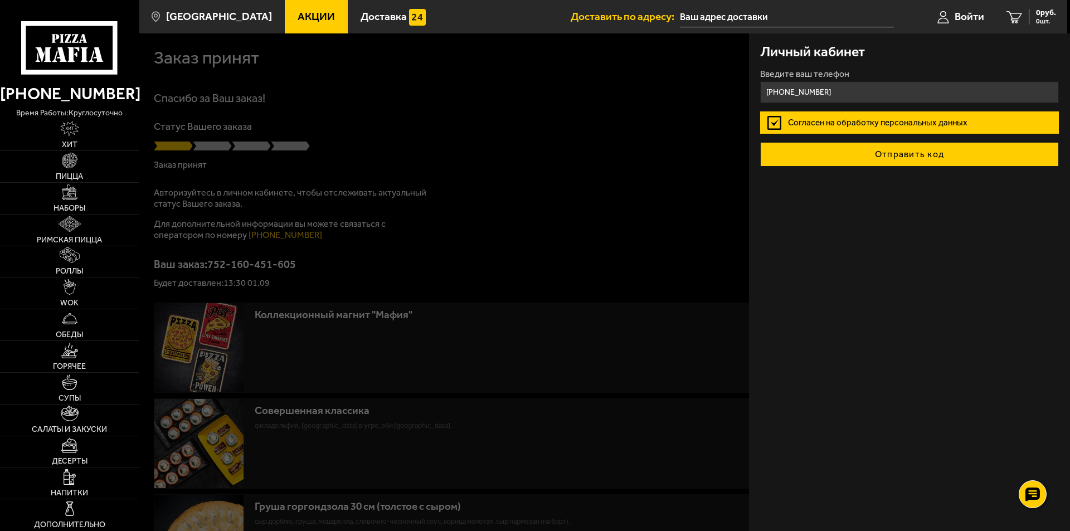
type input "+7 (911) 172-09-01"
click at [901, 159] on button "Отправить код" at bounding box center [909, 154] width 299 height 25
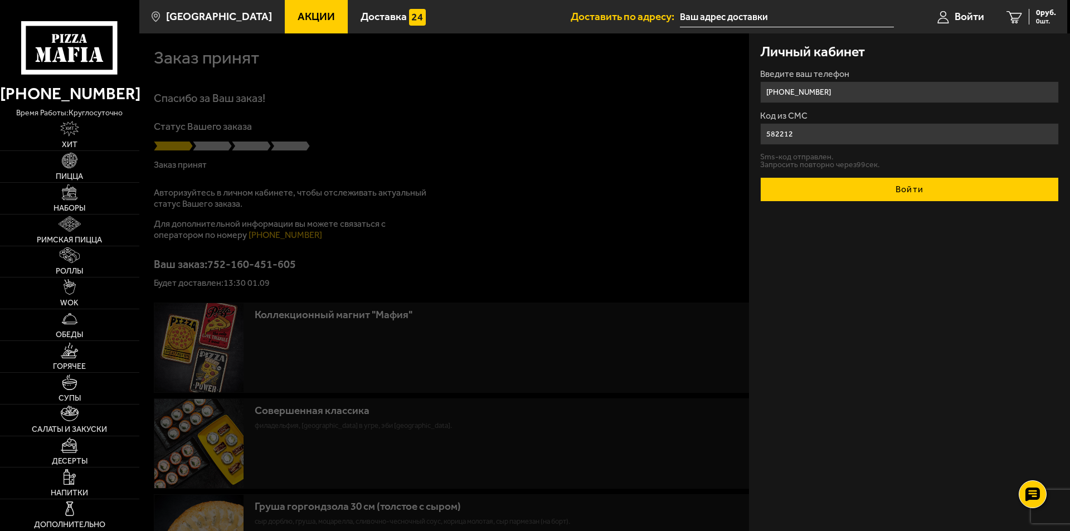
type input "582212"
click at [881, 194] on button "Войти" at bounding box center [909, 189] width 299 height 25
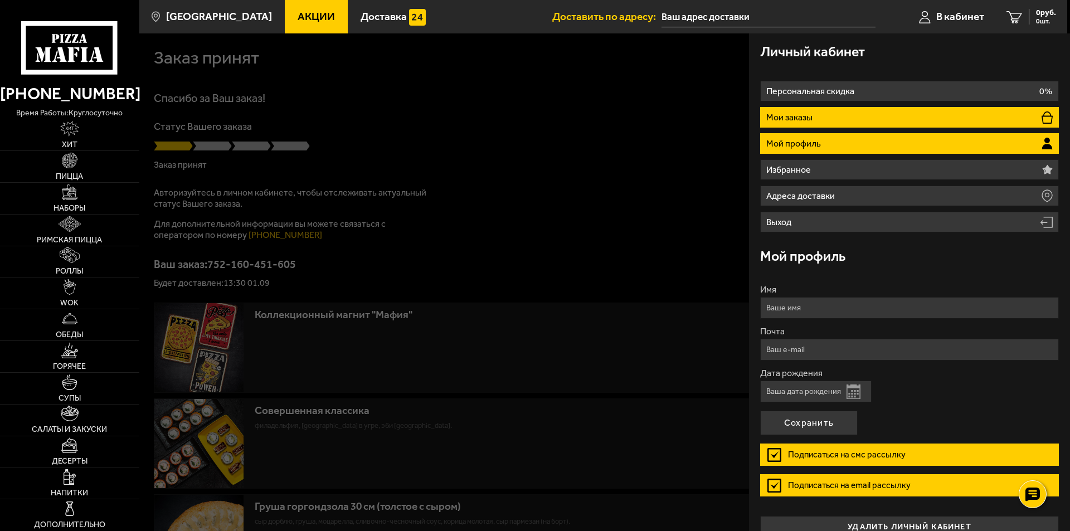
click at [867, 122] on li "Мои заказы" at bounding box center [909, 117] width 299 height 21
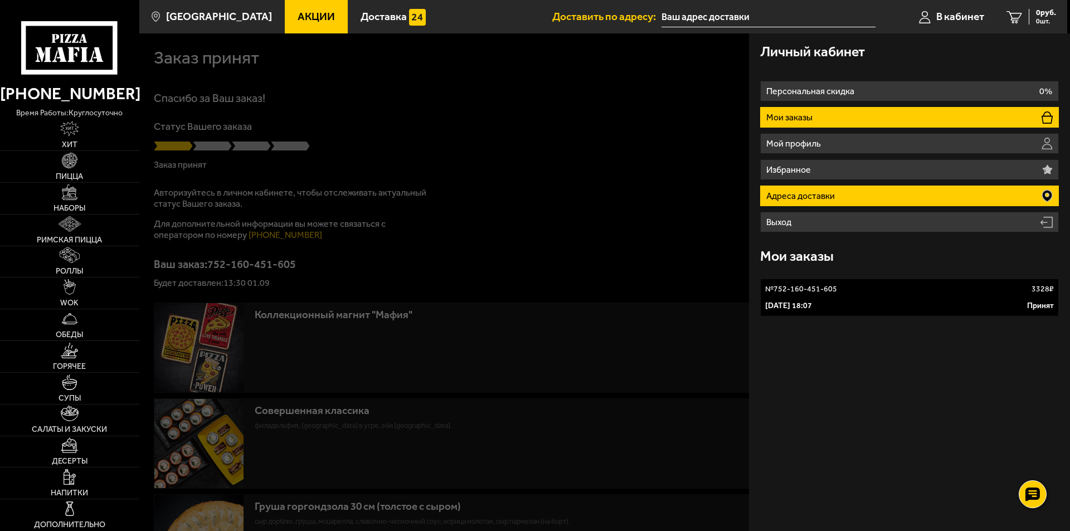
click at [855, 193] on li "Адреса доставки" at bounding box center [909, 196] width 299 height 21
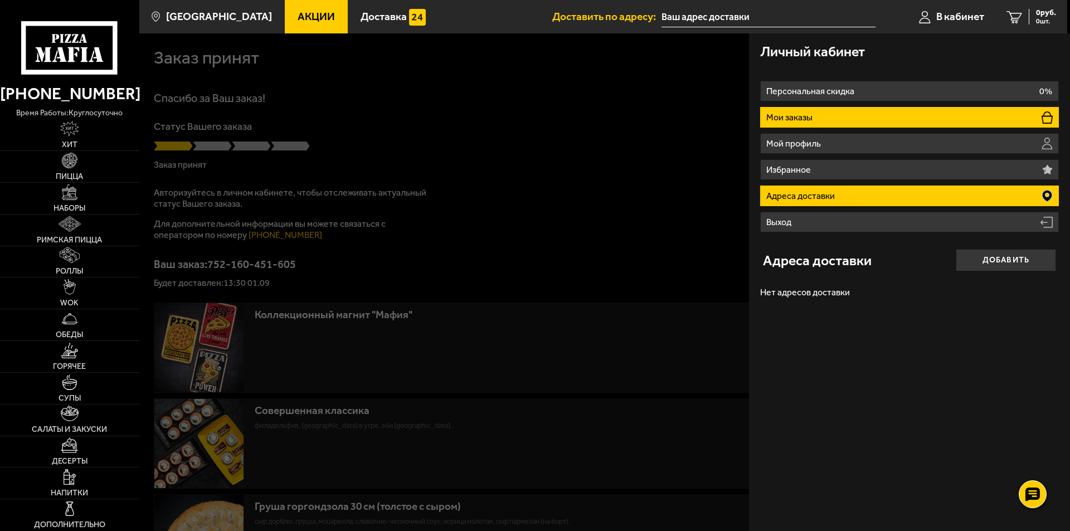
click at [835, 119] on li "Мои заказы" at bounding box center [909, 117] width 299 height 21
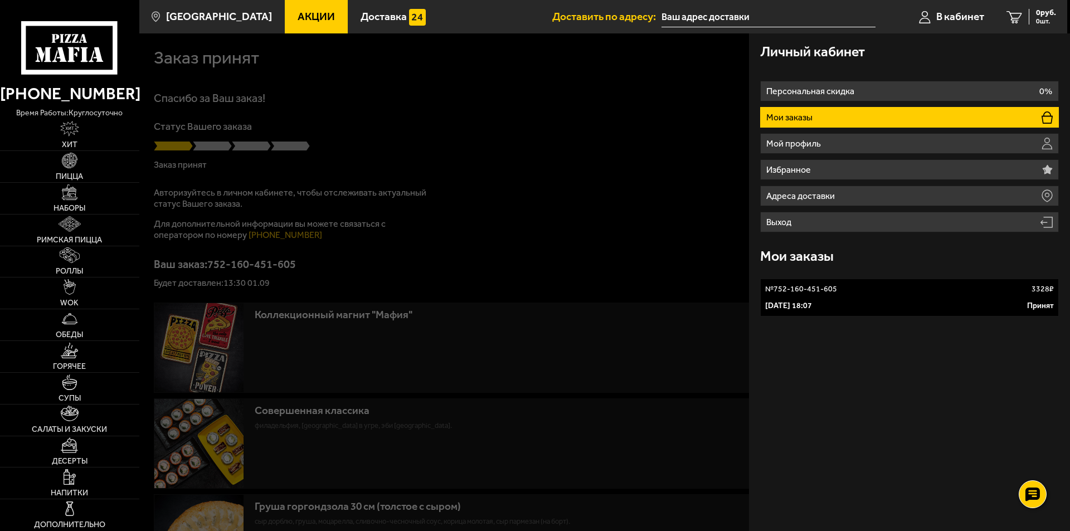
click at [814, 290] on p "№ 752-160-451-605" at bounding box center [801, 289] width 72 height 11
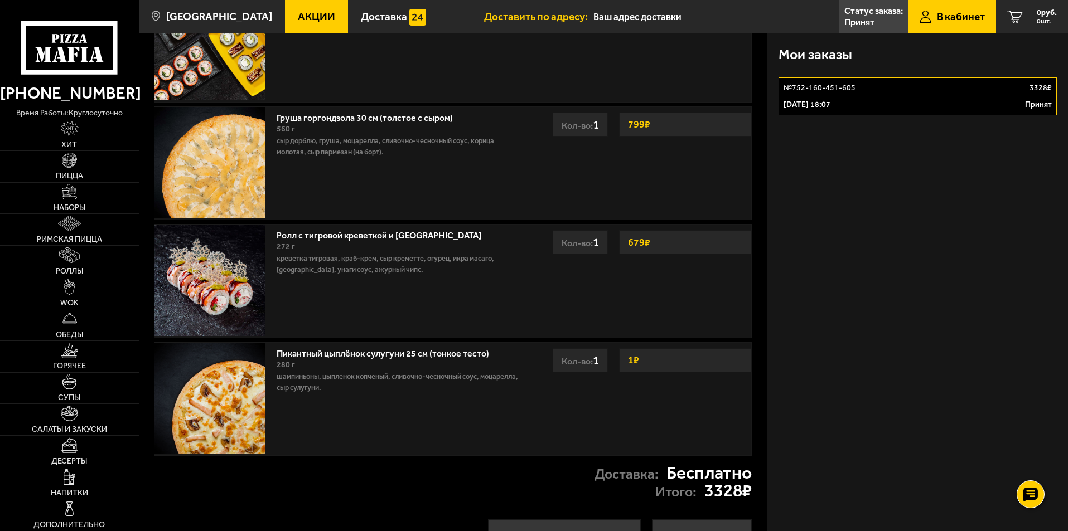
scroll to position [196, 0]
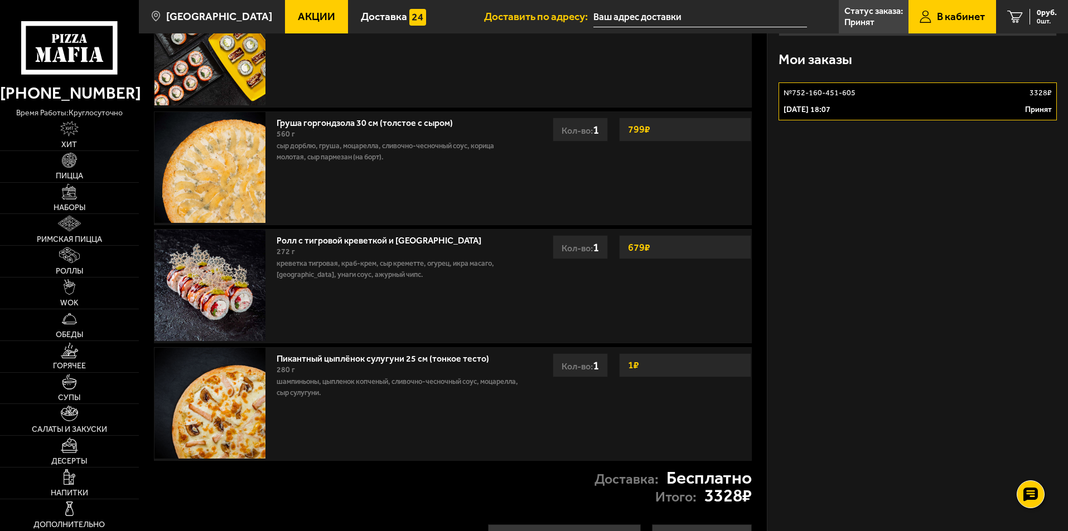
click at [298, 16] on span "Акции" at bounding box center [316, 16] width 37 height 11
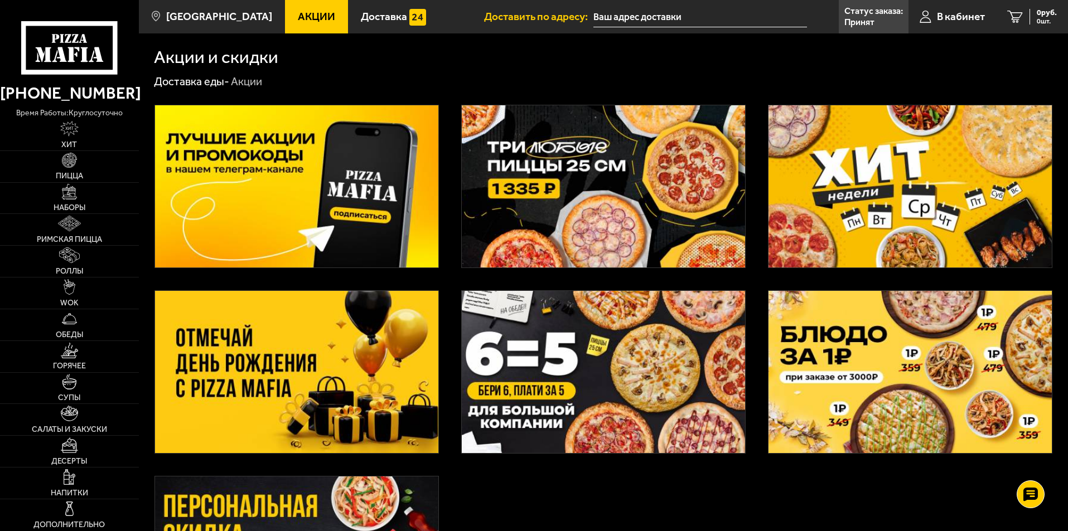
click at [897, 356] on img at bounding box center [909, 372] width 283 height 162
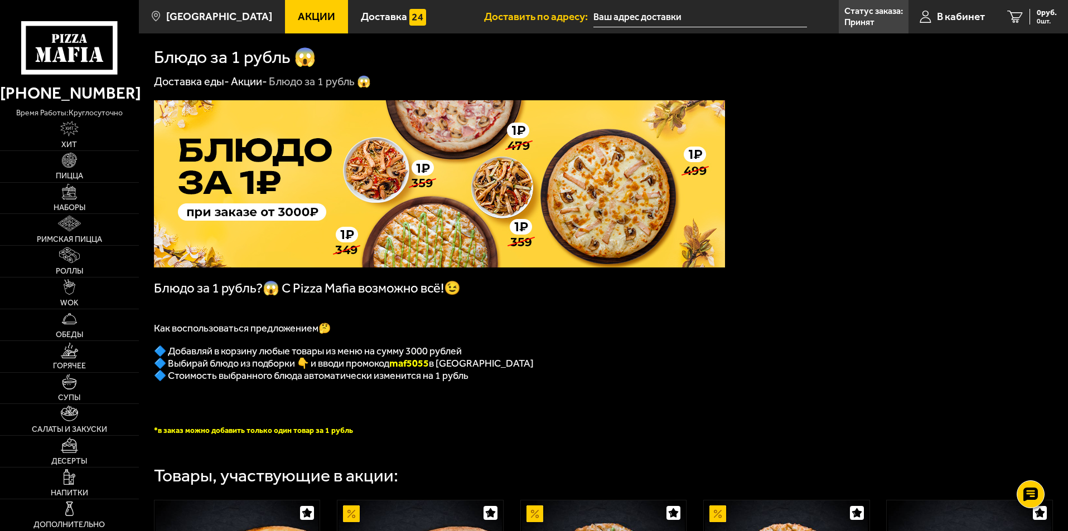
drag, startPoint x: 395, startPoint y: 370, endPoint x: 437, endPoint y: 370, distance: 42.4
click at [437, 370] on span "🔷 Выбирай блюдо из подборки 👇 и вводи промокод maf5055 в корзине" at bounding box center [344, 363] width 380 height 12
copy span "🔷 Выбирай блюдо из подборки 👇 и вводи промокод maf5055"
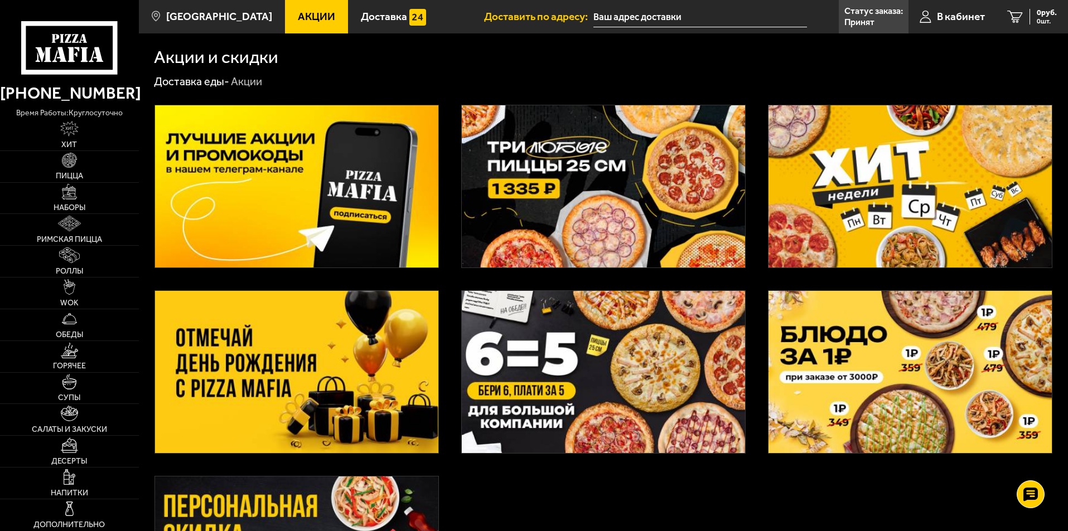
click at [894, 222] on img at bounding box center [909, 186] width 283 height 162
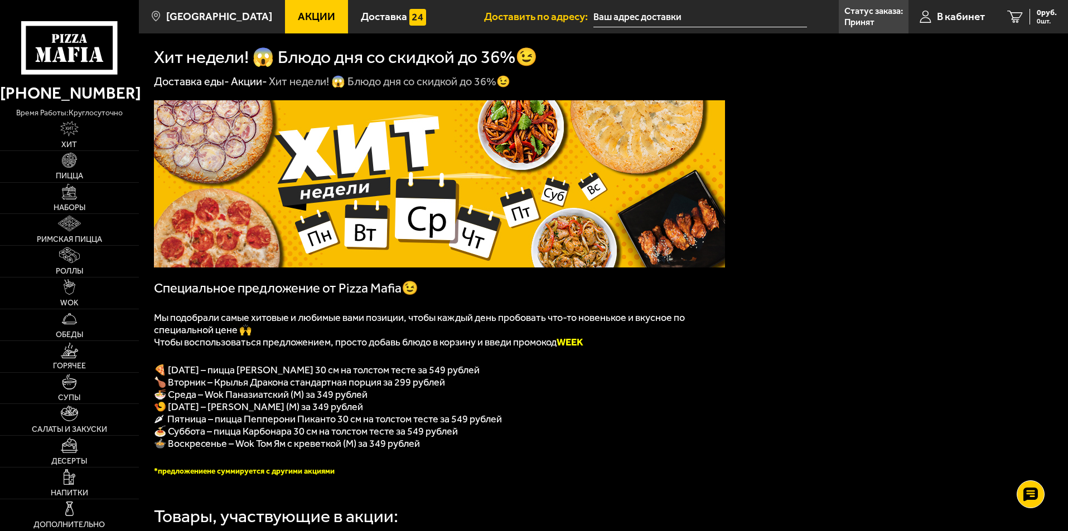
drag, startPoint x: 566, startPoint y: 343, endPoint x: 597, endPoint y: 345, distance: 31.2
click at [597, 345] on p "Чтобы воспользоваться предложением, просто добавь блюдо в корзину и введи промо…" at bounding box center [439, 342] width 571 height 12
copy b "WEEK"
click at [300, 21] on span "Акции" at bounding box center [316, 16] width 37 height 11
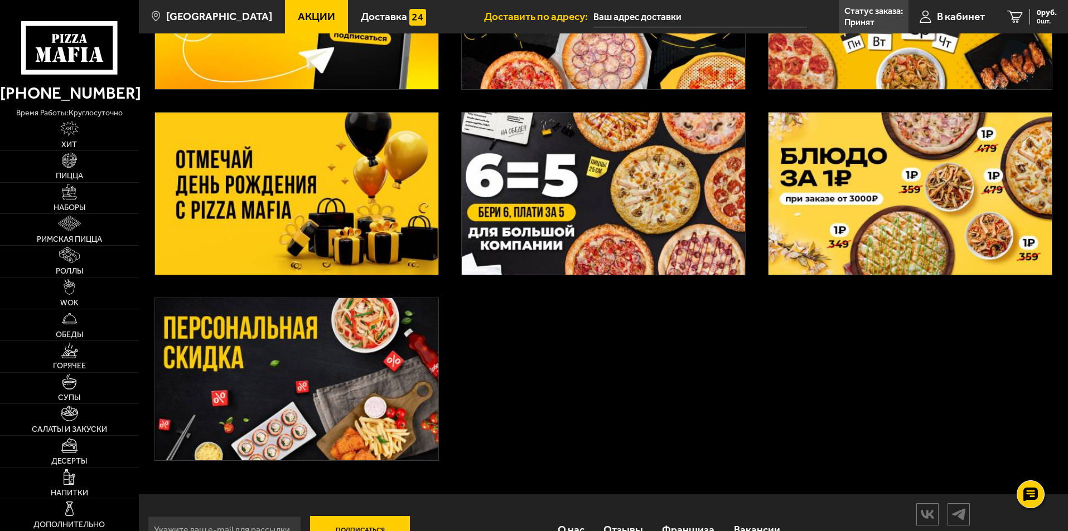
scroll to position [215, 0]
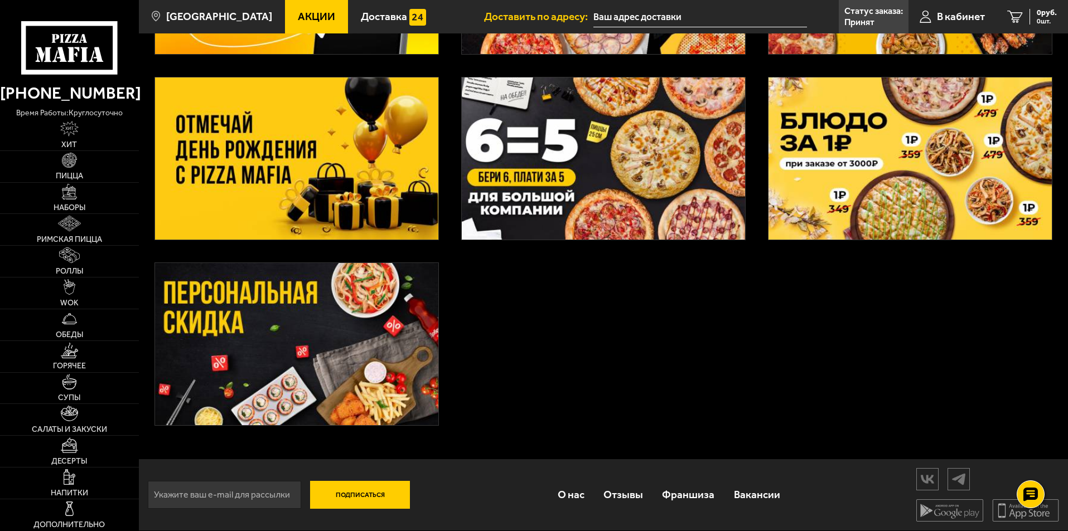
click at [275, 202] on img at bounding box center [296, 158] width 283 height 162
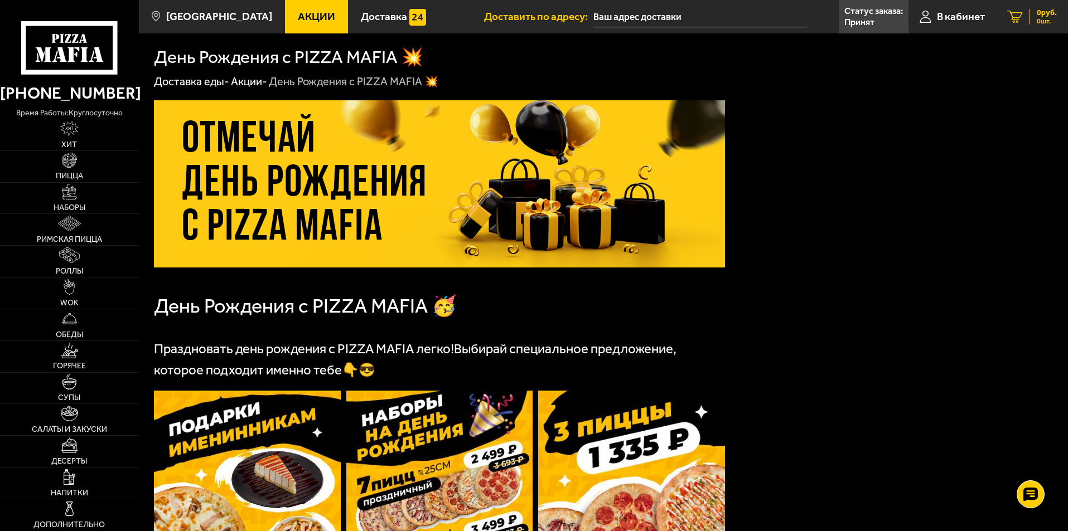
click at [1035, 18] on div "0 руб. 0 шт." at bounding box center [1042, 17] width 27 height 16
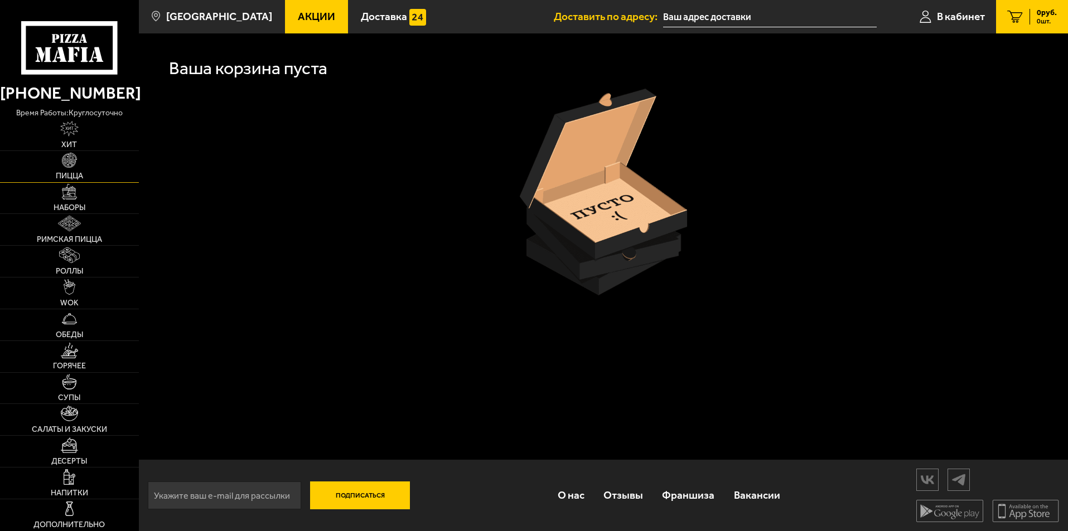
click at [99, 163] on link "Пицца" at bounding box center [69, 166] width 139 height 31
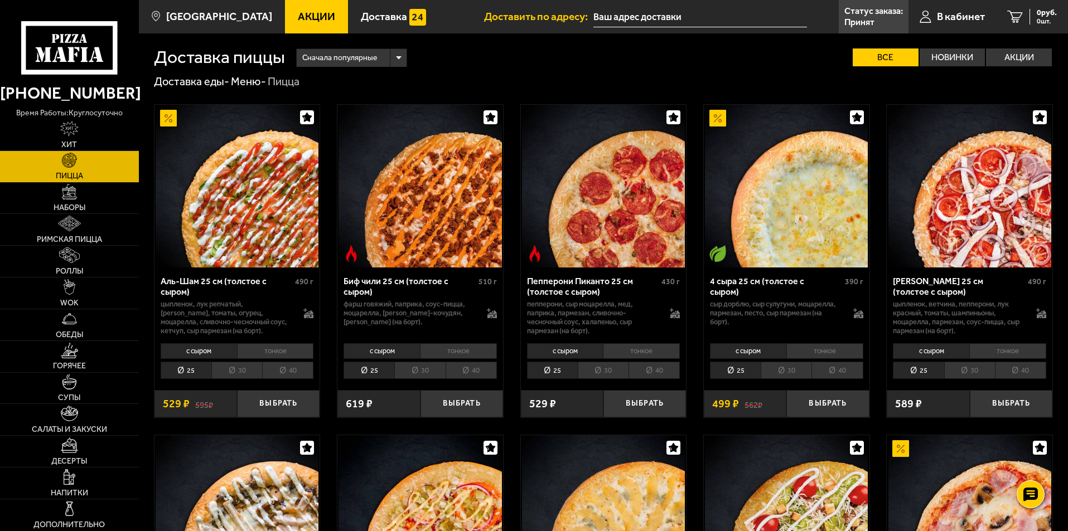
click at [779, 371] on li "30" at bounding box center [785, 370] width 51 height 17
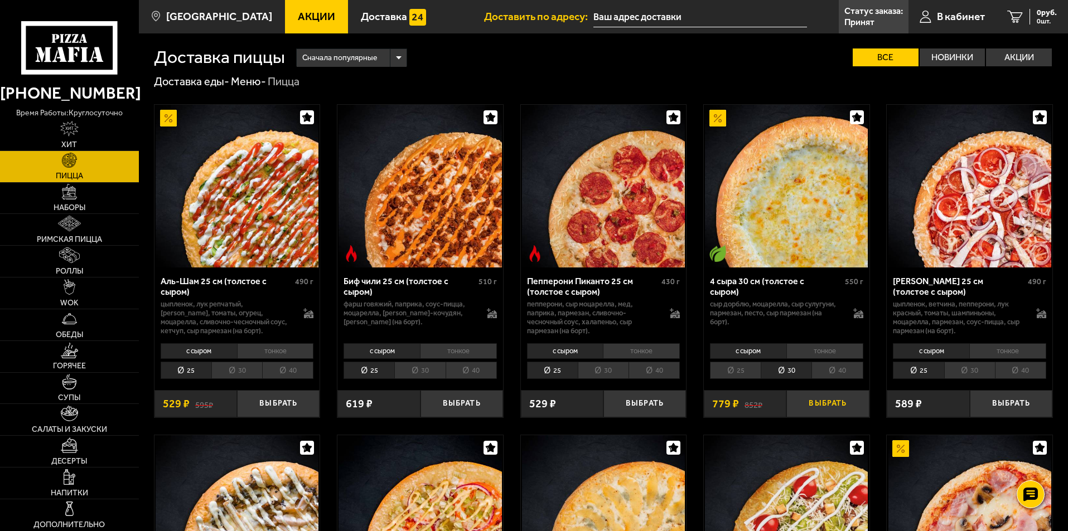
click at [813, 404] on button "Выбрать" at bounding box center [827, 403] width 83 height 27
